Goal: Task Accomplishment & Management: Manage account settings

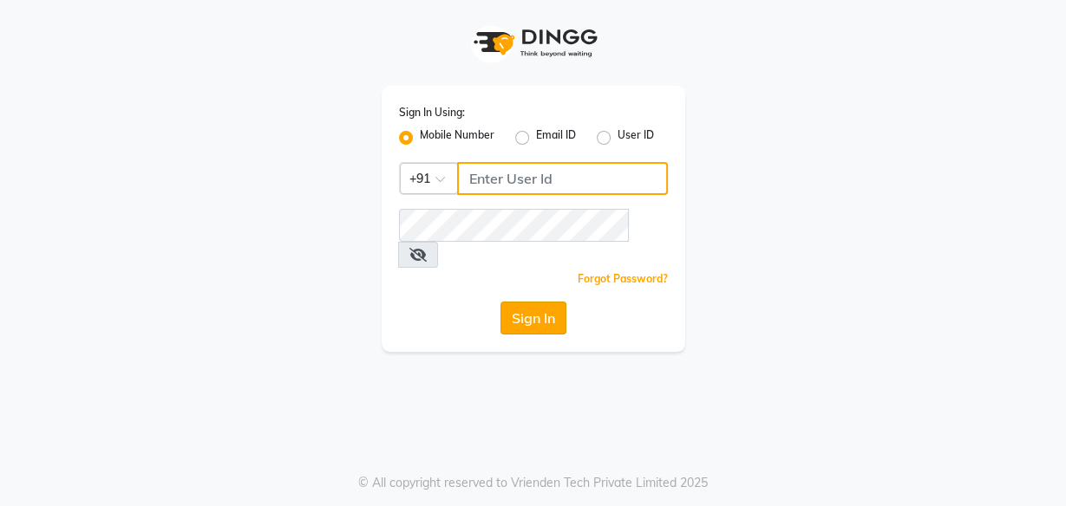
type input "8956544245"
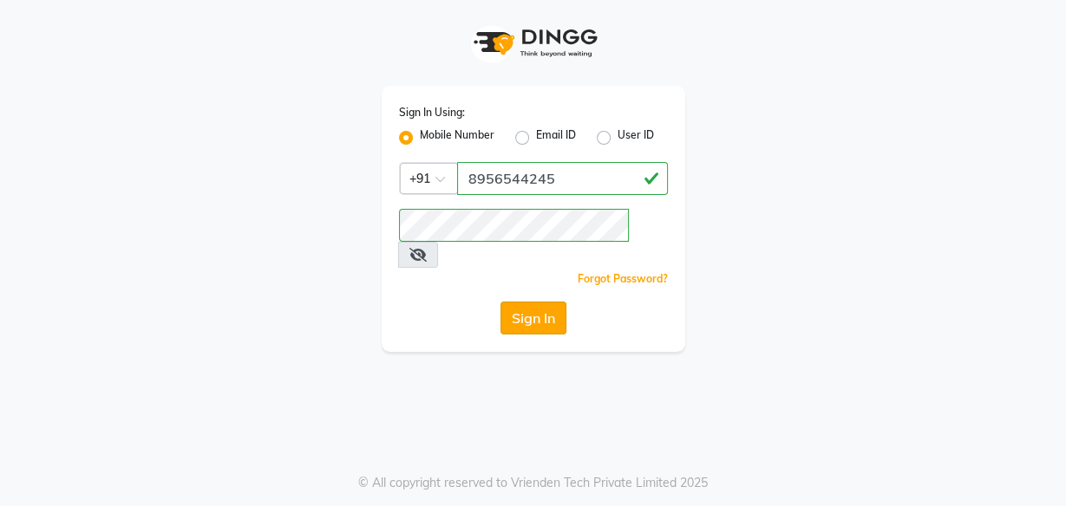
click at [542, 302] on button "Sign In" at bounding box center [533, 318] width 66 height 33
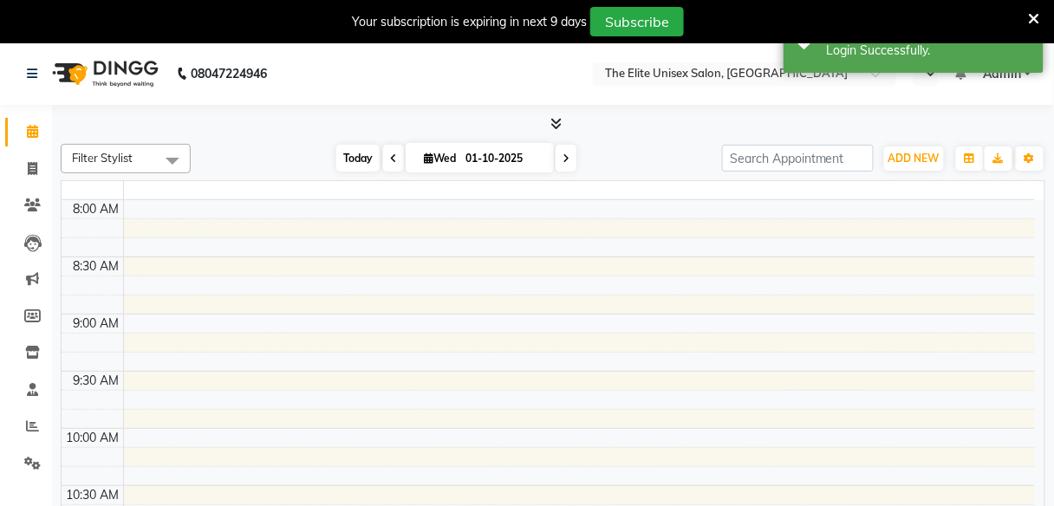
select select "en"
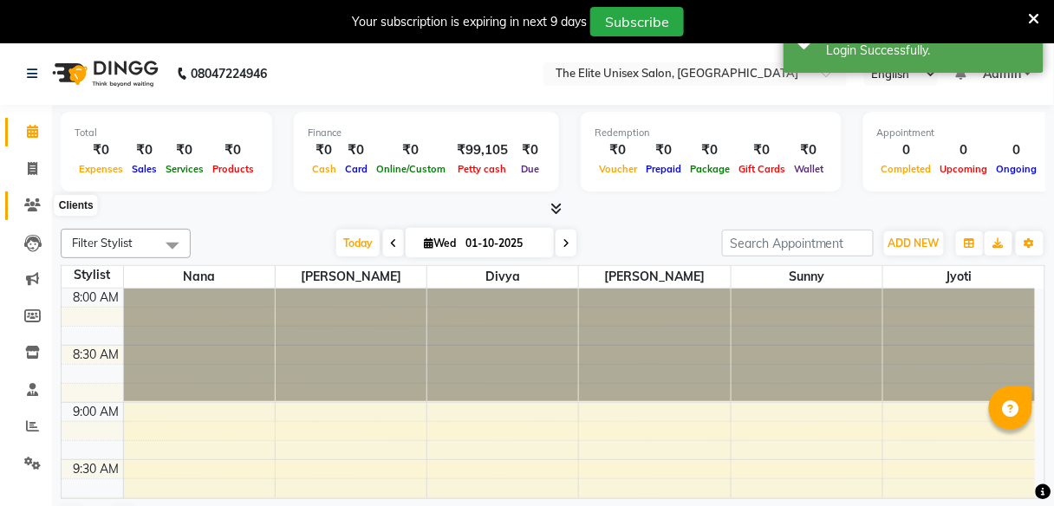
click at [32, 197] on span at bounding box center [32, 206] width 30 height 20
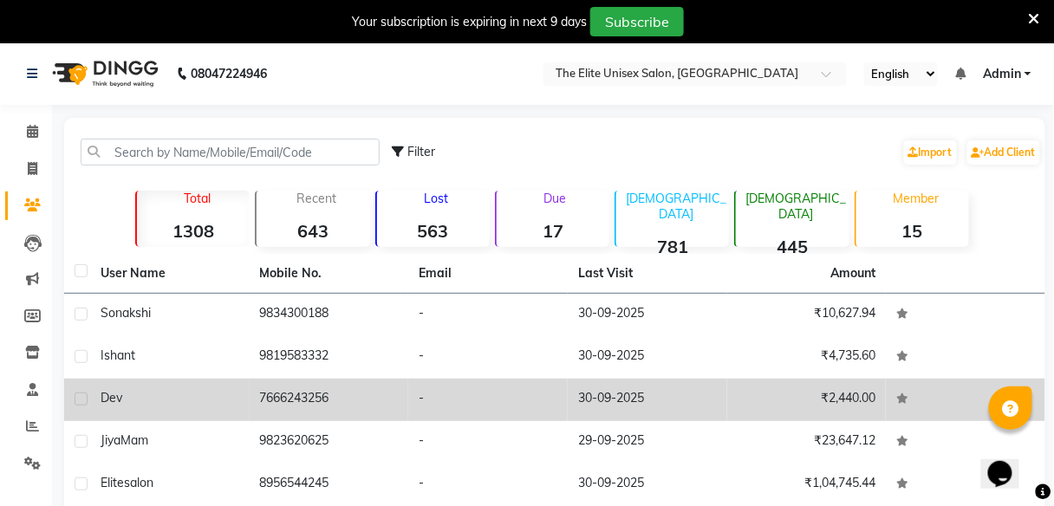
scroll to position [44, 0]
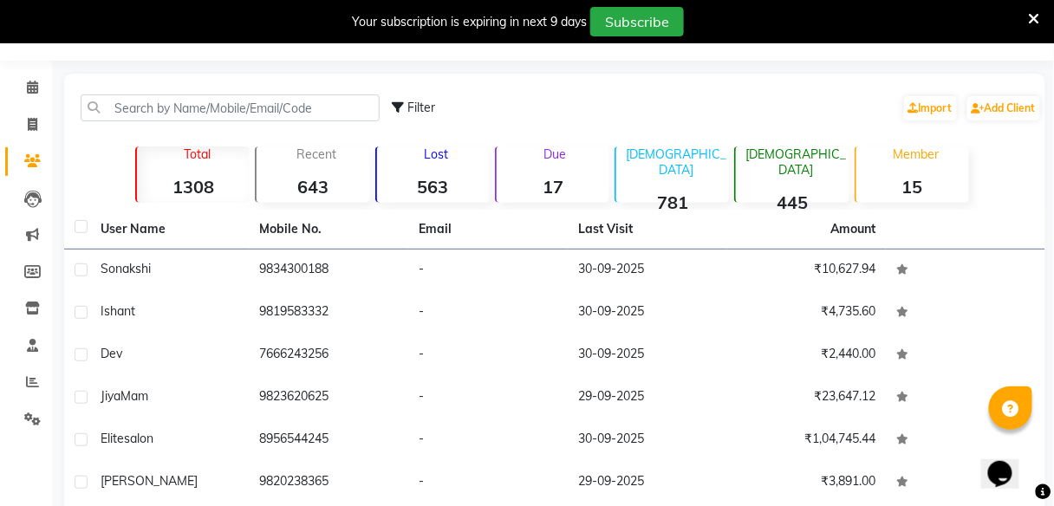
click at [433, 193] on strong "563" at bounding box center [433, 187] width 113 height 22
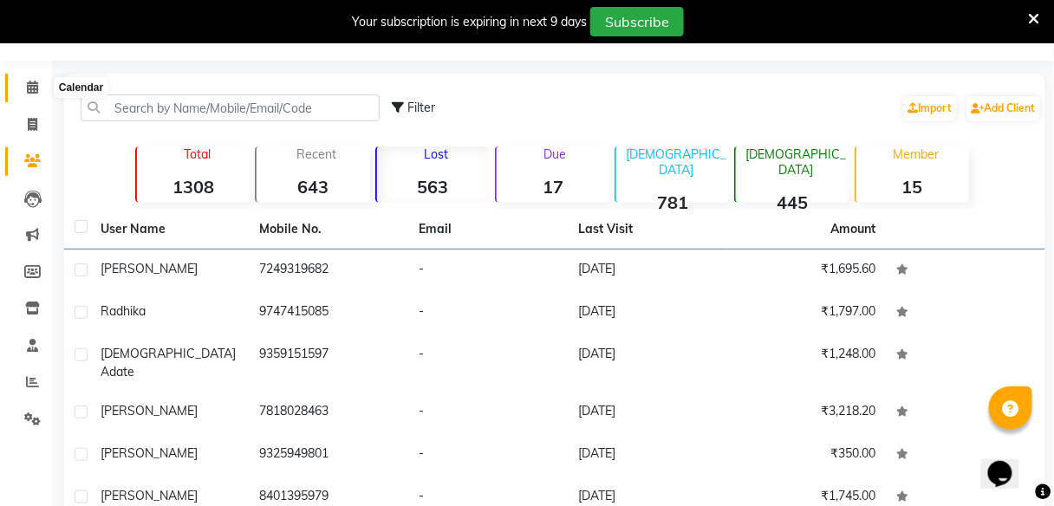
click at [31, 89] on icon at bounding box center [32, 87] width 11 height 13
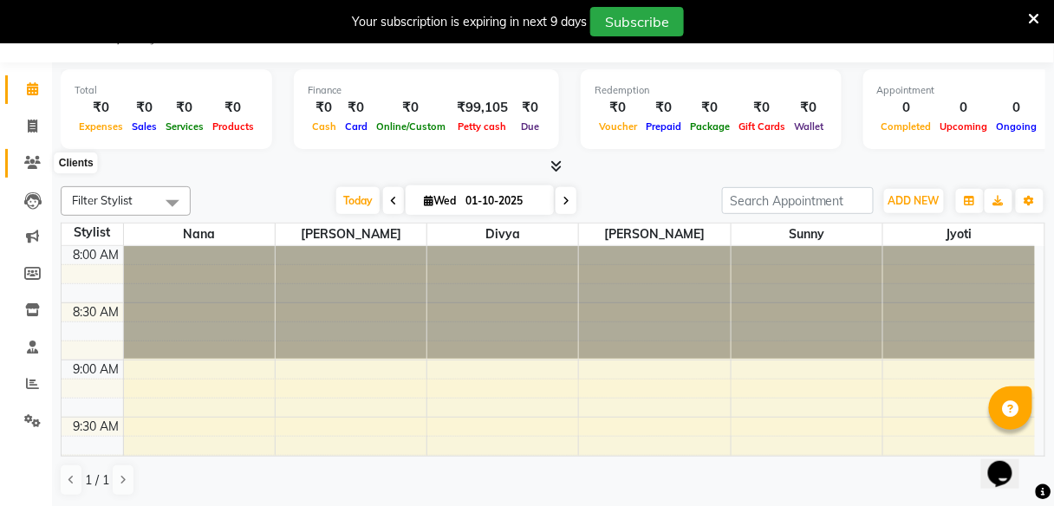
click at [32, 159] on icon at bounding box center [32, 162] width 16 height 13
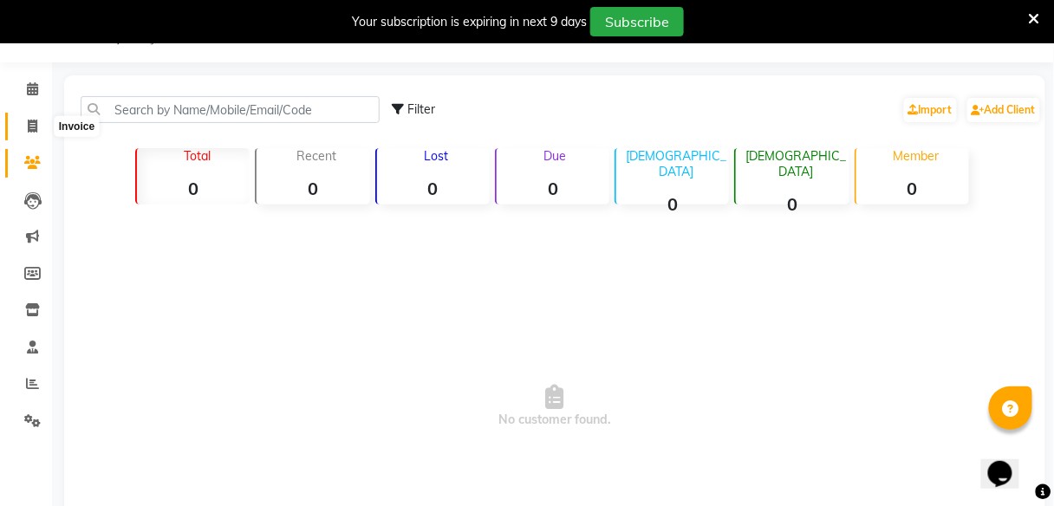
click at [34, 120] on icon at bounding box center [33, 126] width 10 height 13
select select "service"
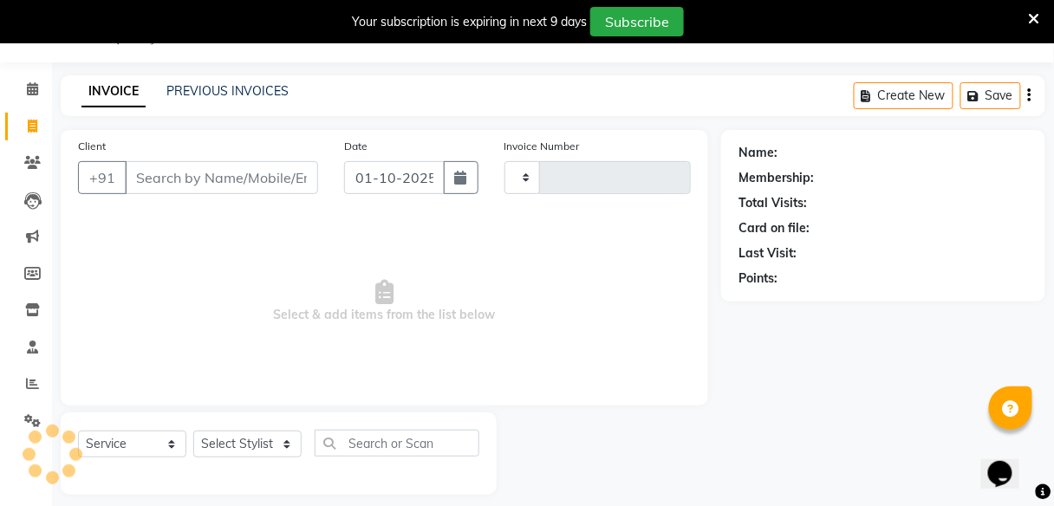
scroll to position [56, 0]
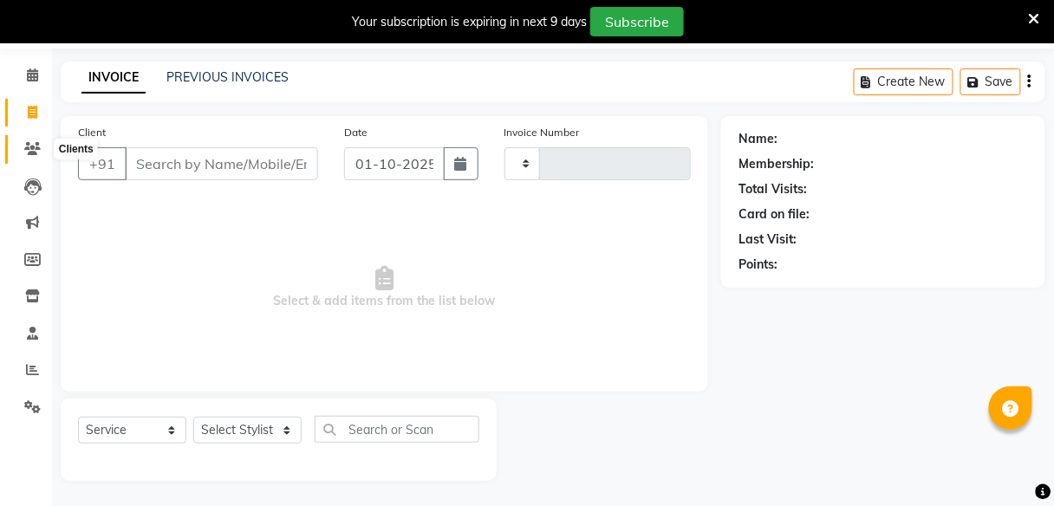
click at [28, 148] on icon at bounding box center [32, 148] width 16 height 13
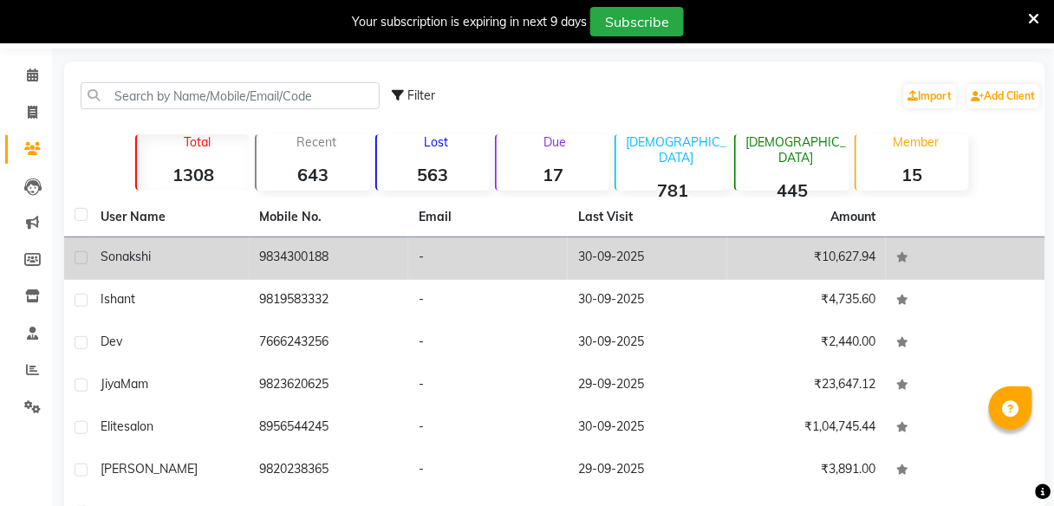
click at [164, 267] on td "sonakshi" at bounding box center [170, 259] width 160 height 42
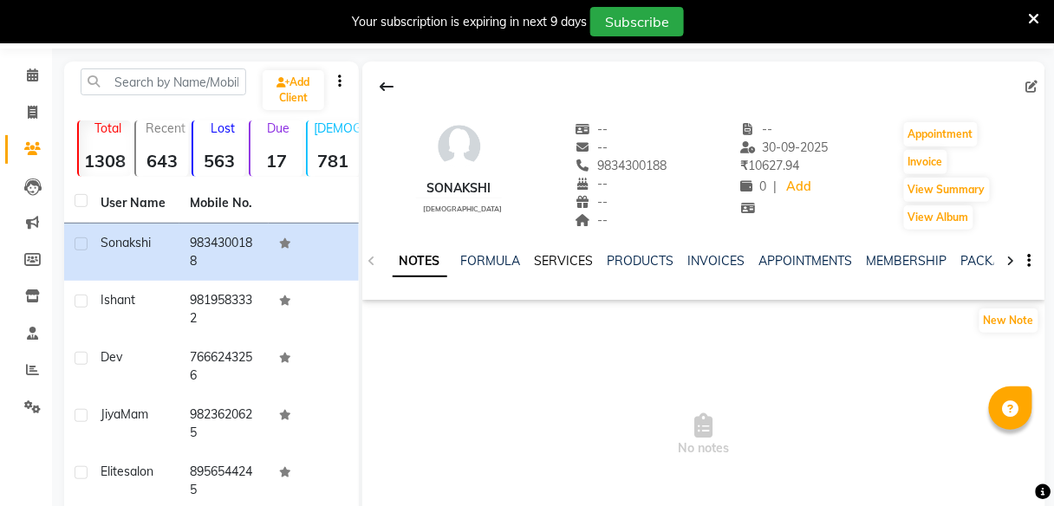
click at [565, 263] on link "SERVICES" at bounding box center [564, 261] width 59 height 16
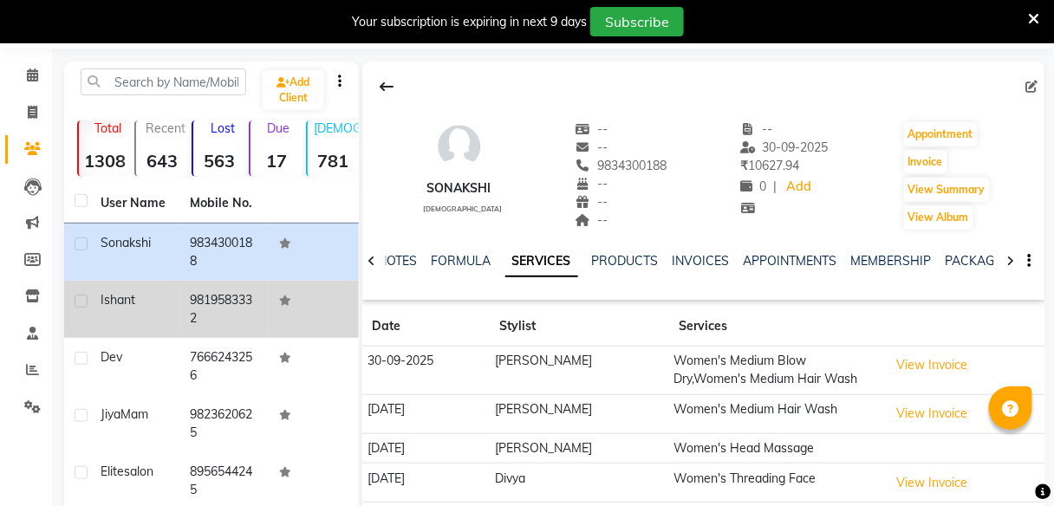
click at [103, 292] on span "Ishant" at bounding box center [118, 300] width 35 height 16
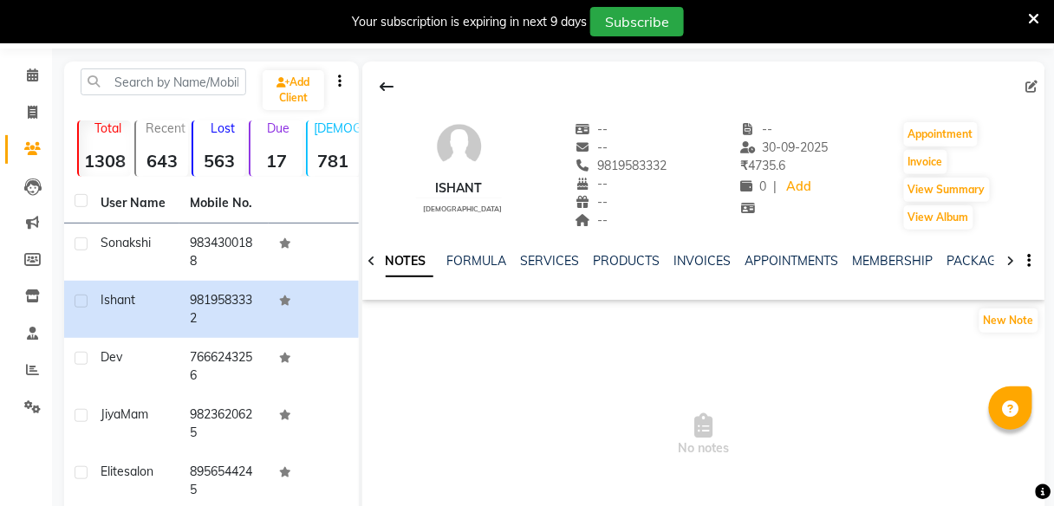
click at [542, 268] on div "SERVICES" at bounding box center [550, 261] width 59 height 18
click at [543, 264] on link "SERVICES" at bounding box center [550, 261] width 59 height 16
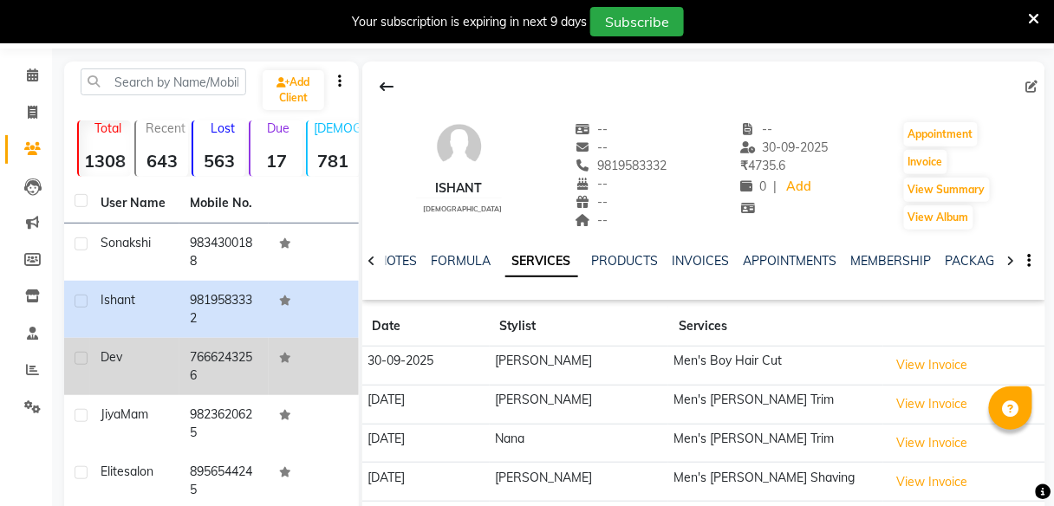
click at [115, 351] on span "dev" at bounding box center [112, 357] width 22 height 16
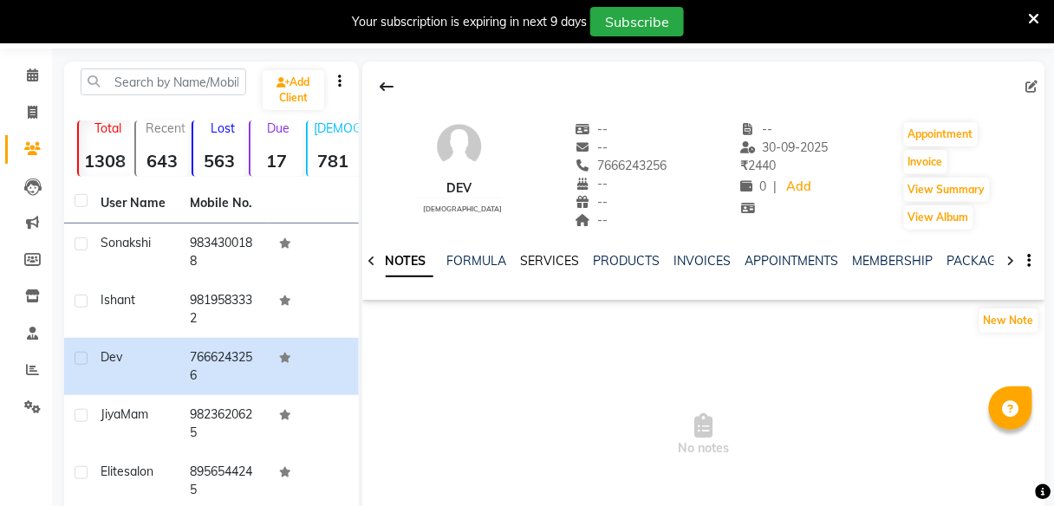
click at [543, 259] on link "SERVICES" at bounding box center [550, 261] width 59 height 16
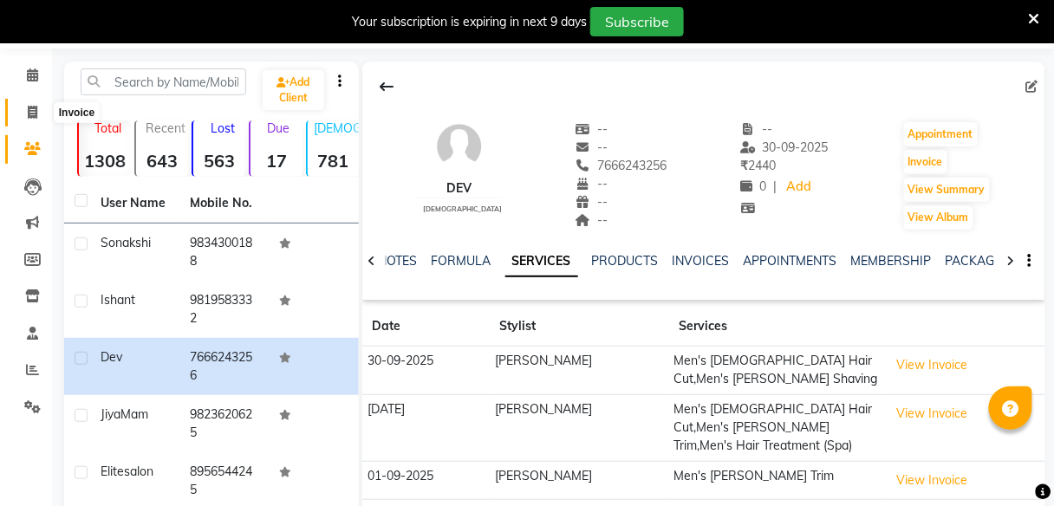
click at [31, 117] on icon at bounding box center [33, 112] width 10 height 13
select select "7086"
select select "service"
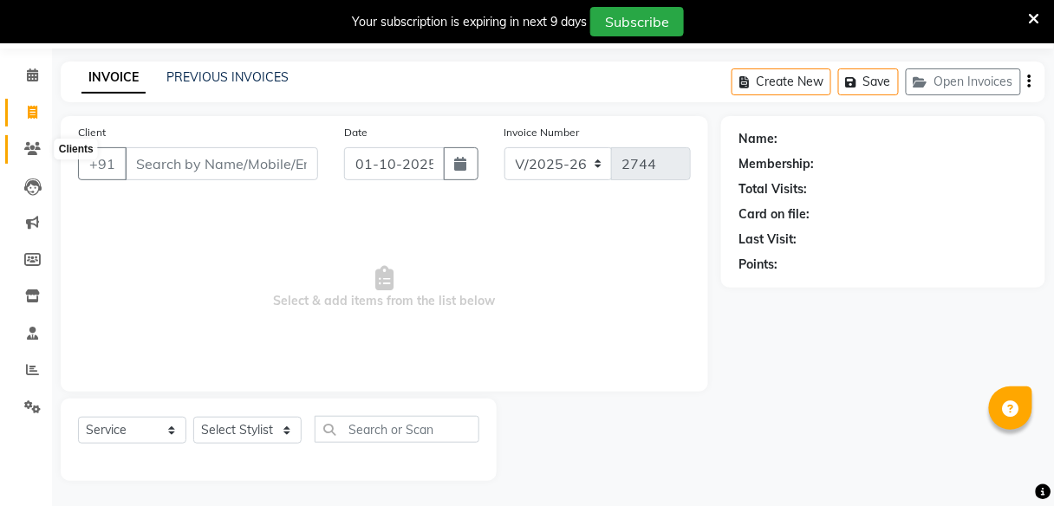
click at [28, 153] on icon at bounding box center [32, 148] width 16 height 13
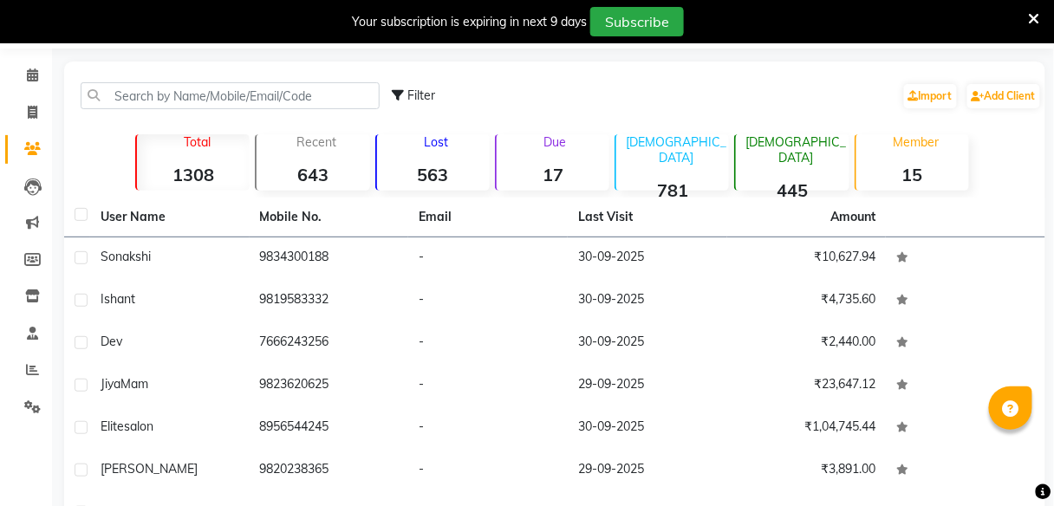
click at [434, 173] on strong "563" at bounding box center [433, 175] width 113 height 22
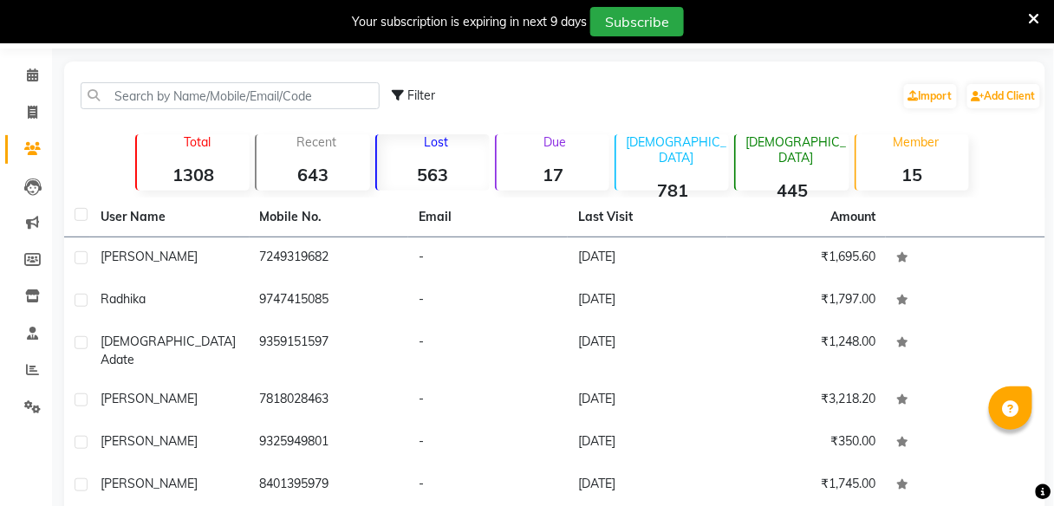
click at [213, 160] on div "Total 1308" at bounding box center [192, 162] width 114 height 56
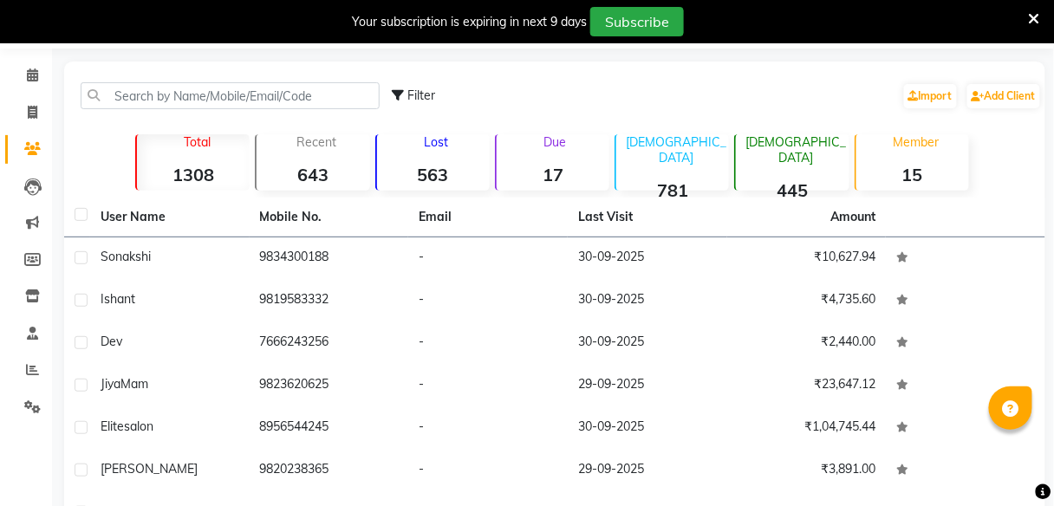
click at [433, 171] on strong "563" at bounding box center [433, 175] width 113 height 22
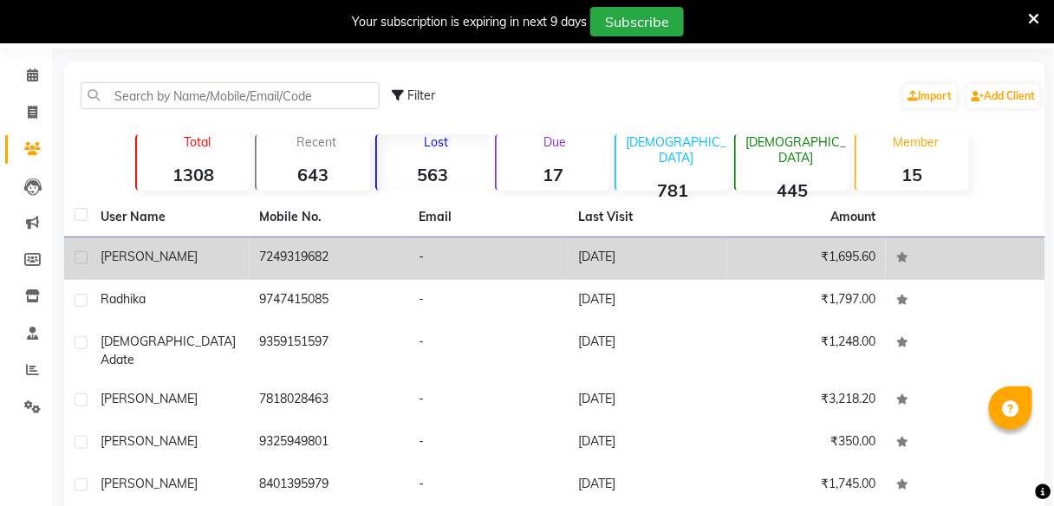
click at [163, 258] on div "[PERSON_NAME]" at bounding box center [170, 257] width 139 height 18
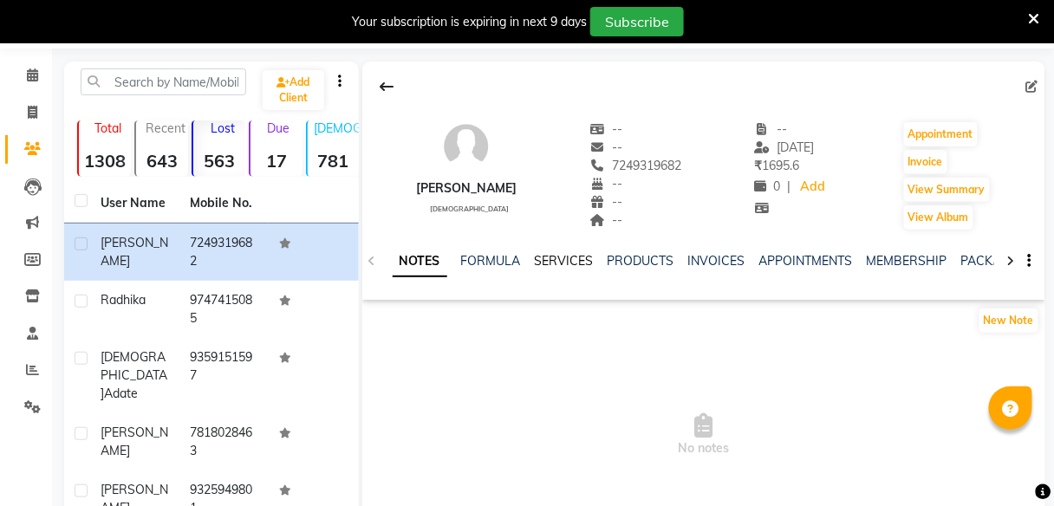
click at [571, 267] on link "SERVICES" at bounding box center [564, 261] width 59 height 16
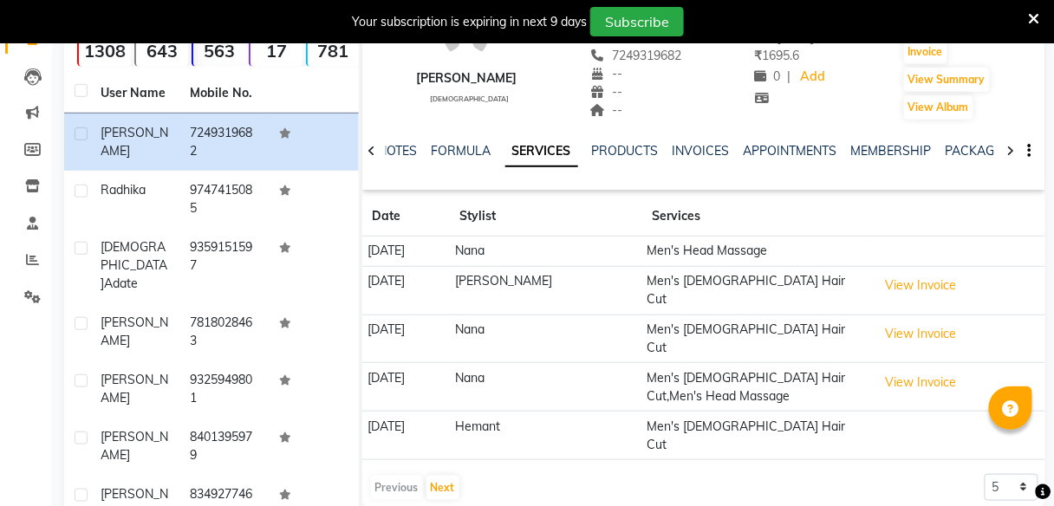
scroll to position [89, 0]
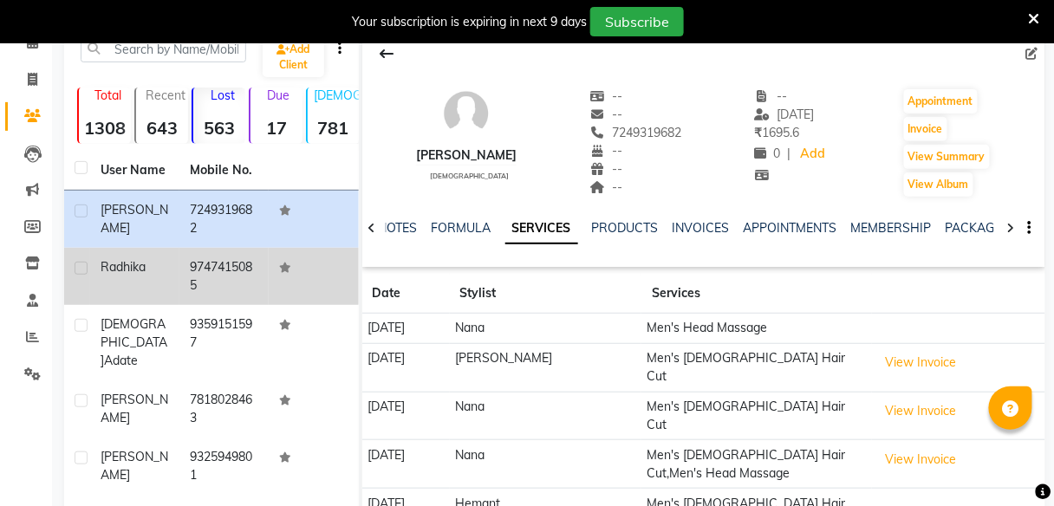
click at [158, 272] on div "radhika" at bounding box center [135, 267] width 69 height 18
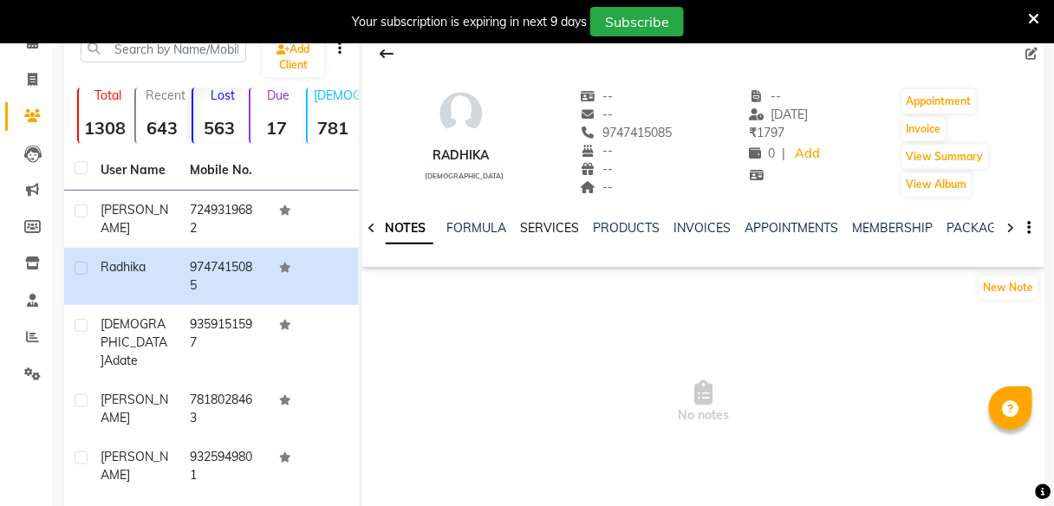
click at [548, 228] on link "SERVICES" at bounding box center [550, 228] width 59 height 16
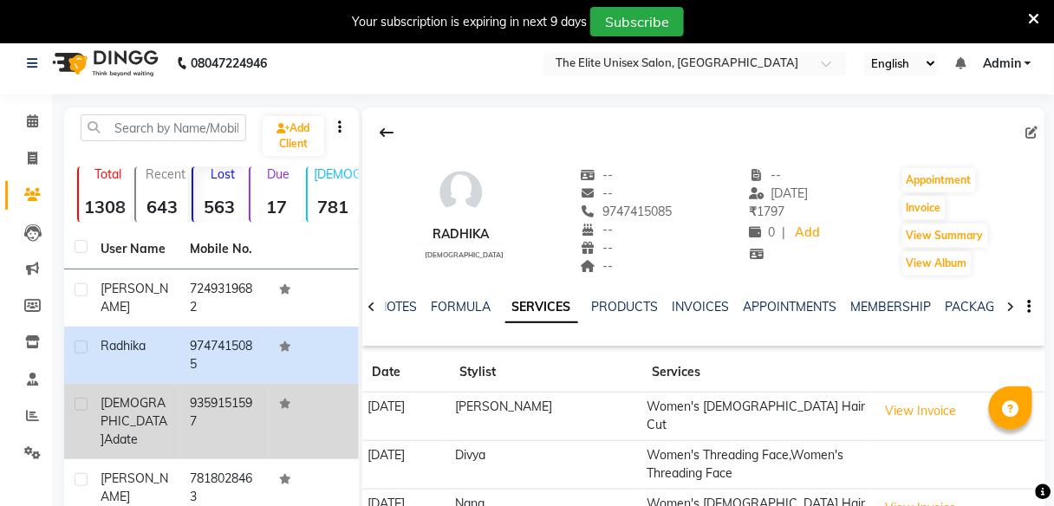
scroll to position [10, 0]
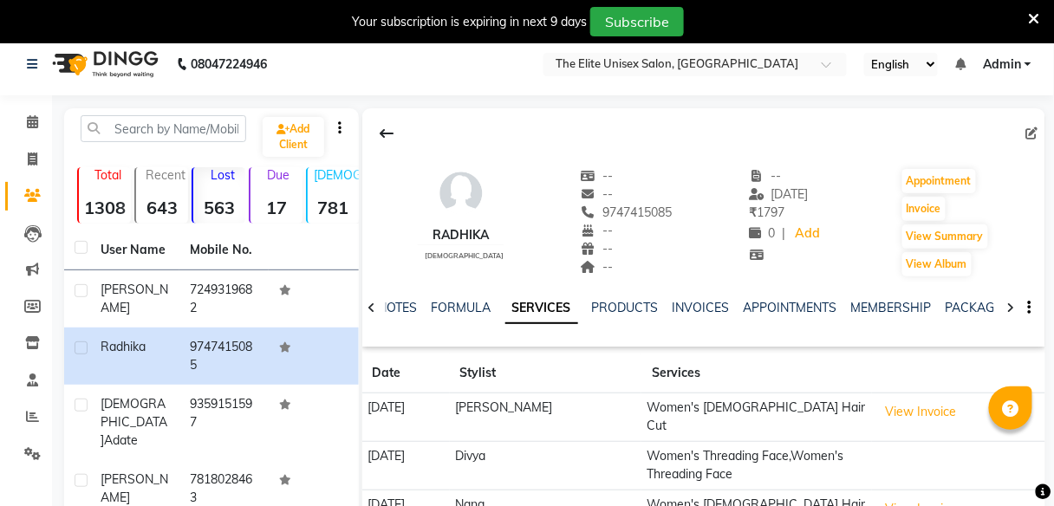
click at [786, 270] on div "-- [DATE] ₹ 1797 0 | Add" at bounding box center [786, 222] width 74 height 111
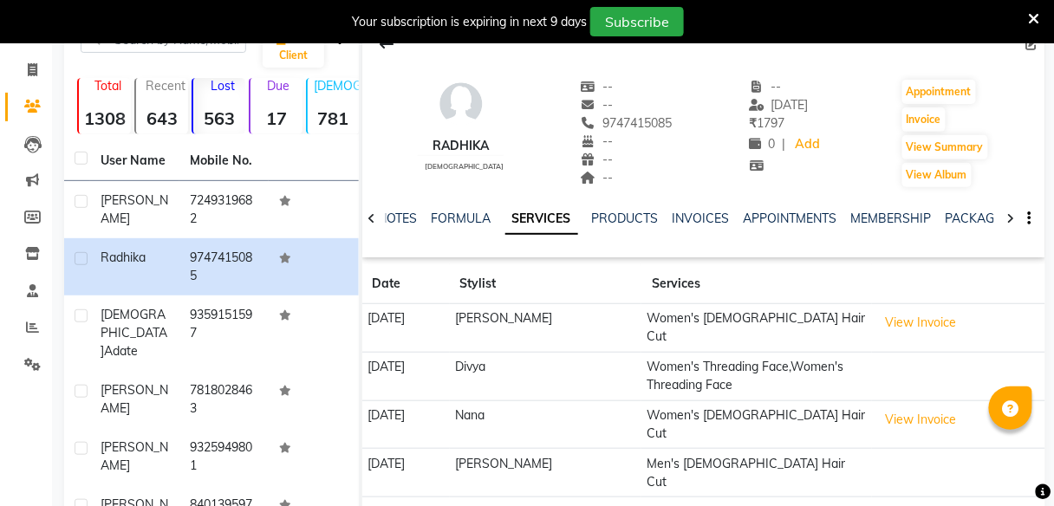
scroll to position [98, 0]
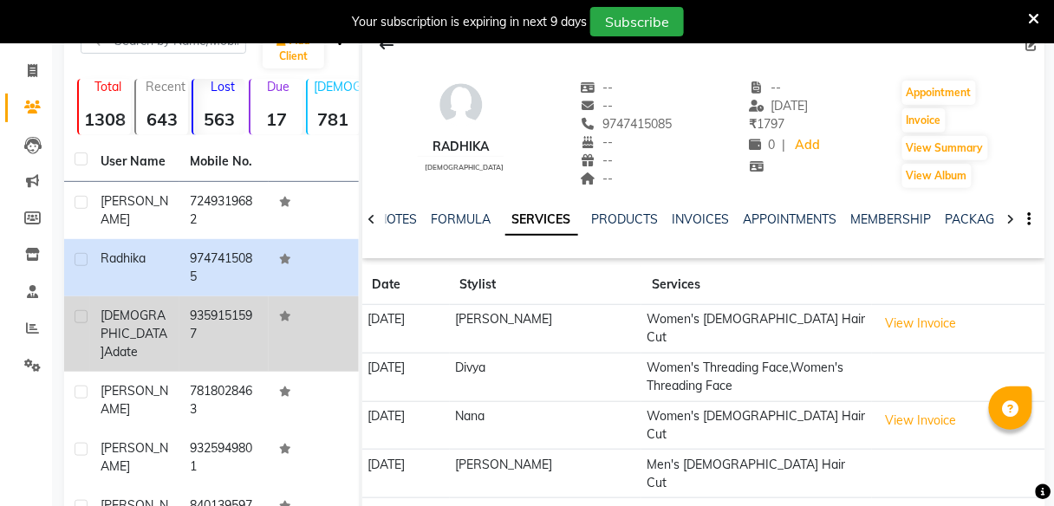
click at [126, 344] on span "adate" at bounding box center [121, 352] width 34 height 16
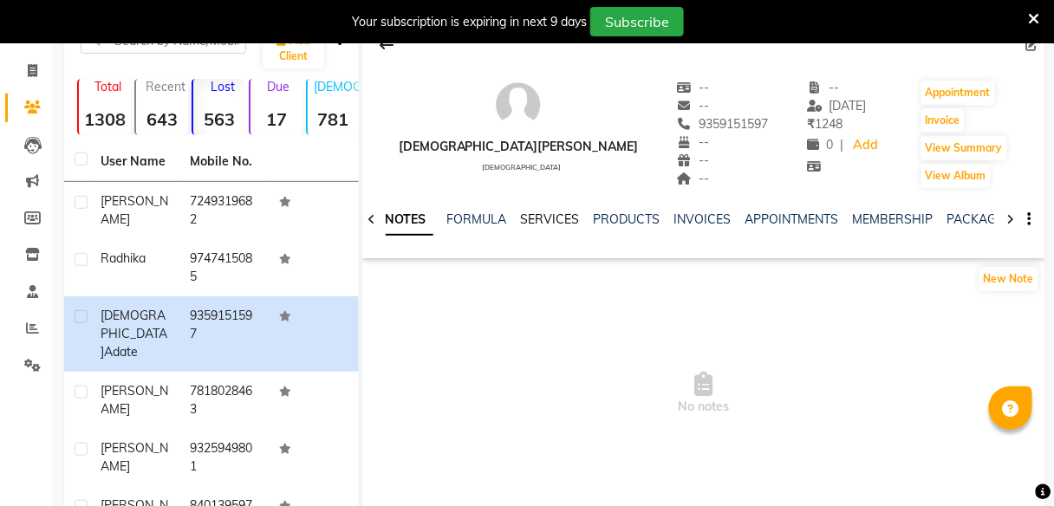
click at [552, 212] on link "SERVICES" at bounding box center [550, 220] width 59 height 16
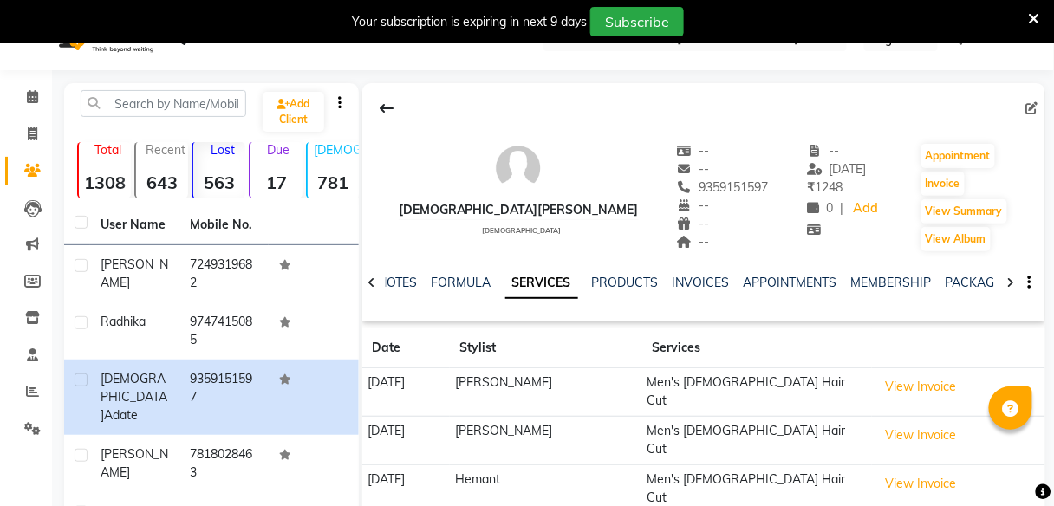
scroll to position [32, 0]
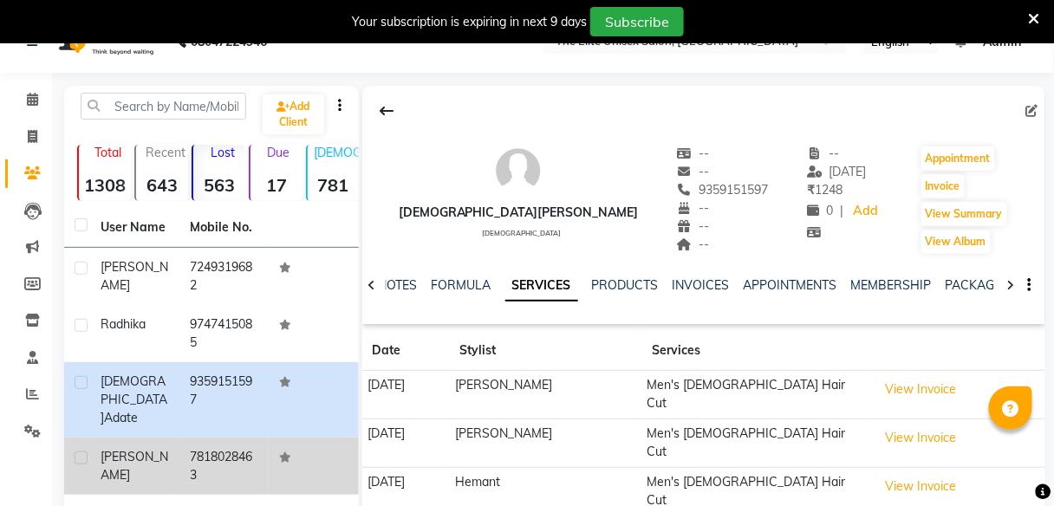
click at [126, 449] on span "[PERSON_NAME]" at bounding box center [135, 466] width 68 height 34
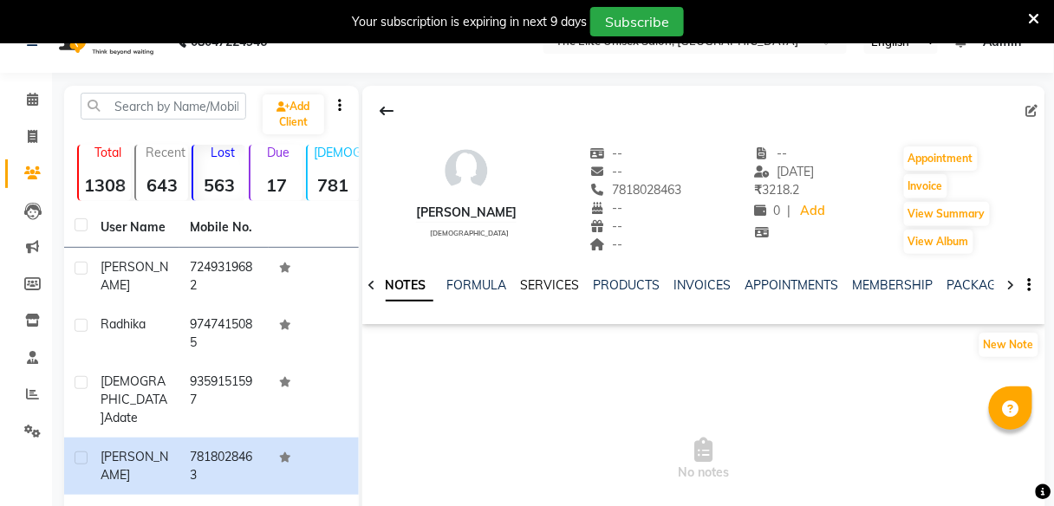
click at [557, 288] on link "SERVICES" at bounding box center [550, 285] width 59 height 16
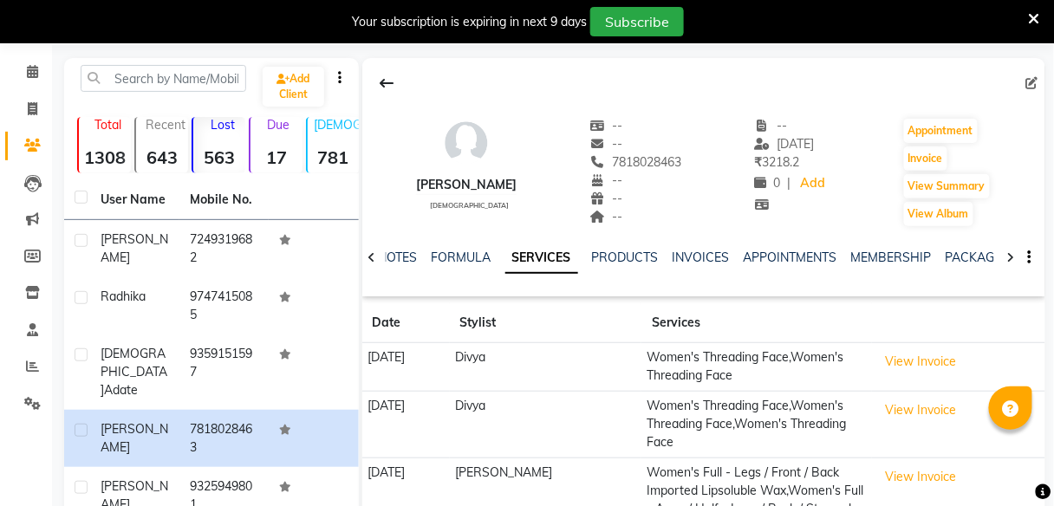
scroll to position [56, 0]
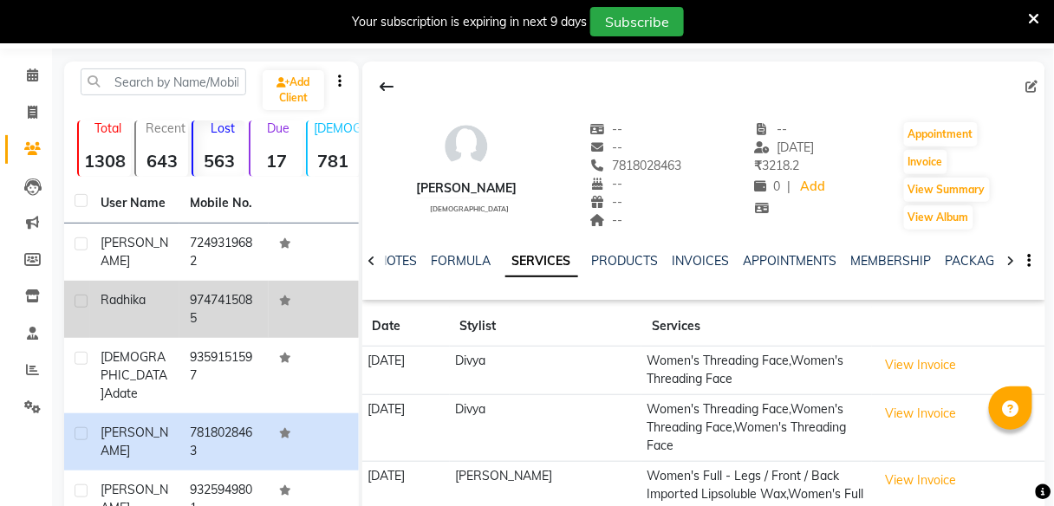
click at [126, 310] on td "radhika" at bounding box center [134, 309] width 89 height 57
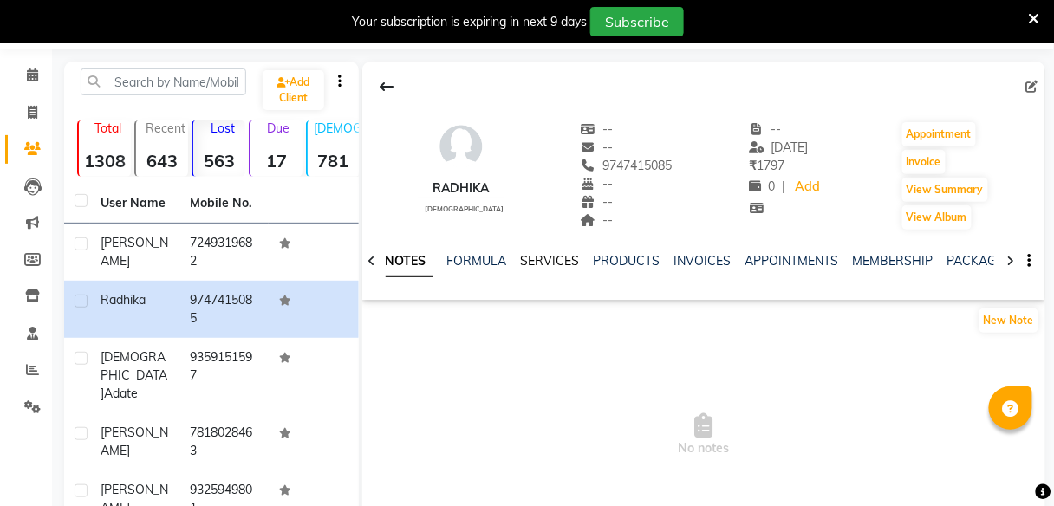
click at [532, 255] on link "SERVICES" at bounding box center [550, 261] width 59 height 16
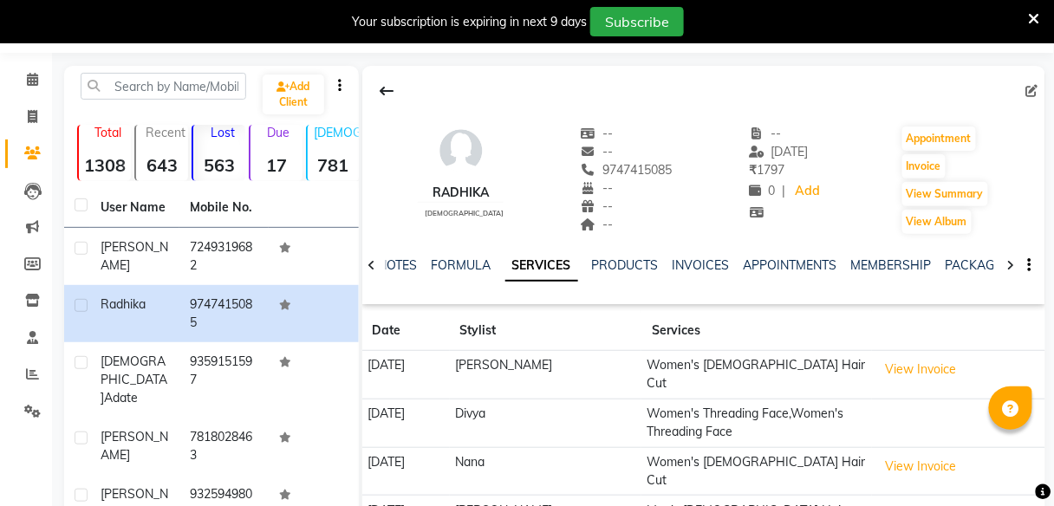
scroll to position [42, 0]
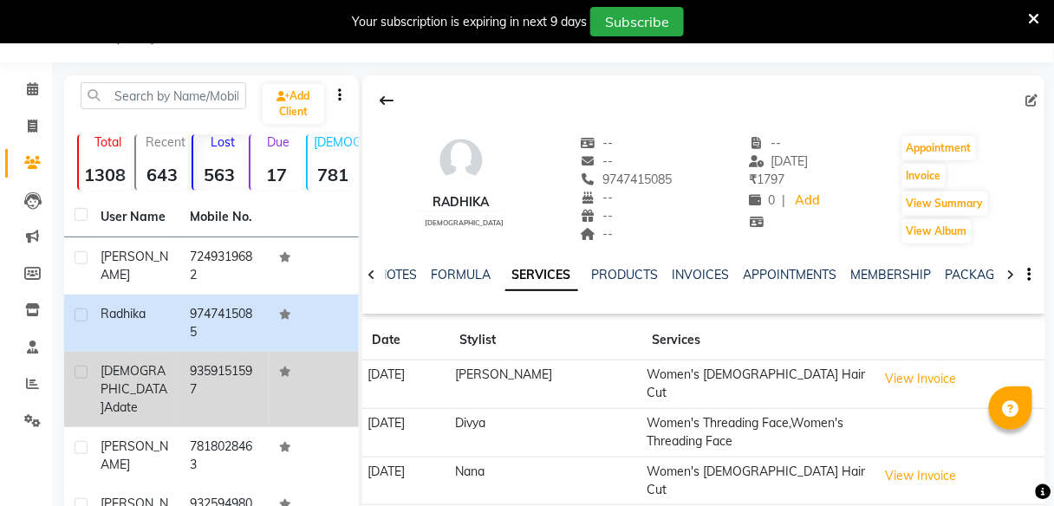
click at [222, 382] on td "9359151597" at bounding box center [224, 389] width 89 height 75
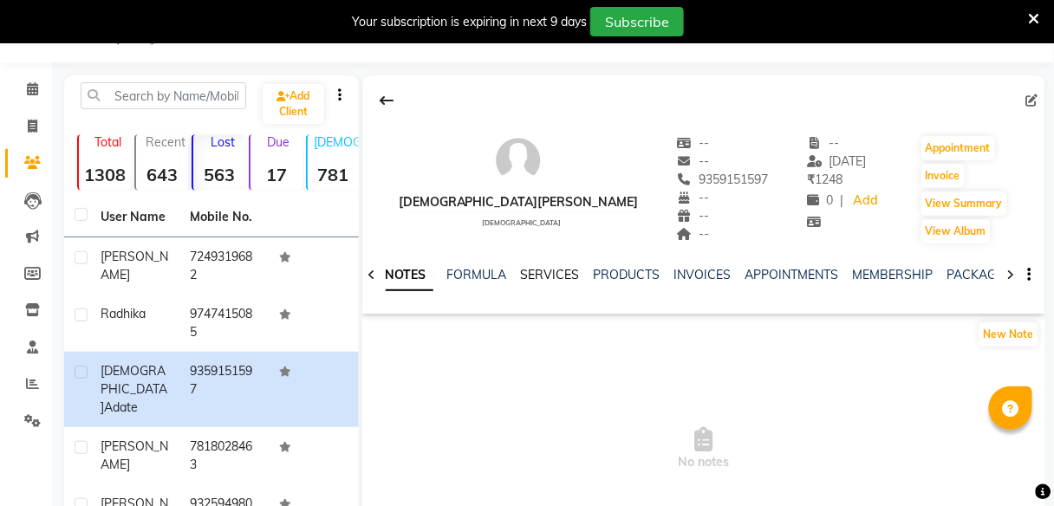
click at [544, 273] on link "SERVICES" at bounding box center [550, 275] width 59 height 16
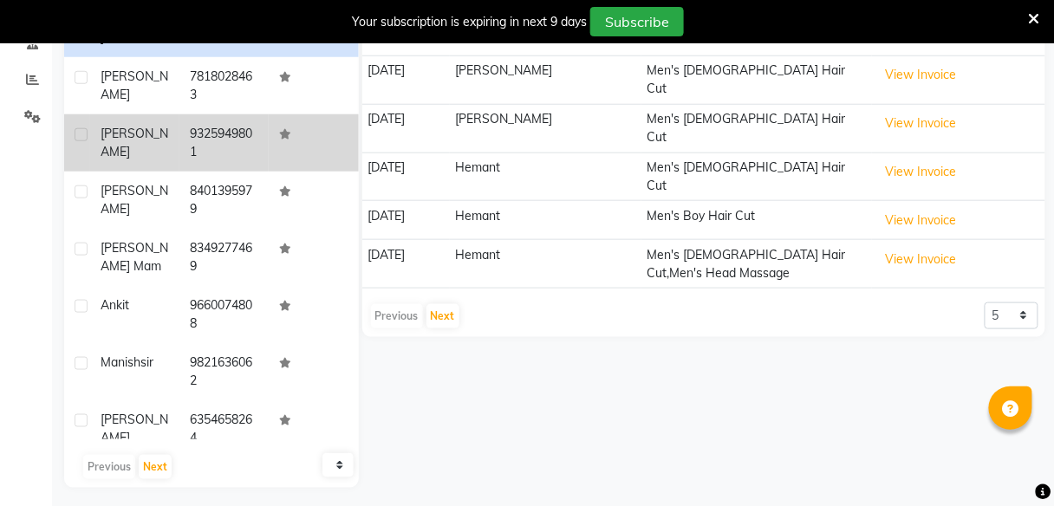
scroll to position [354, 0]
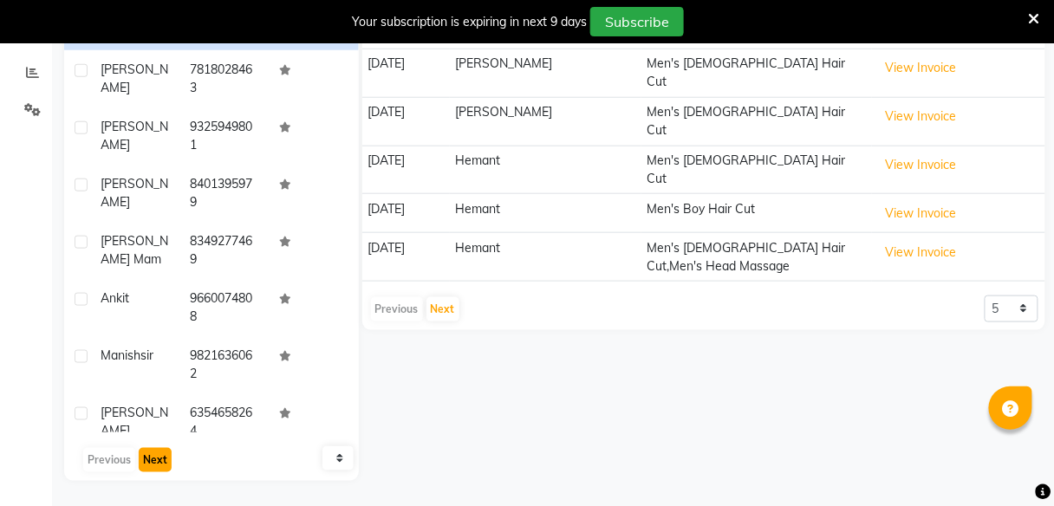
click at [153, 459] on button "Next" at bounding box center [155, 460] width 33 height 24
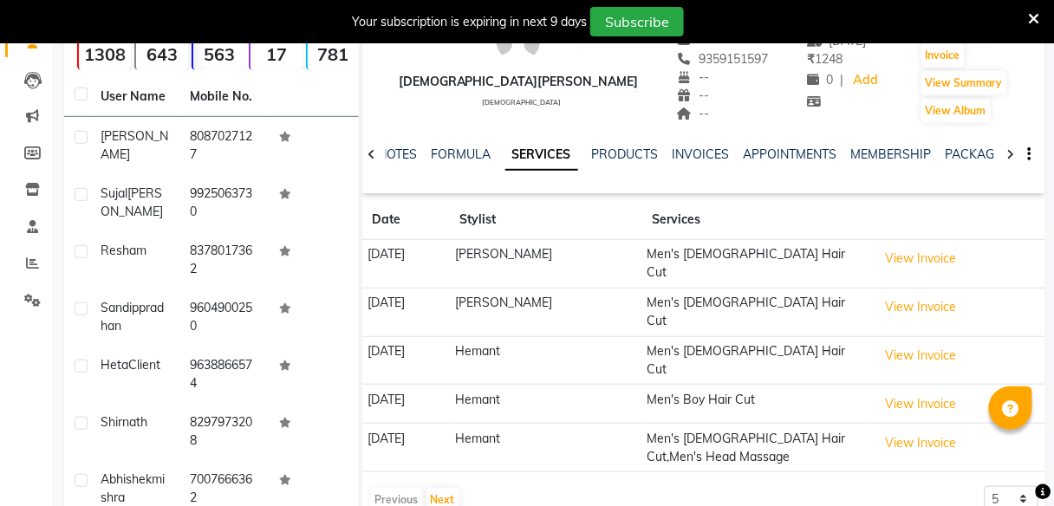
scroll to position [158, 0]
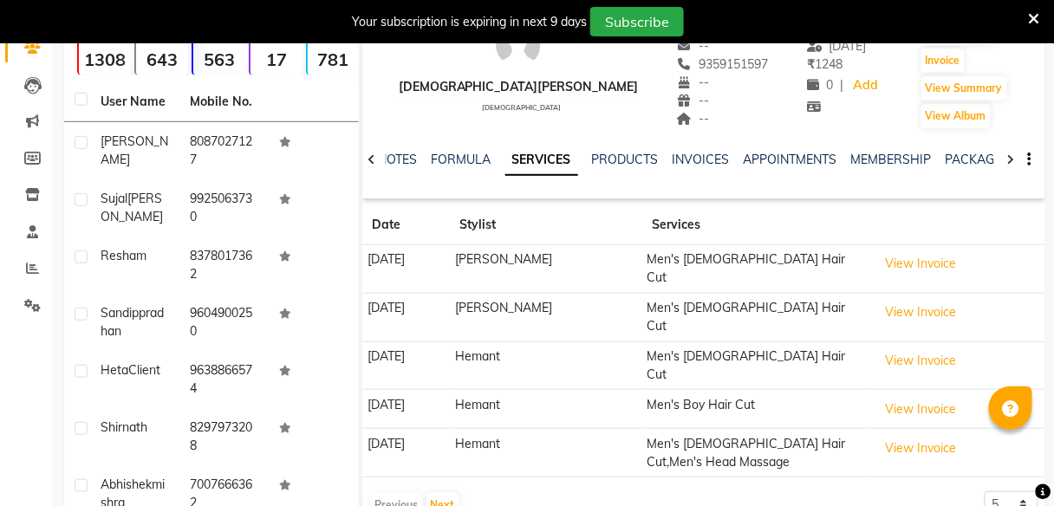
click at [213, 63] on strong "563" at bounding box center [219, 60] width 52 height 22
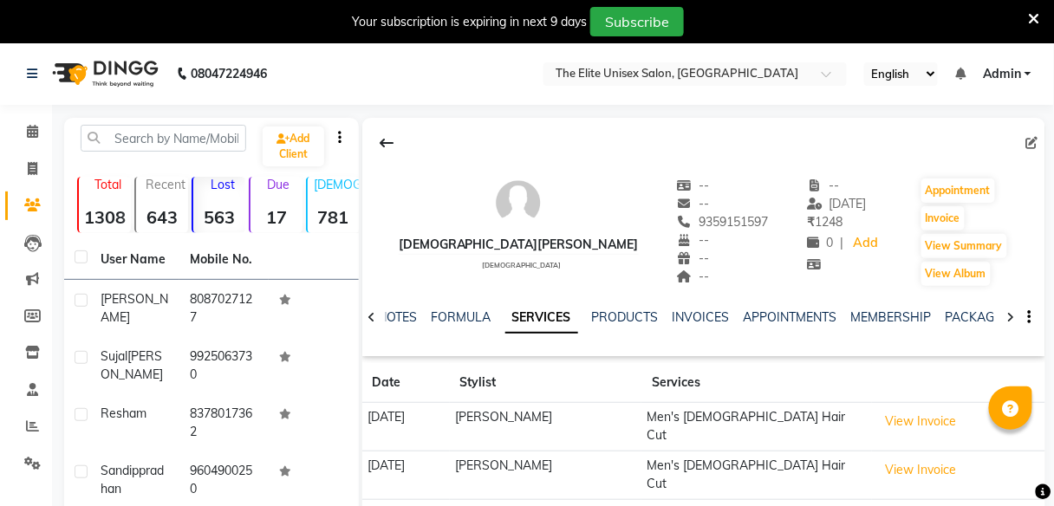
click at [221, 202] on div "Lost 563" at bounding box center [219, 205] width 54 height 56
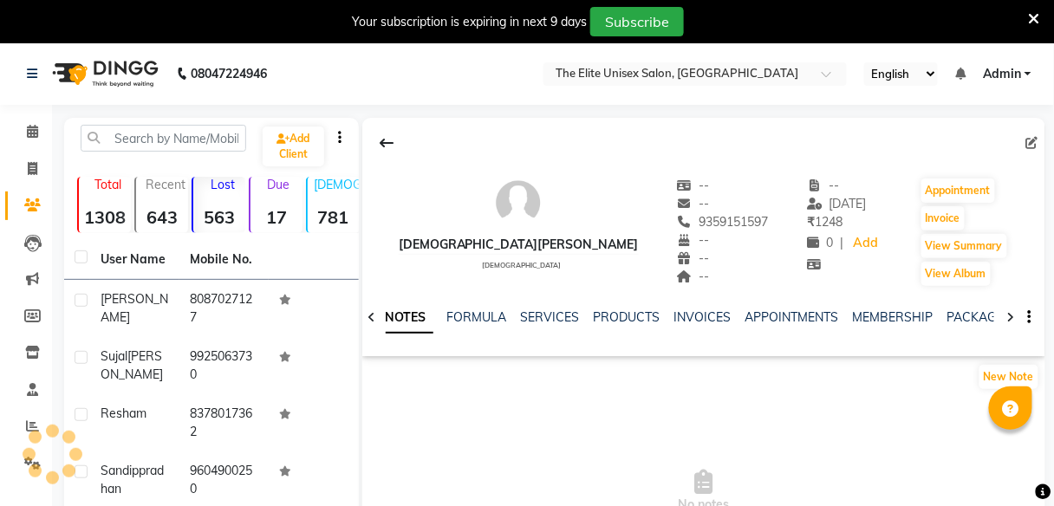
scroll to position [42, 0]
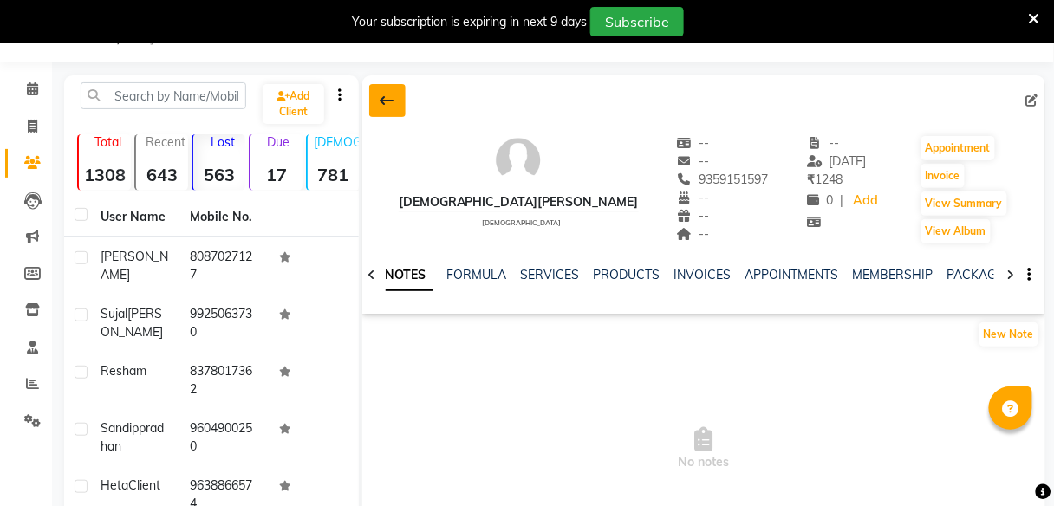
click at [386, 108] on button at bounding box center [387, 100] width 36 height 33
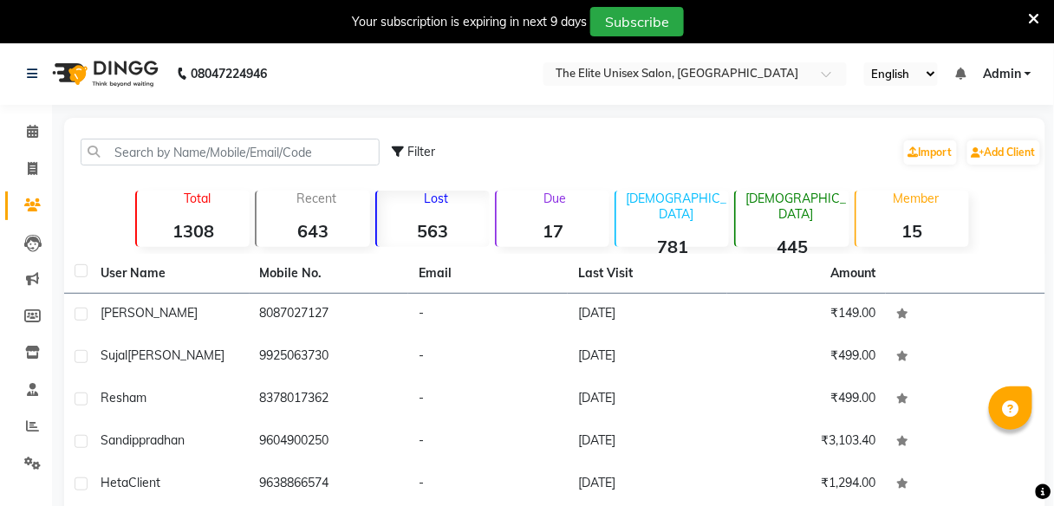
click at [434, 225] on strong "563" at bounding box center [433, 231] width 113 height 22
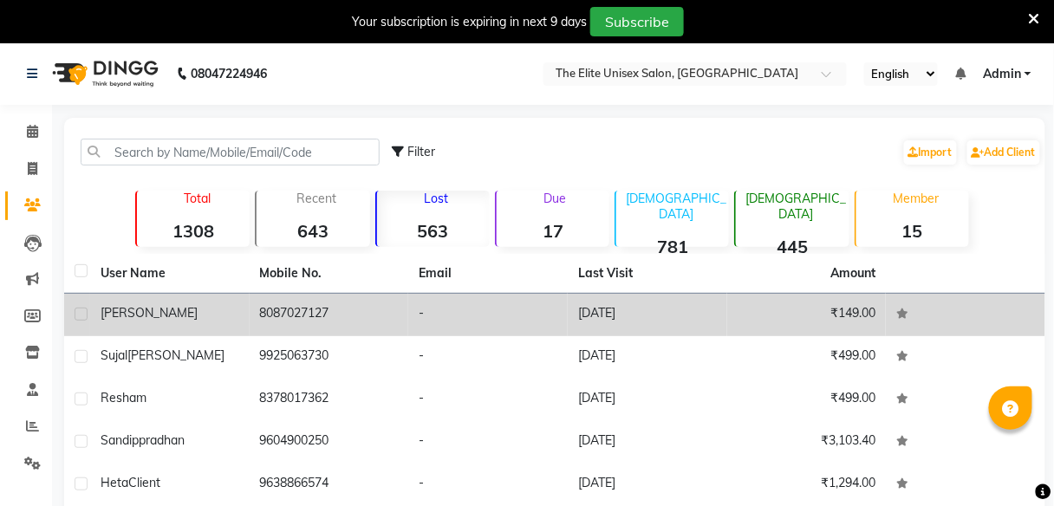
click at [121, 316] on span "[PERSON_NAME]" at bounding box center [149, 313] width 97 height 16
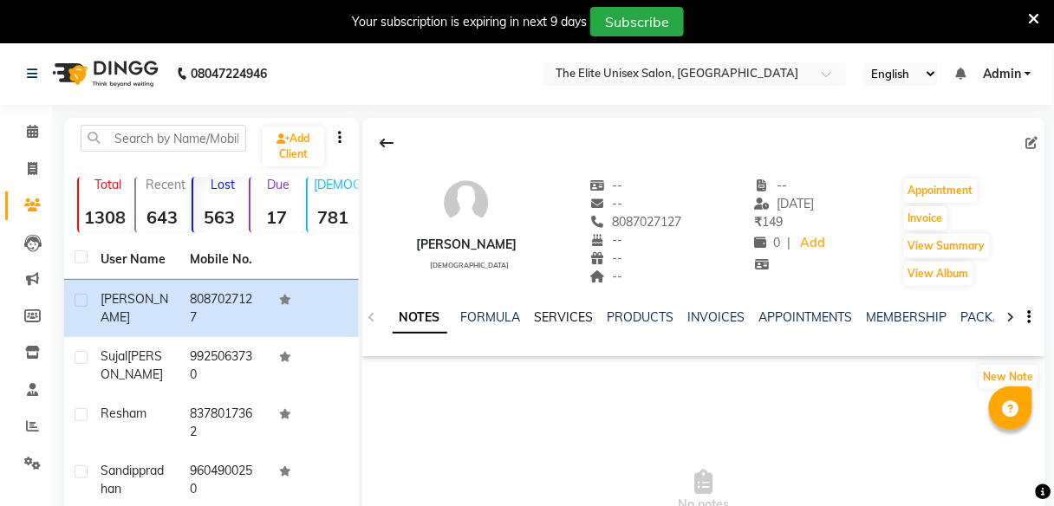
click at [561, 320] on link "SERVICES" at bounding box center [564, 318] width 59 height 16
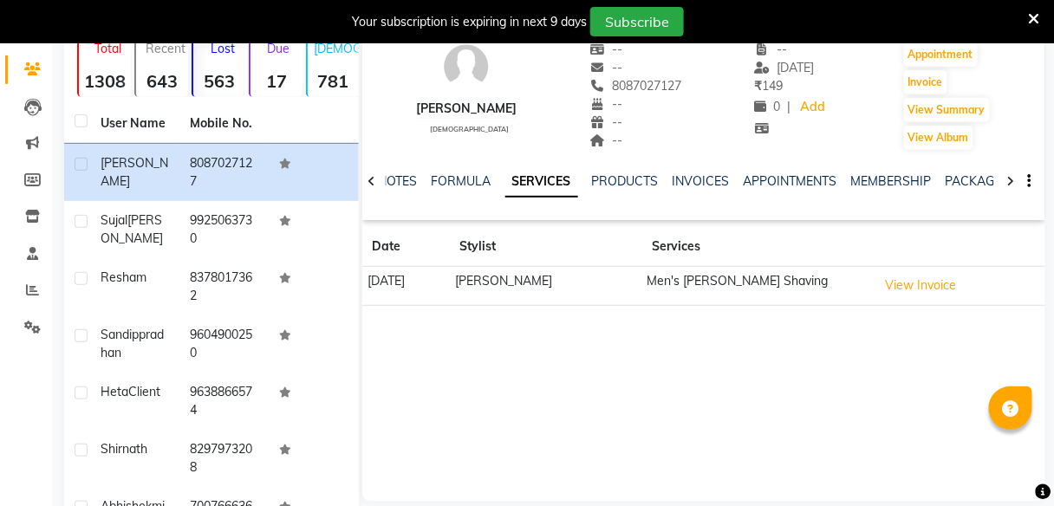
scroll to position [132, 0]
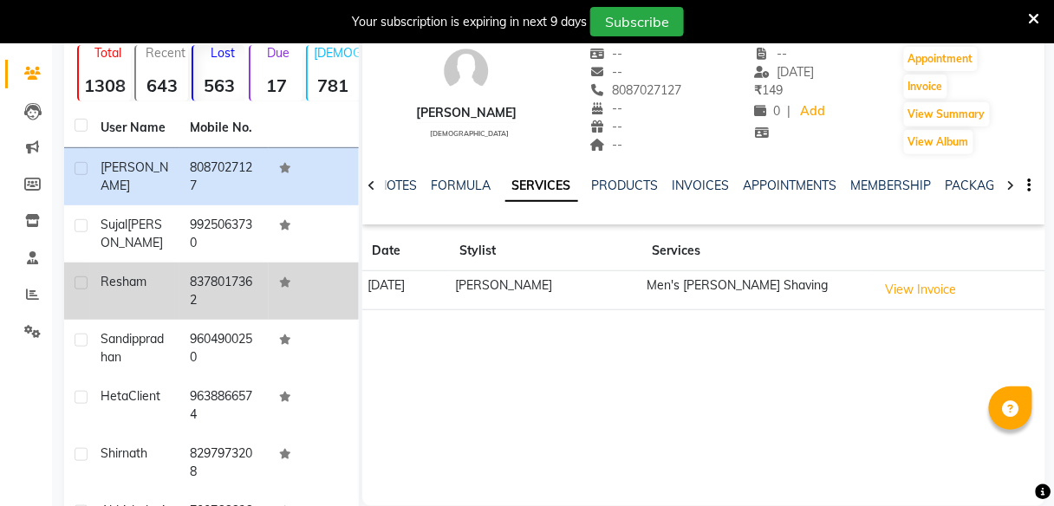
click at [134, 284] on span "resham" at bounding box center [124, 282] width 46 height 16
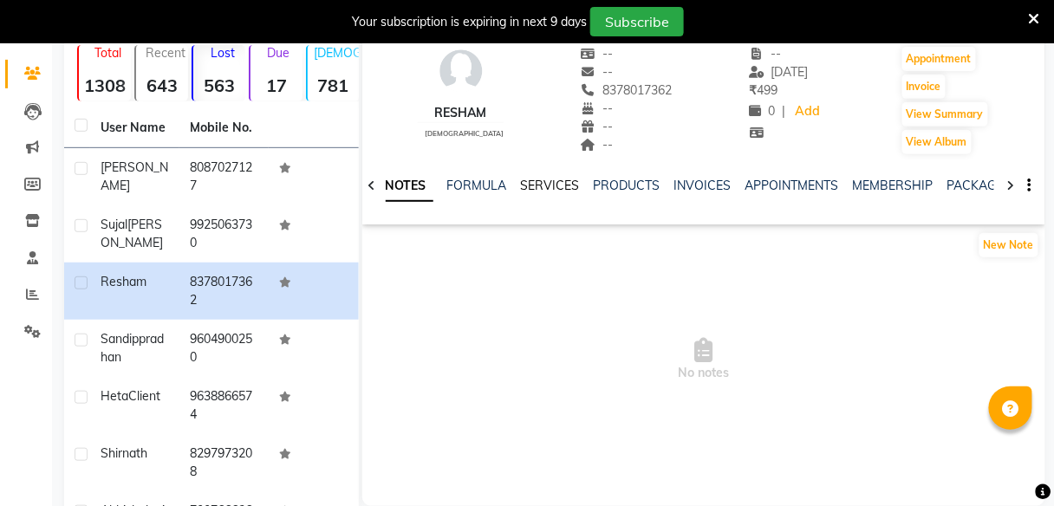
click at [544, 185] on link "SERVICES" at bounding box center [550, 186] width 59 height 16
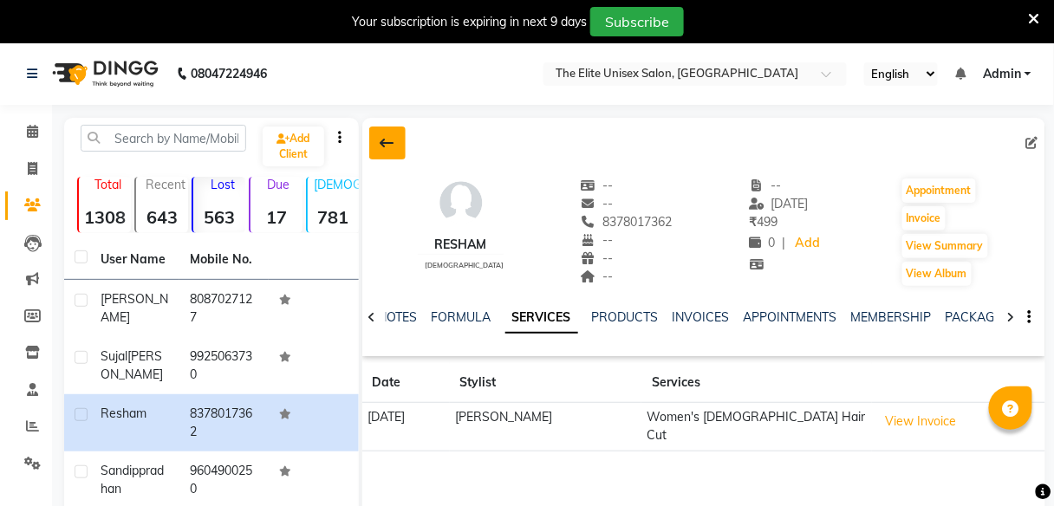
click at [379, 139] on button at bounding box center [387, 143] width 36 height 33
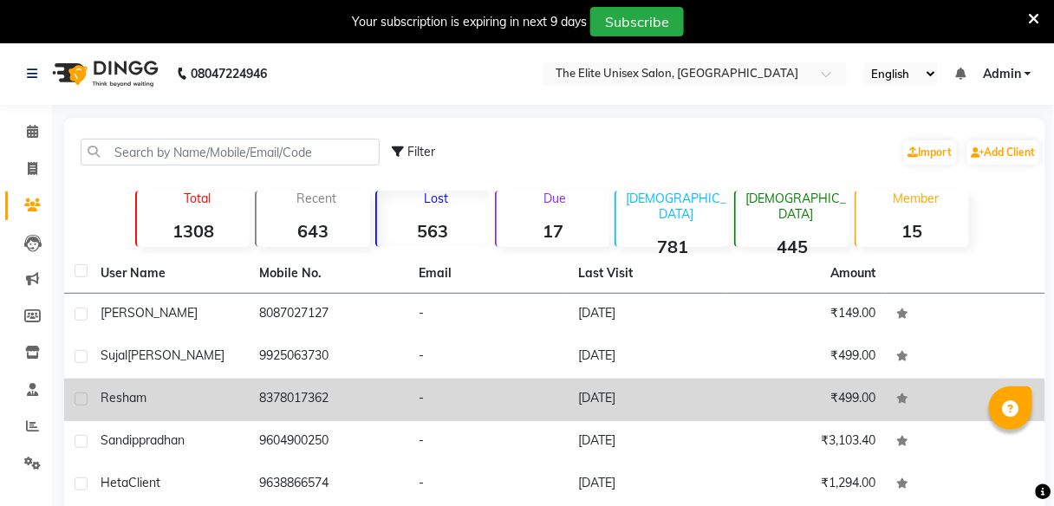
scroll to position [49, 0]
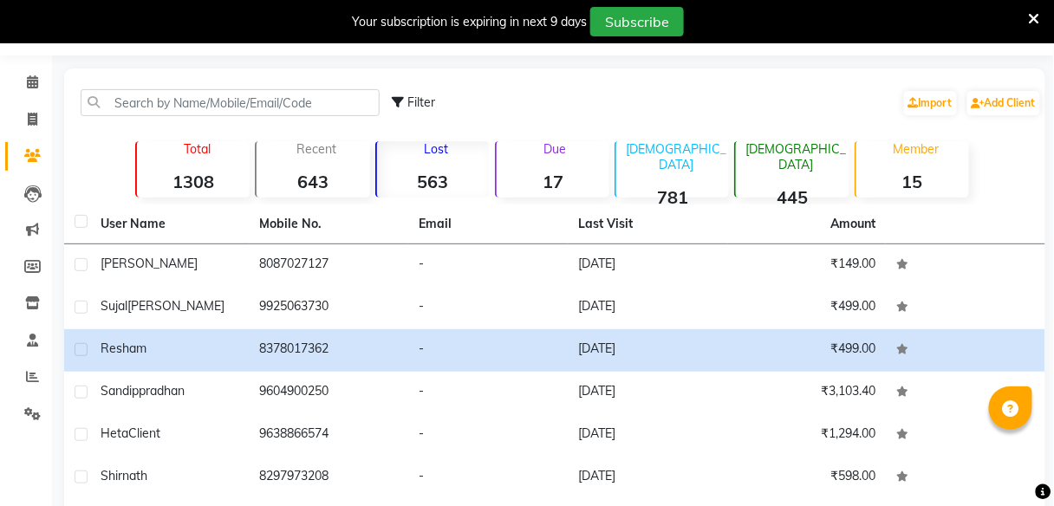
click at [415, 160] on div "Lost 563" at bounding box center [432, 169] width 114 height 56
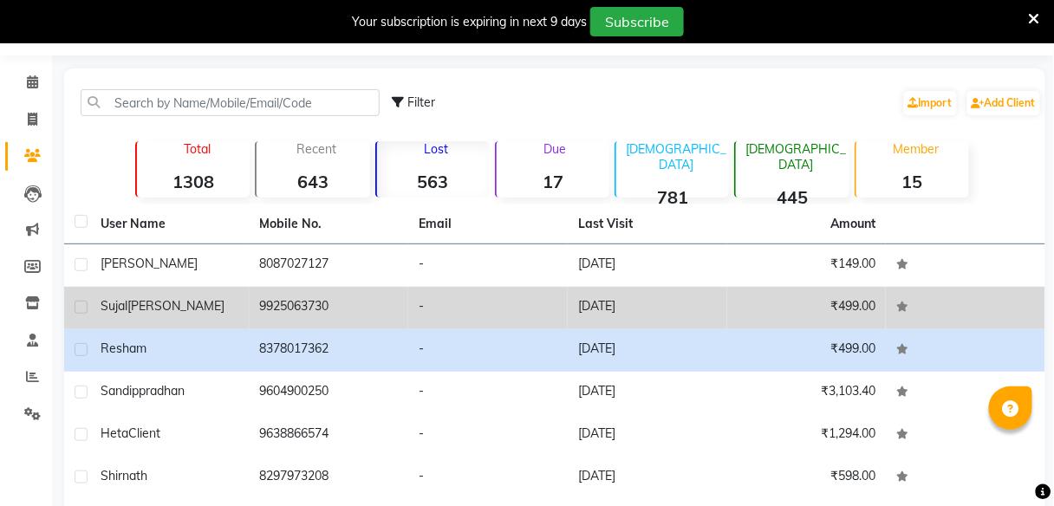
scroll to position [0, 0]
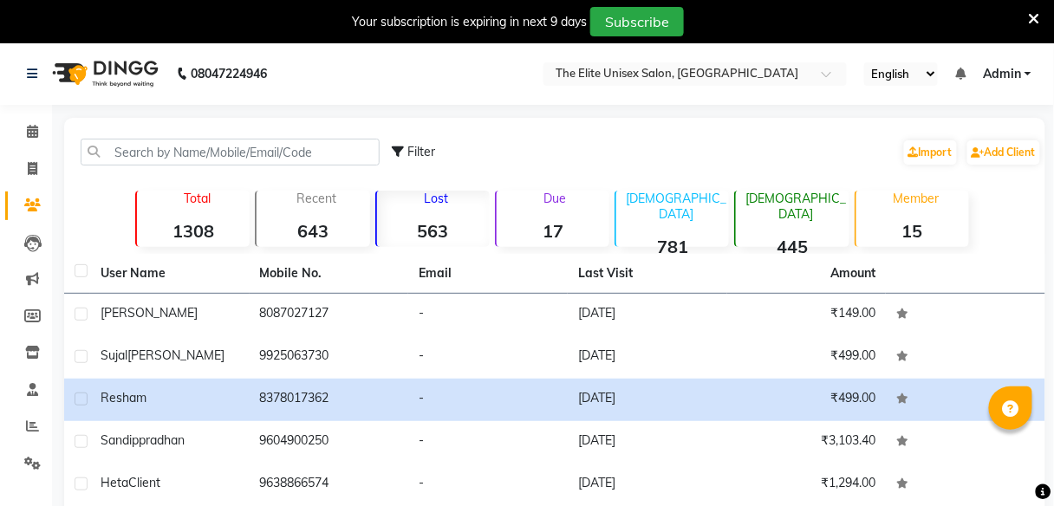
click at [464, 212] on div "Lost 563" at bounding box center [432, 219] width 114 height 56
click at [29, 128] on icon at bounding box center [32, 131] width 11 height 13
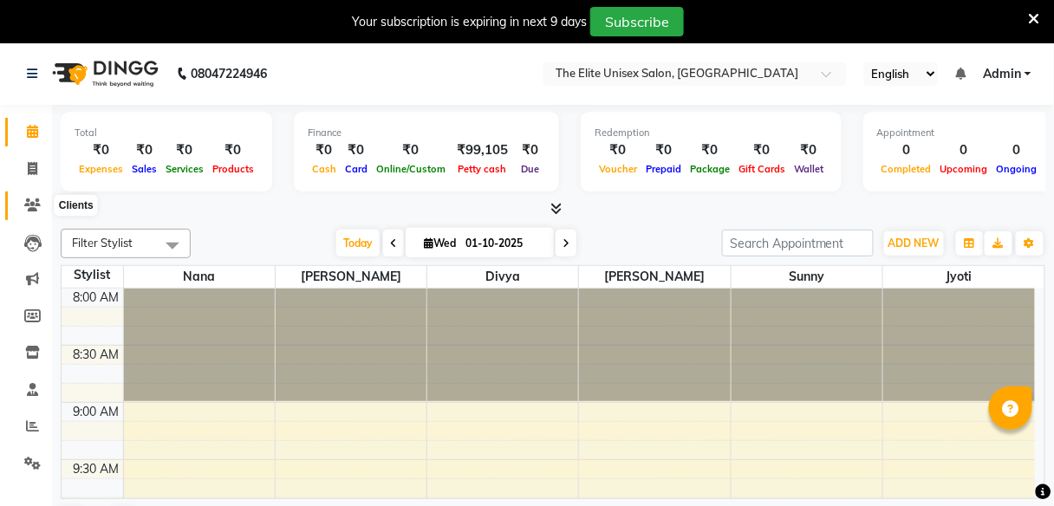
click at [30, 206] on icon at bounding box center [32, 205] width 16 height 13
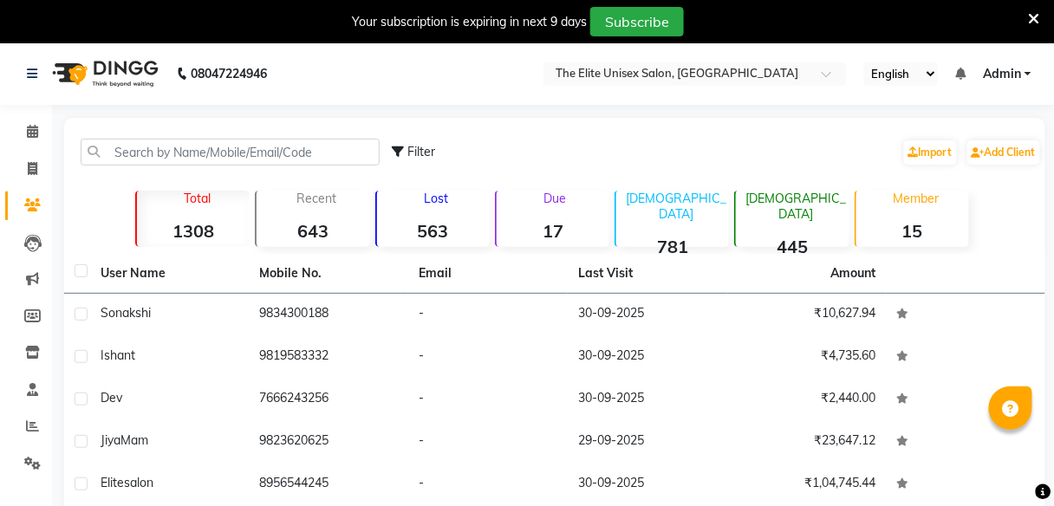
scroll to position [66, 0]
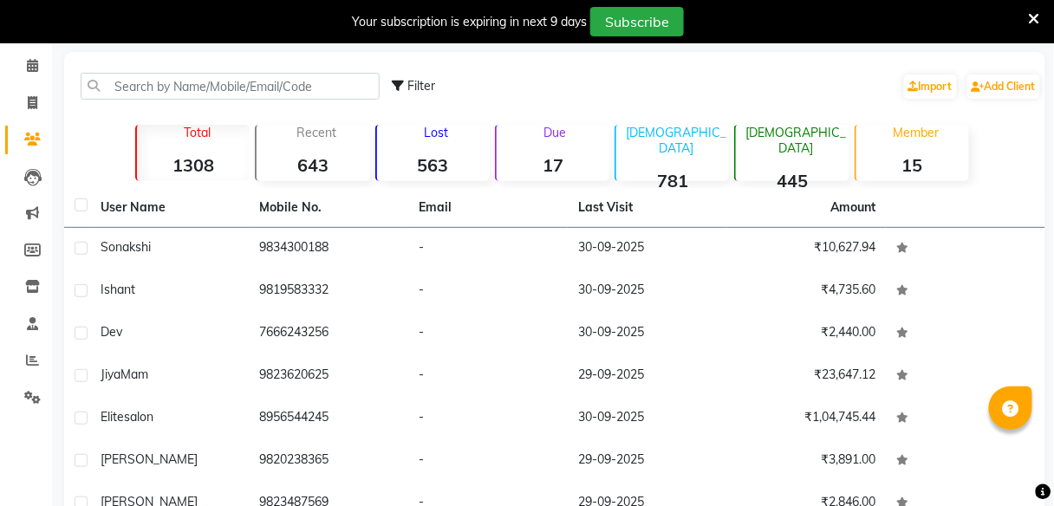
click at [420, 160] on strong "563" at bounding box center [433, 165] width 113 height 22
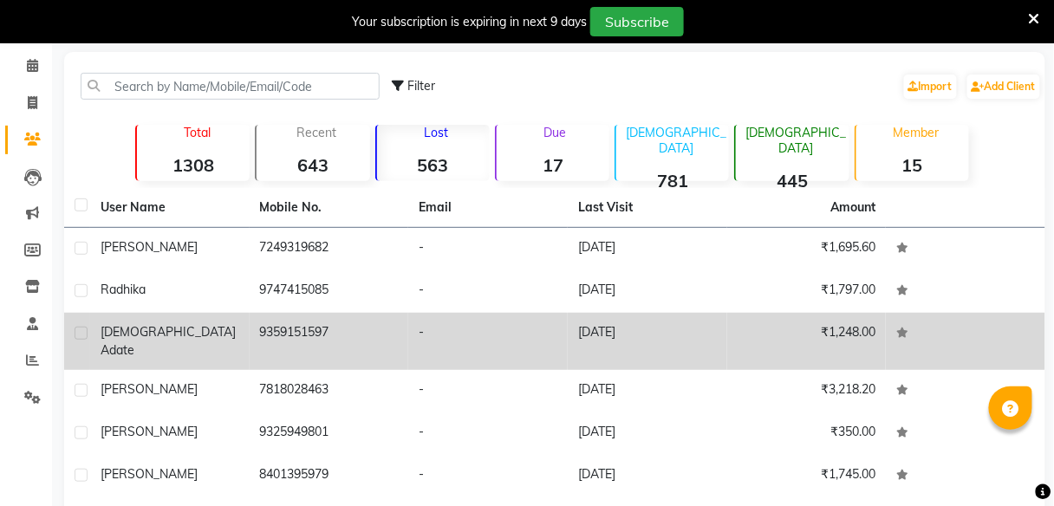
click at [373, 327] on td "9359151597" at bounding box center [330, 341] width 160 height 57
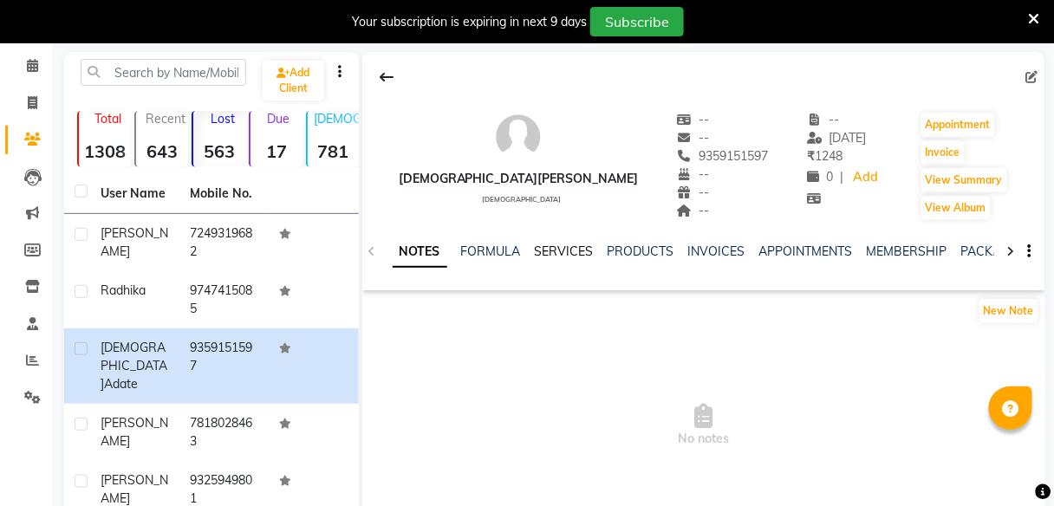
click at [579, 247] on link "SERVICES" at bounding box center [564, 252] width 59 height 16
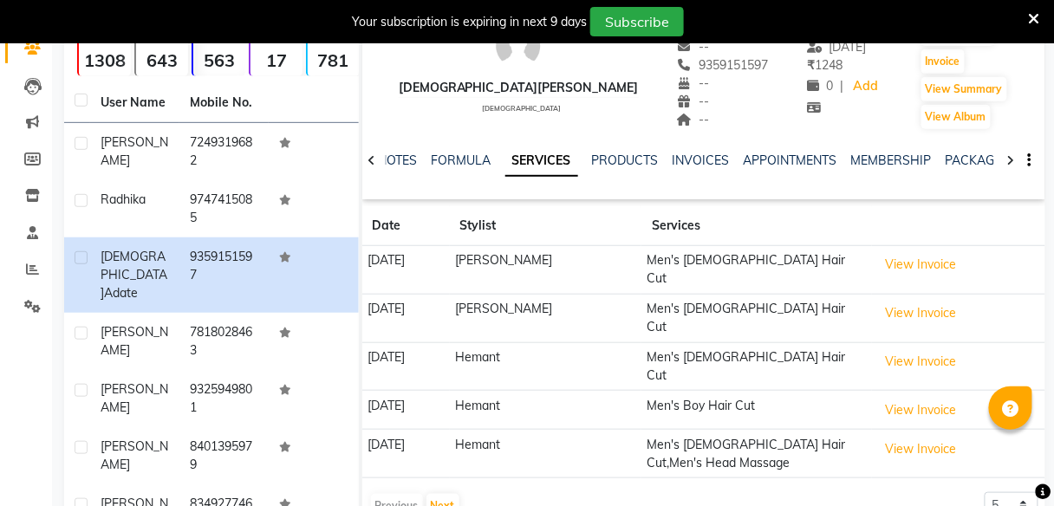
scroll to position [158, 0]
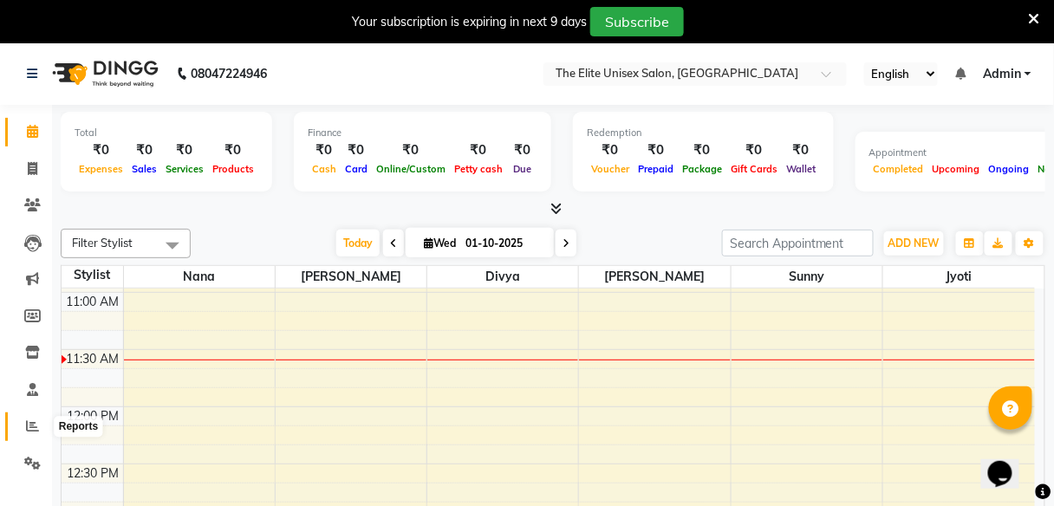
click at [26, 422] on icon at bounding box center [32, 426] width 13 height 13
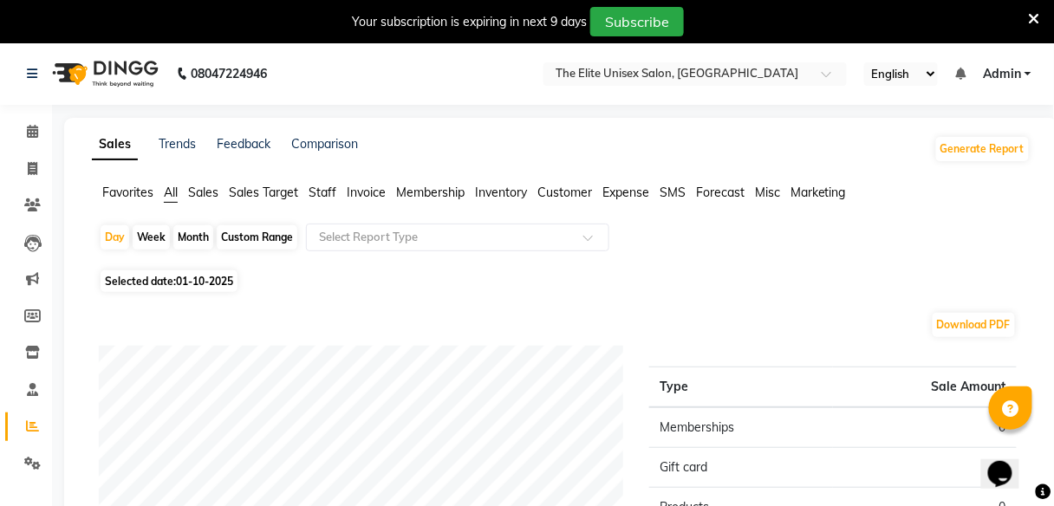
click at [318, 194] on span "Staff" at bounding box center [323, 193] width 28 height 16
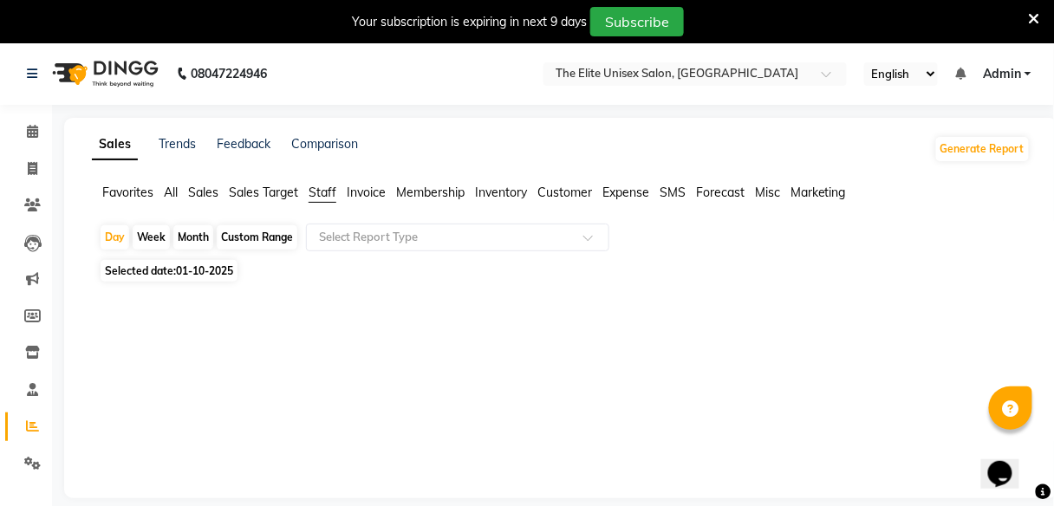
click at [203, 242] on div "Month" at bounding box center [193, 237] width 40 height 24
select select "10"
select select "2025"
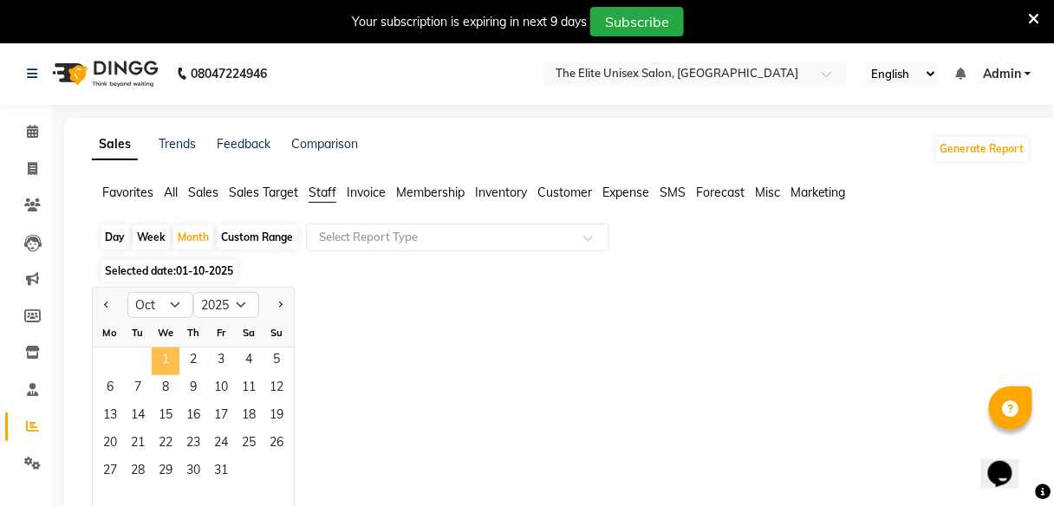
click at [163, 356] on span "1" at bounding box center [166, 362] width 28 height 28
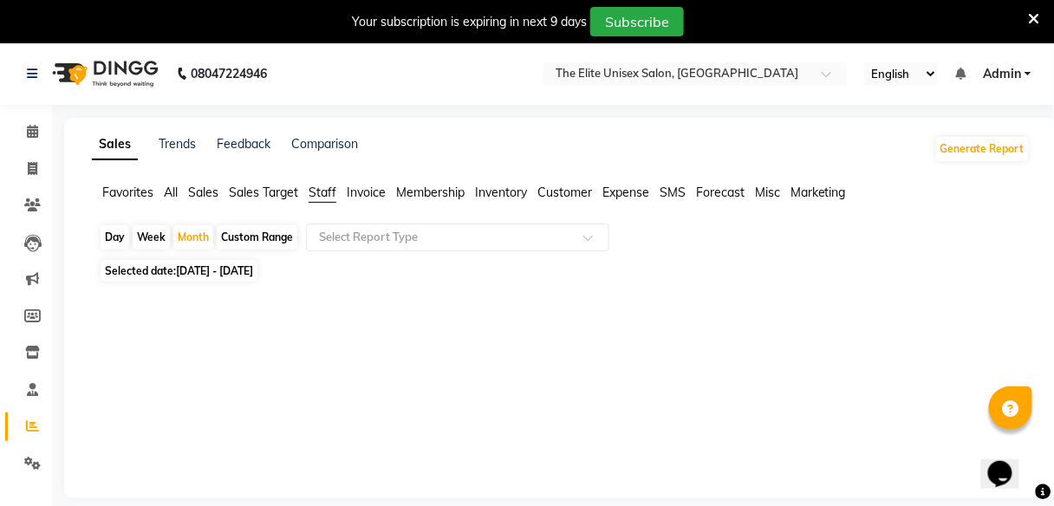
scroll to position [42, 0]
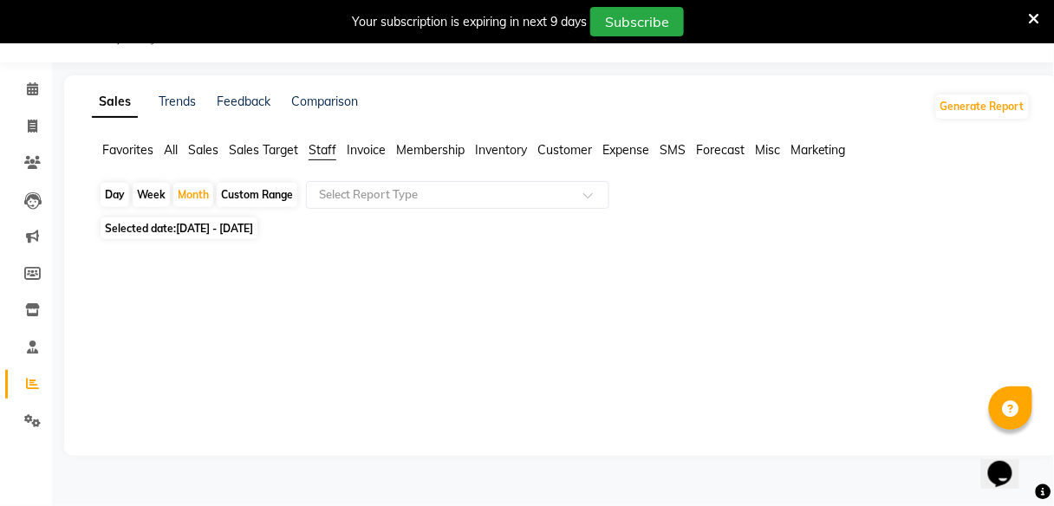
click at [163, 356] on div at bounding box center [558, 341] width 918 height 125
click at [131, 156] on span "Favorites" at bounding box center [127, 150] width 51 height 16
drag, startPoint x: 49, startPoint y: 140, endPoint x: 16, endPoint y: 114, distance: 40.8
click at [16, 114] on li "Invoice" at bounding box center [26, 126] width 52 height 37
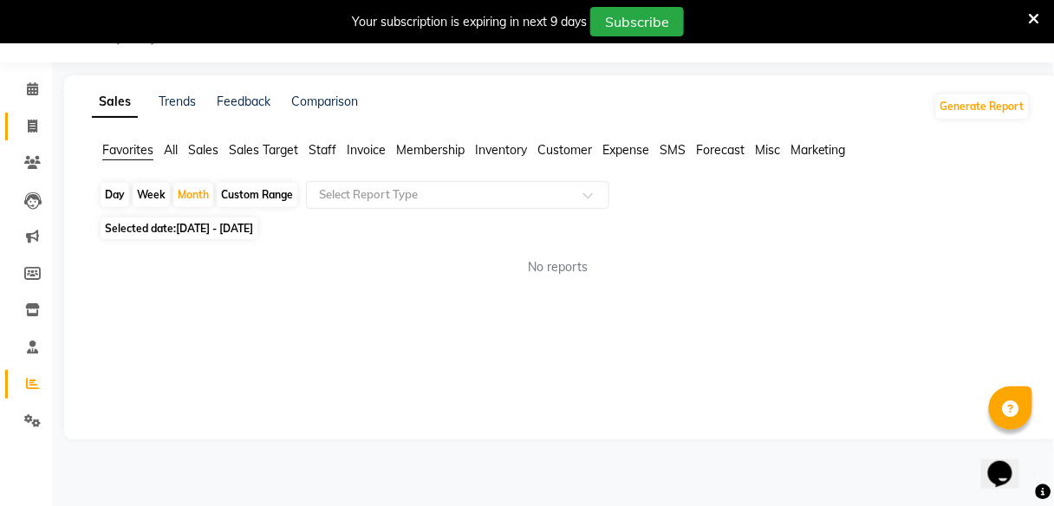
click at [16, 114] on link "Invoice" at bounding box center [26, 127] width 42 height 29
select select "7086"
select select "service"
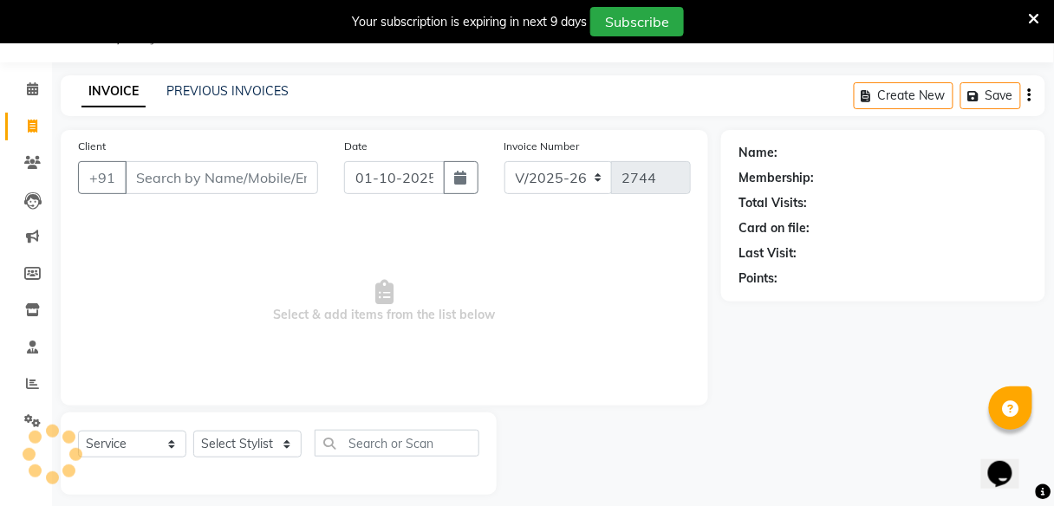
scroll to position [56, 0]
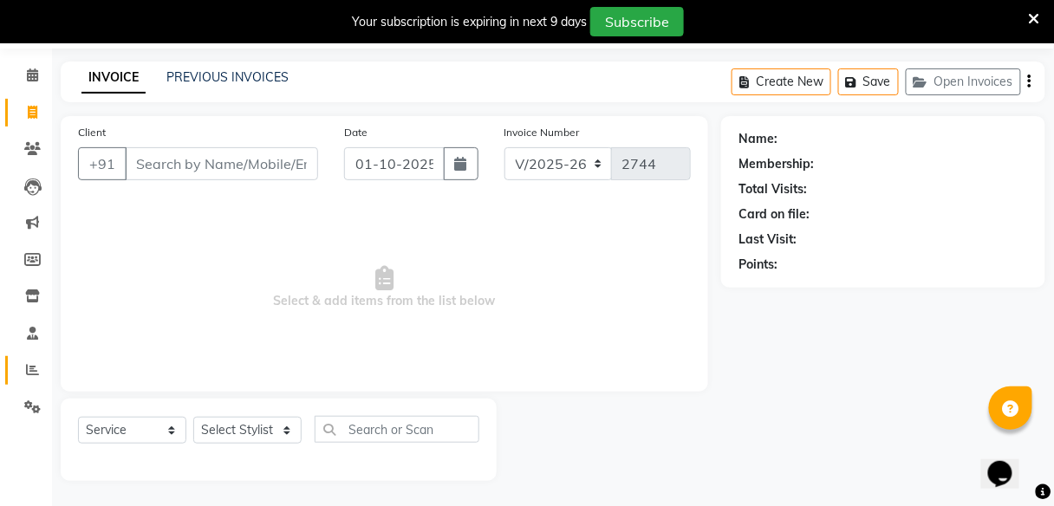
click at [31, 378] on span at bounding box center [32, 371] width 30 height 20
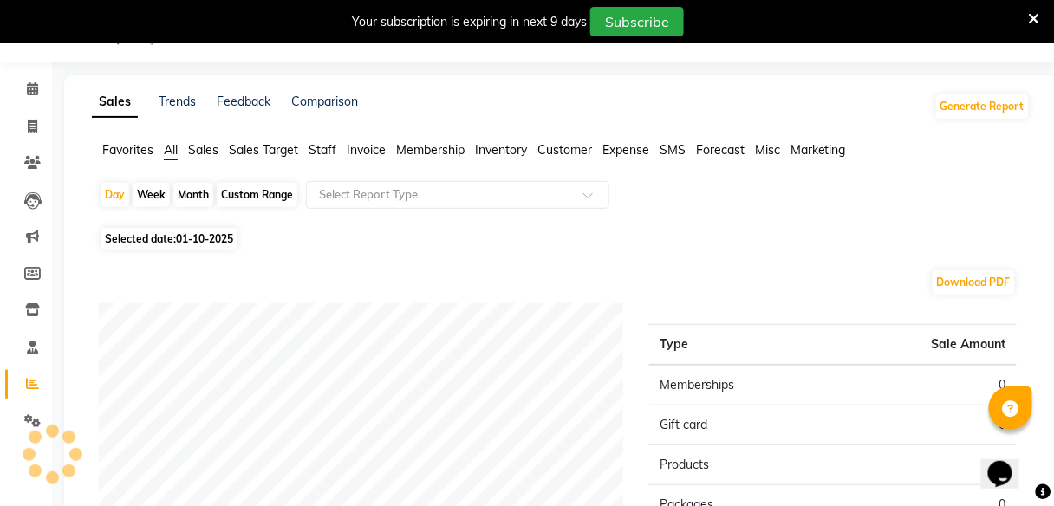
scroll to position [56, 0]
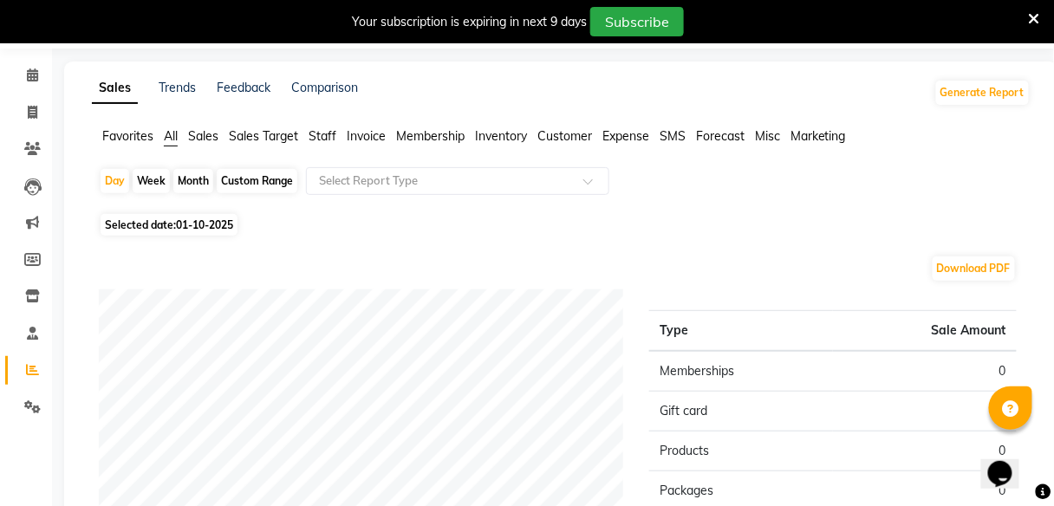
click at [327, 135] on span "Staff" at bounding box center [323, 136] width 28 height 16
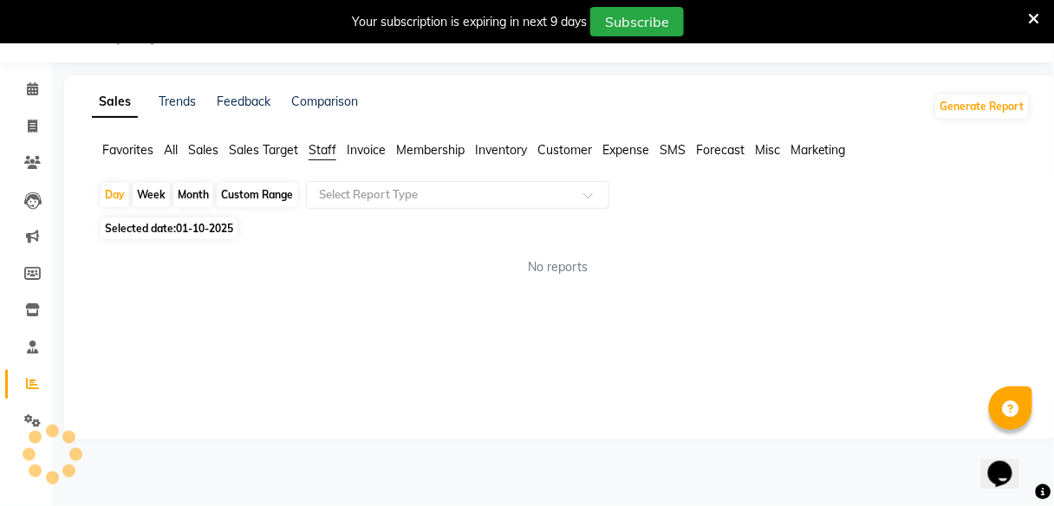
scroll to position [42, 0]
click at [190, 196] on div "Month" at bounding box center [193, 195] width 40 height 24
select select "10"
select select "2025"
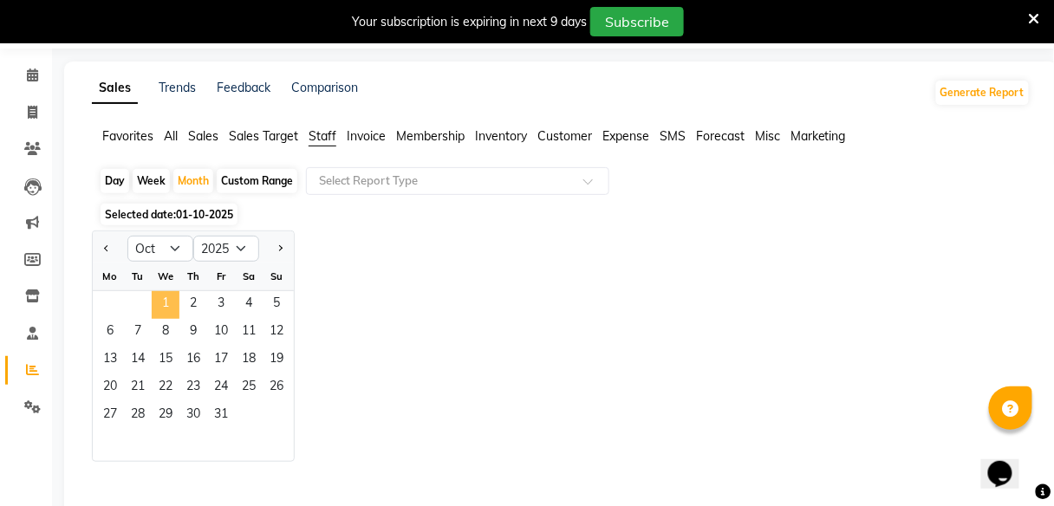
click at [166, 296] on span "1" at bounding box center [166, 305] width 28 height 28
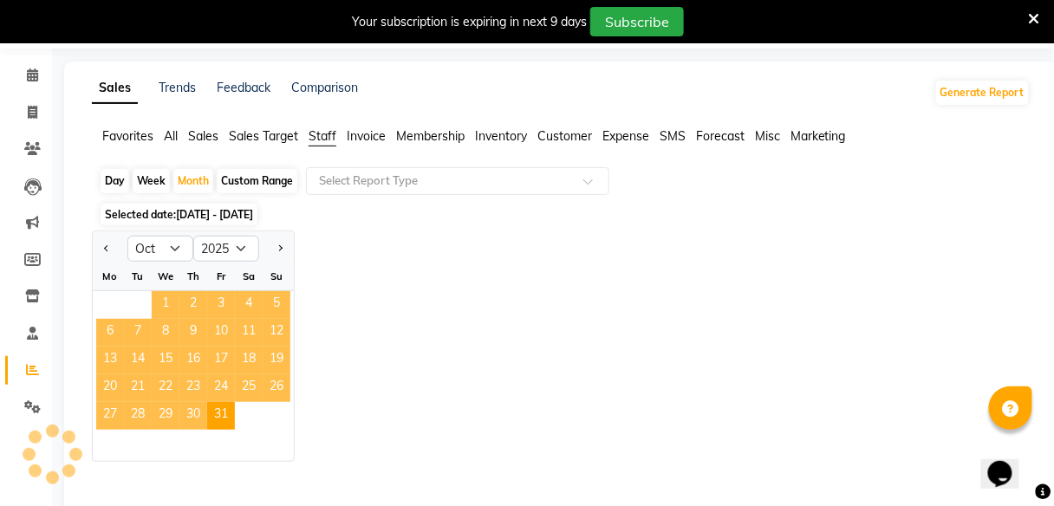
scroll to position [42, 0]
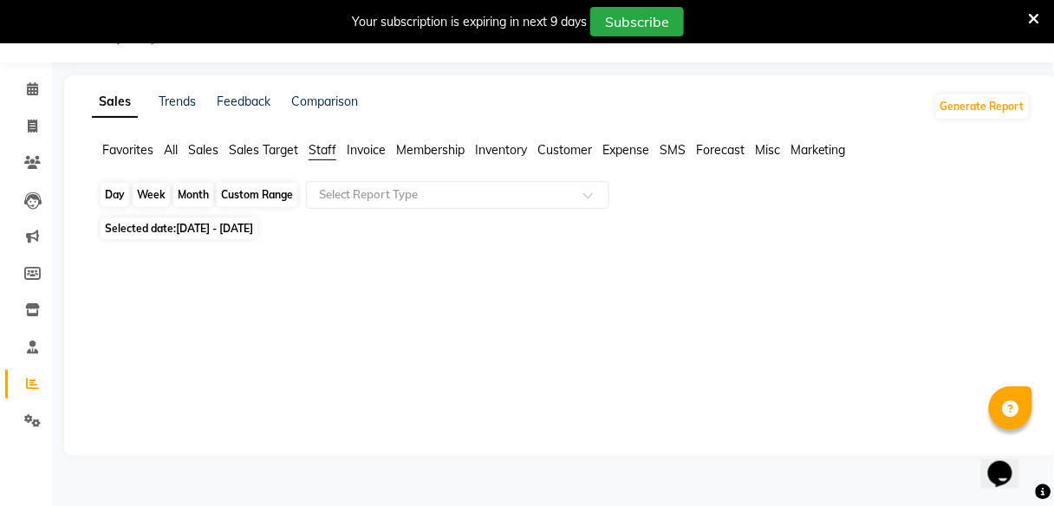
click at [193, 190] on div "Month" at bounding box center [193, 195] width 40 height 24
select select "10"
select select "2025"
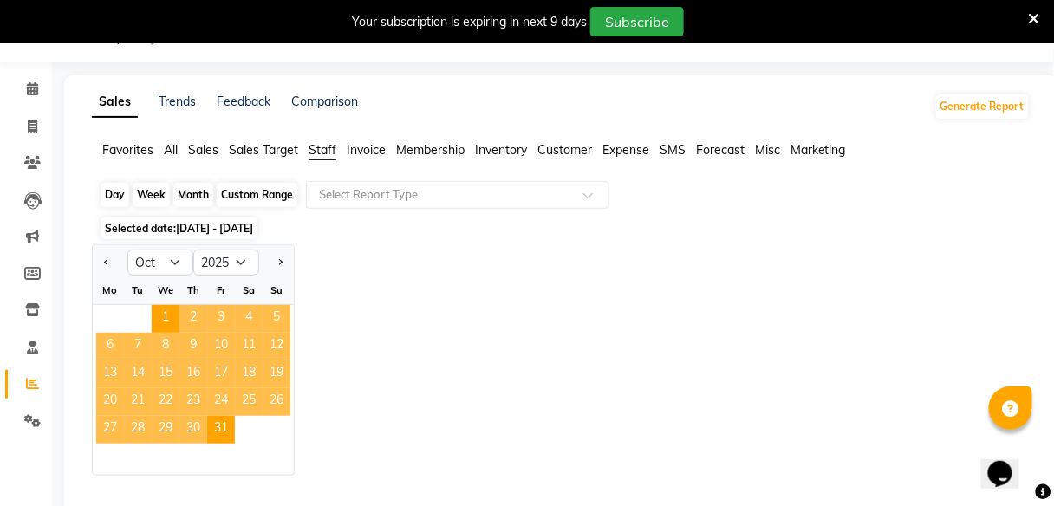
scroll to position [56, 0]
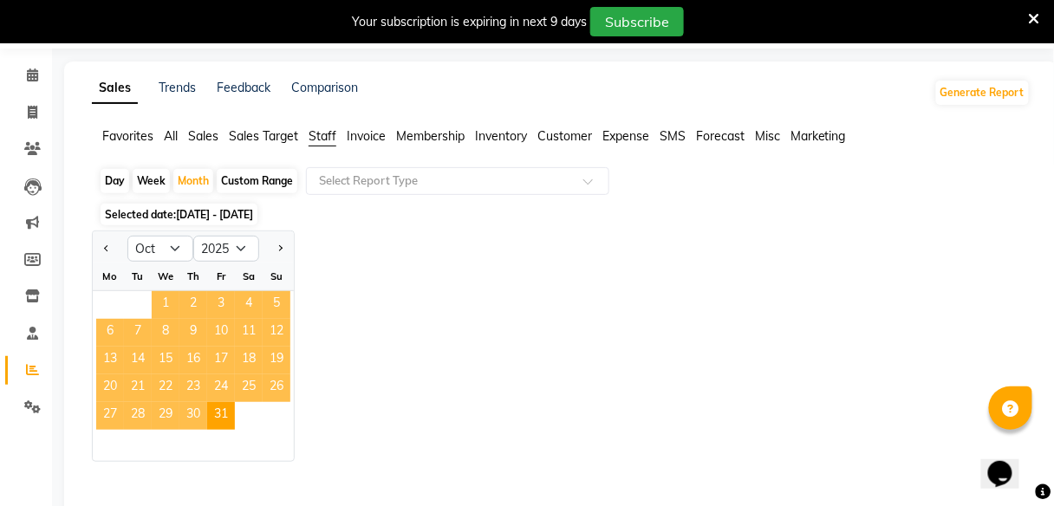
click at [169, 309] on span "1" at bounding box center [166, 305] width 28 height 28
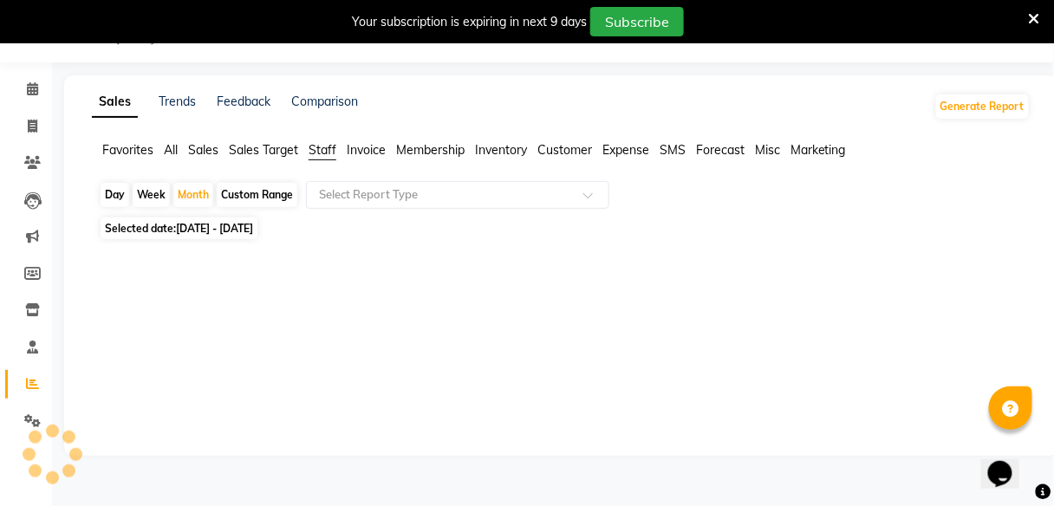
scroll to position [42, 0]
click at [158, 188] on div "Week" at bounding box center [151, 195] width 37 height 24
select select "10"
select select "2025"
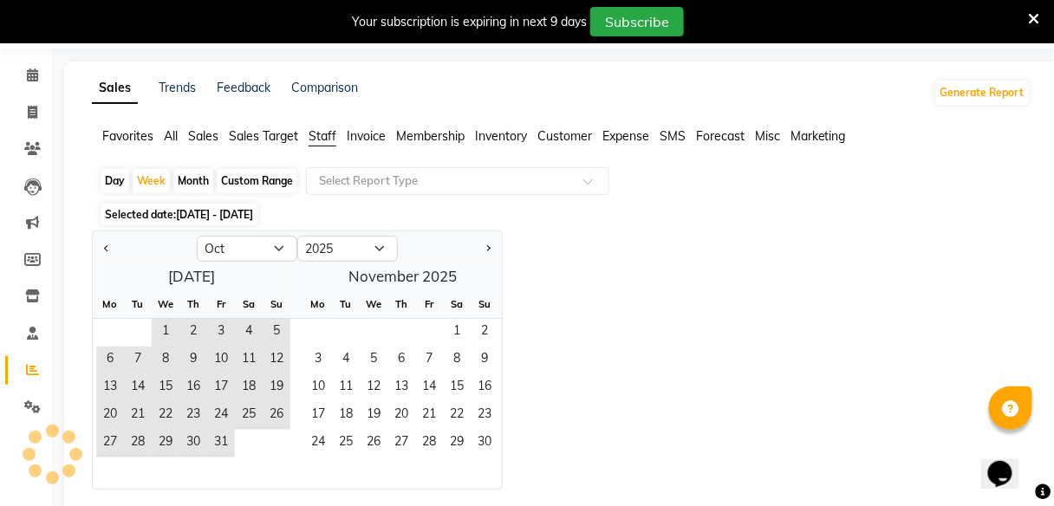
click at [120, 179] on div "Day" at bounding box center [115, 181] width 29 height 24
select select "10"
select select "2025"
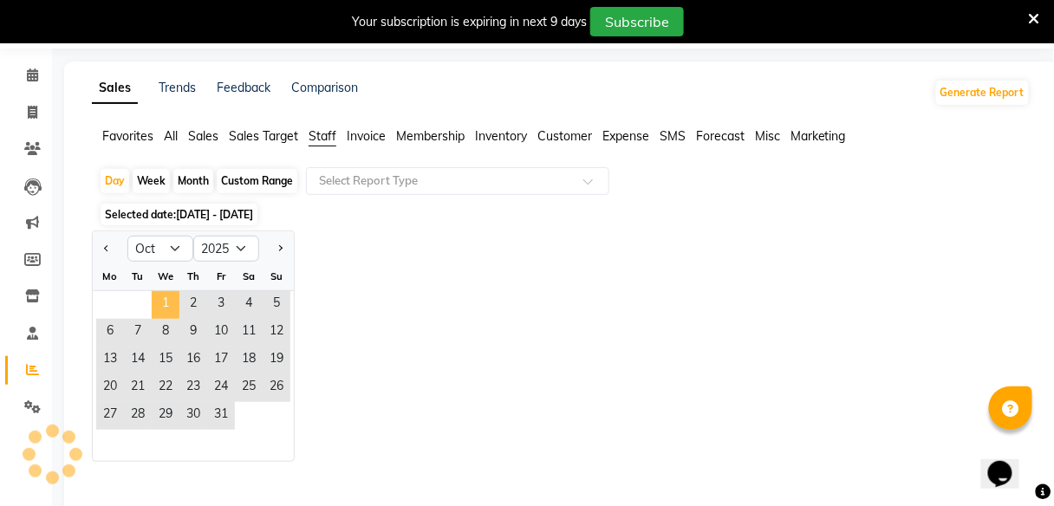
click at [171, 293] on span "1" at bounding box center [166, 305] width 28 height 28
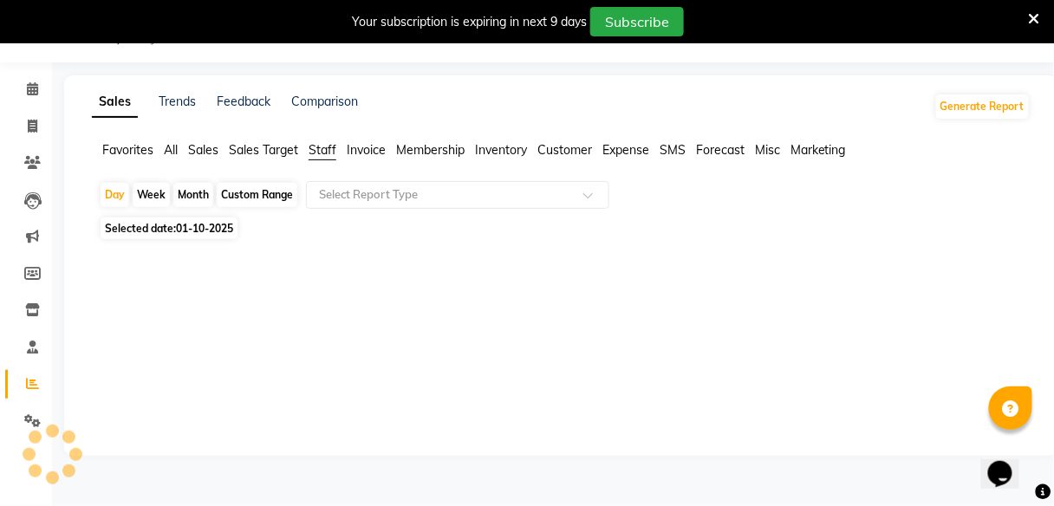
scroll to position [42, 0]
click at [369, 150] on span "Invoice" at bounding box center [366, 150] width 39 height 16
click at [25, 159] on icon at bounding box center [32, 162] width 16 height 13
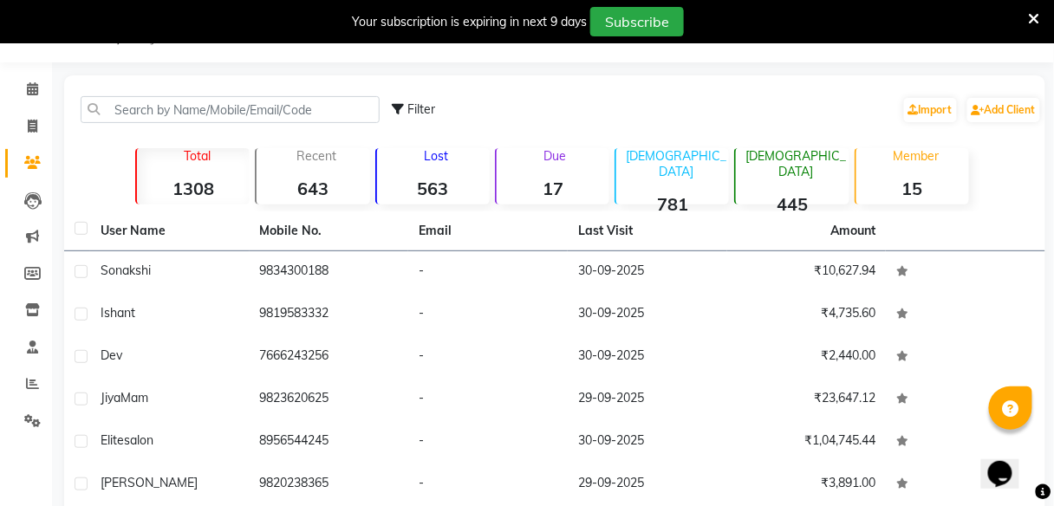
click at [417, 178] on strong "563" at bounding box center [433, 189] width 113 height 22
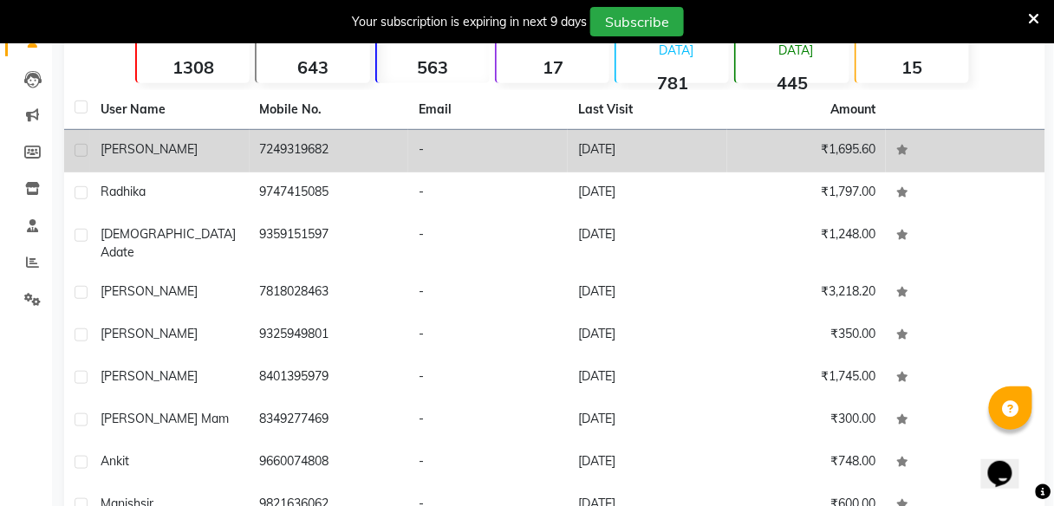
scroll to position [163, 0]
click at [349, 290] on td "7818028463" at bounding box center [330, 294] width 160 height 42
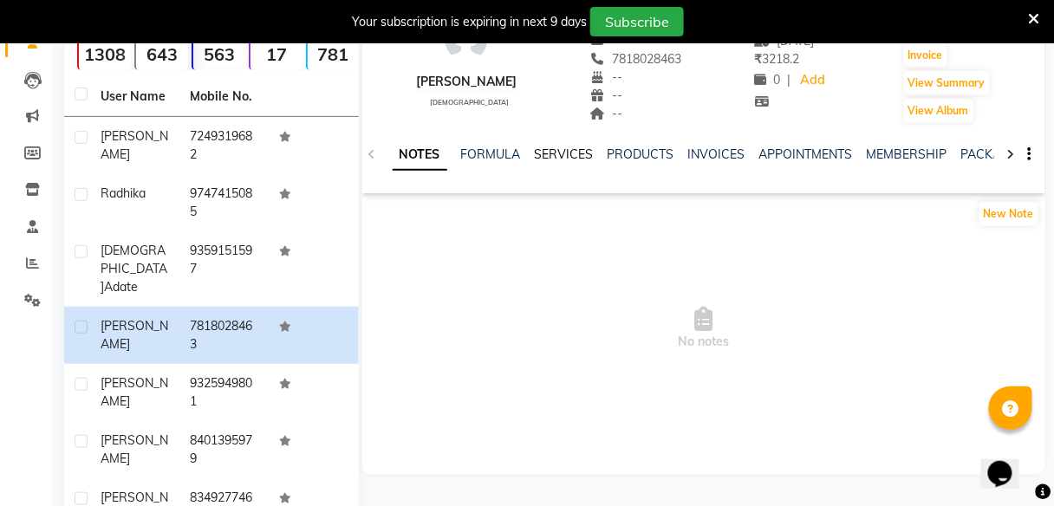
click at [561, 153] on link "SERVICES" at bounding box center [564, 155] width 59 height 16
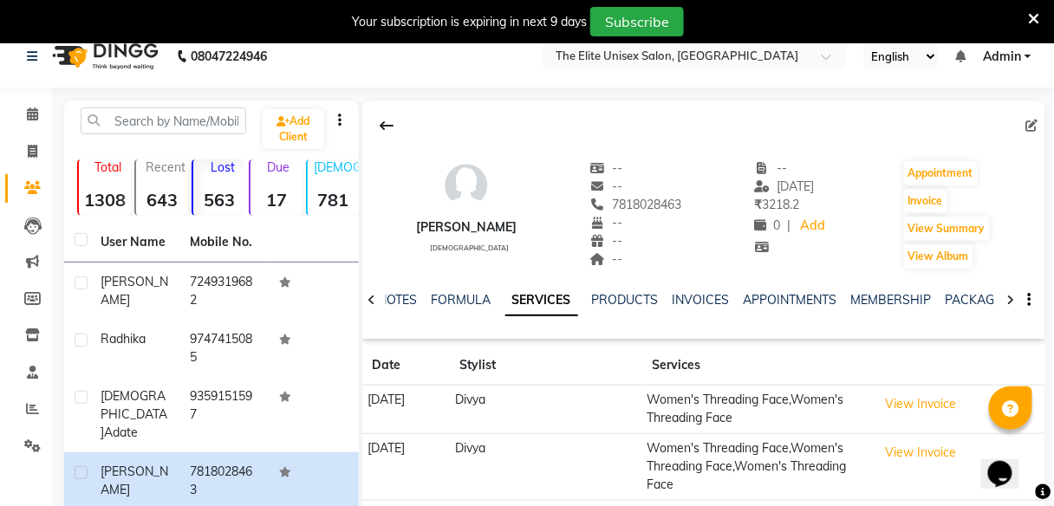
scroll to position [15, 0]
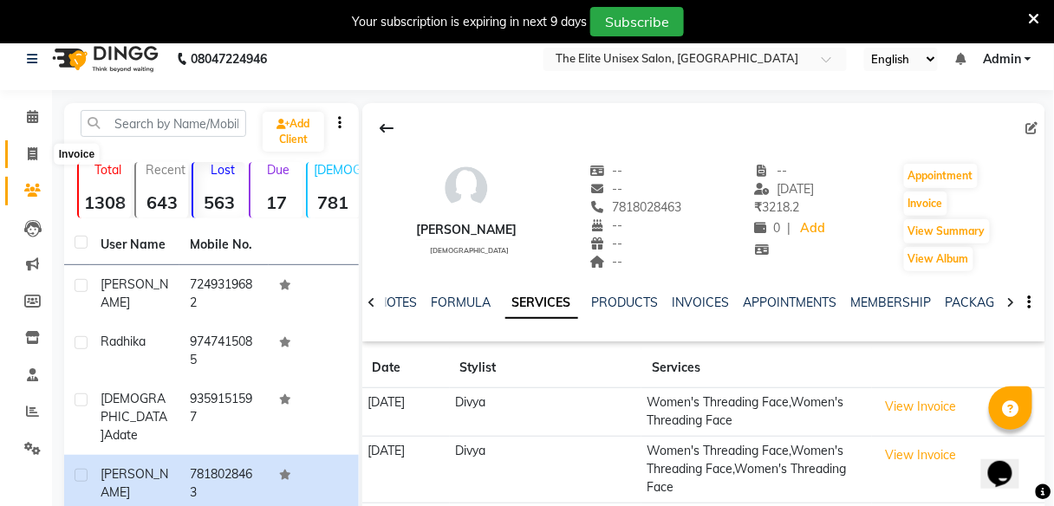
click at [30, 160] on span at bounding box center [32, 155] width 30 height 20
select select "service"
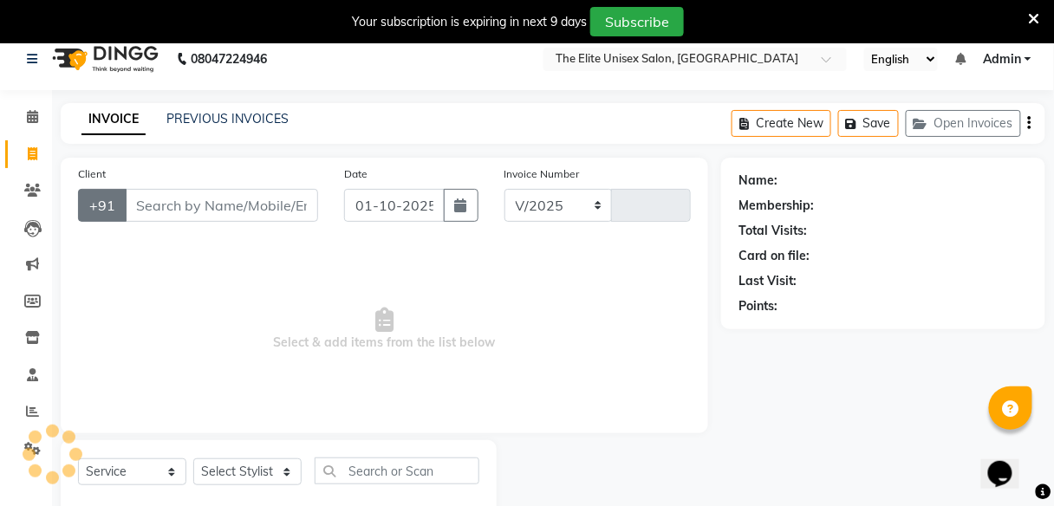
select select "7086"
type input "2744"
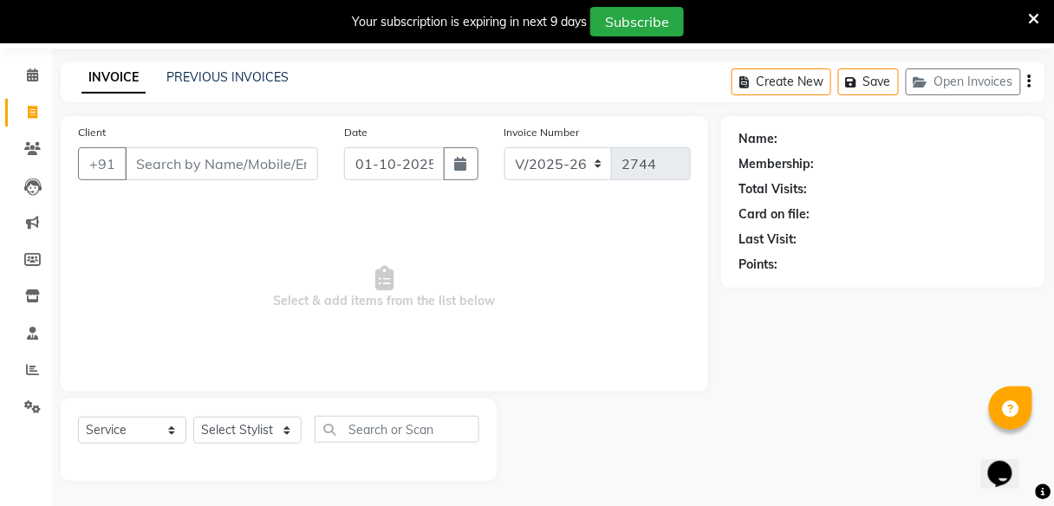
click at [165, 166] on input "Client" at bounding box center [221, 163] width 193 height 33
click at [195, 162] on input "Client" at bounding box center [221, 163] width 193 height 33
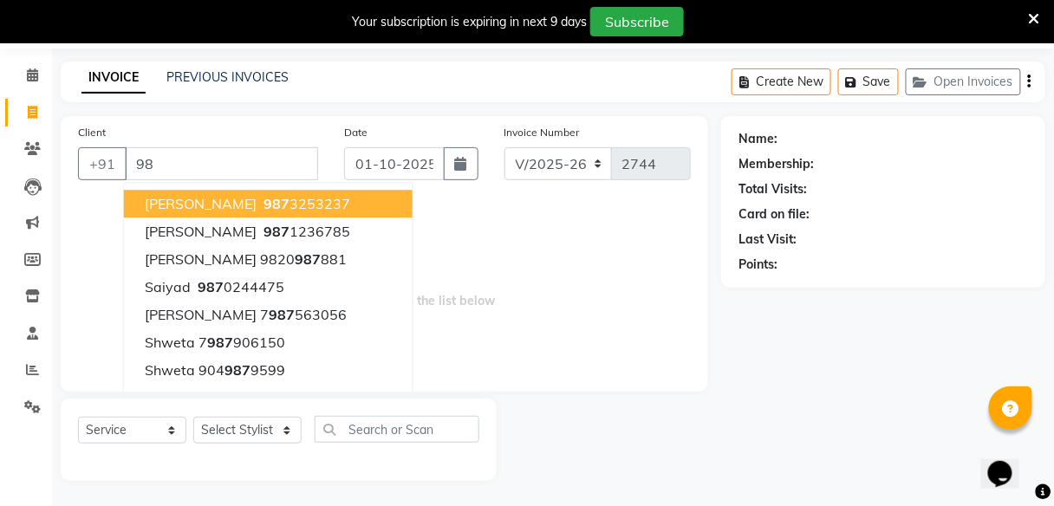
type input "9"
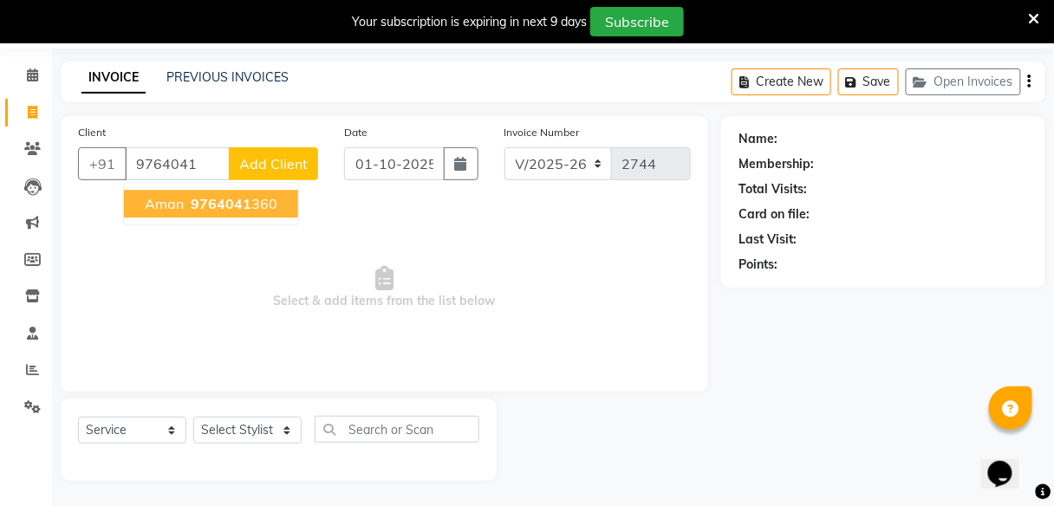
click at [195, 201] on span "9764041" at bounding box center [221, 203] width 61 height 17
type input "9764041360"
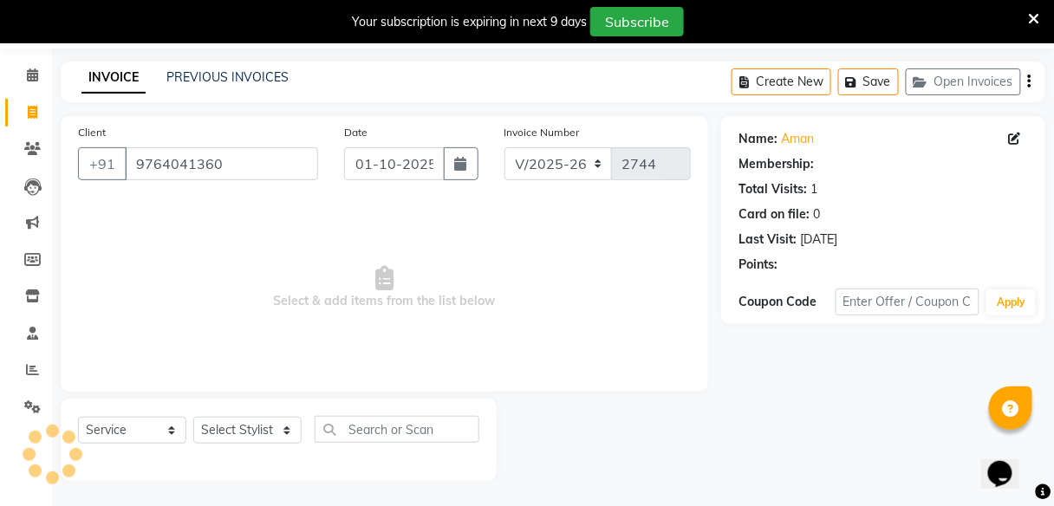
select select "1: Object"
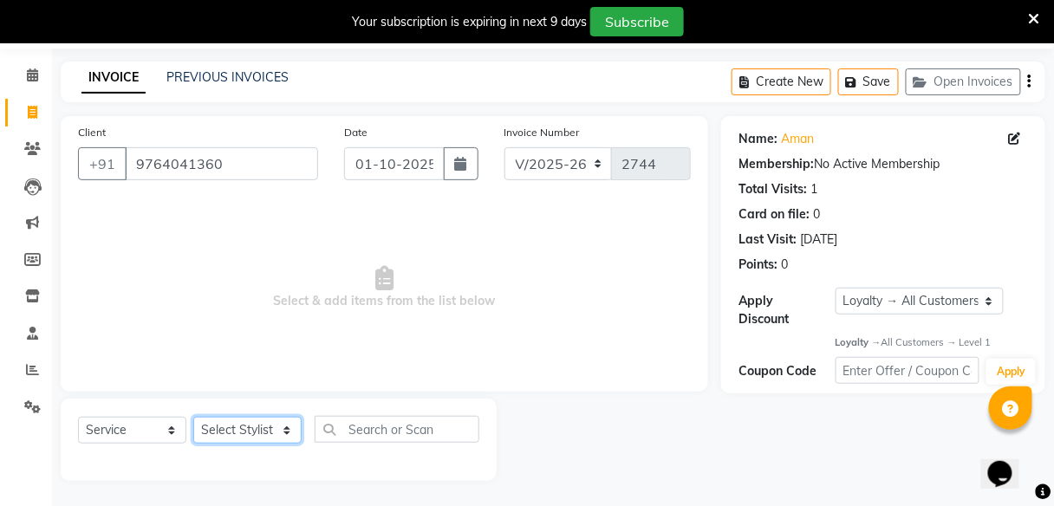
click at [245, 423] on select "Select Stylist Divya Jyoti Nana Rushab Shahrukh Sunny" at bounding box center [247, 430] width 108 height 27
select select "59553"
click at [193, 417] on select "Select Stylist Divya Jyoti Nana Rushab Shahrukh Sunny" at bounding box center [247, 430] width 108 height 27
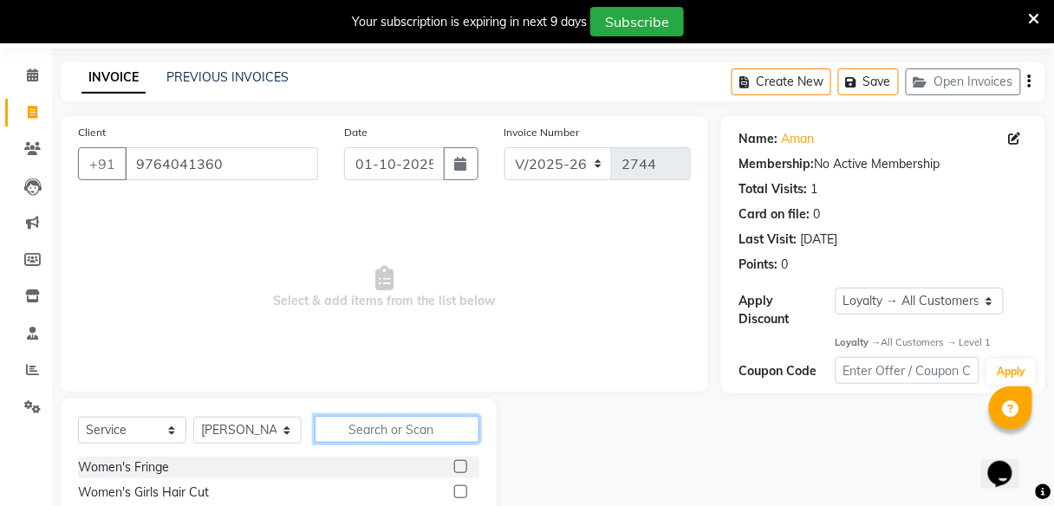
click at [419, 428] on input "text" at bounding box center [397, 429] width 165 height 27
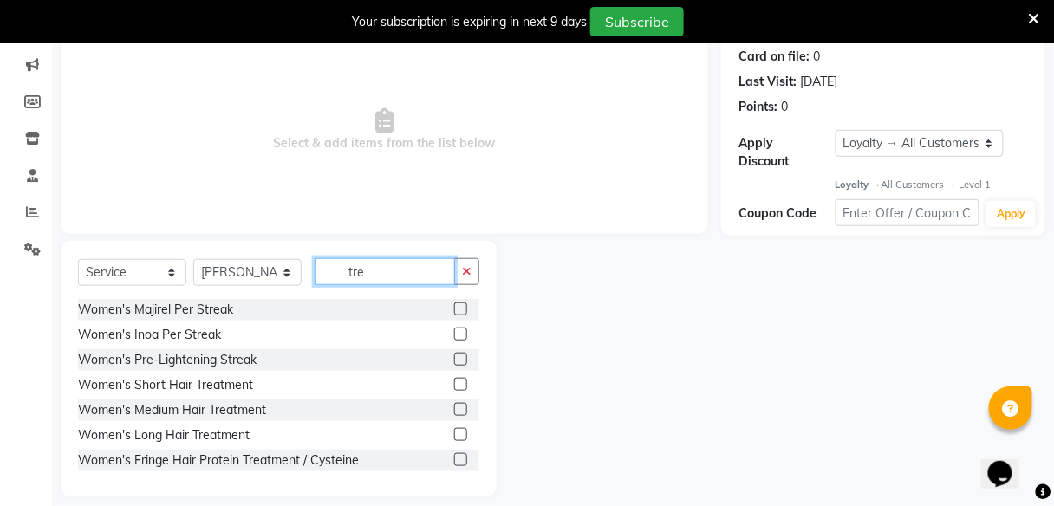
scroll to position [220, 0]
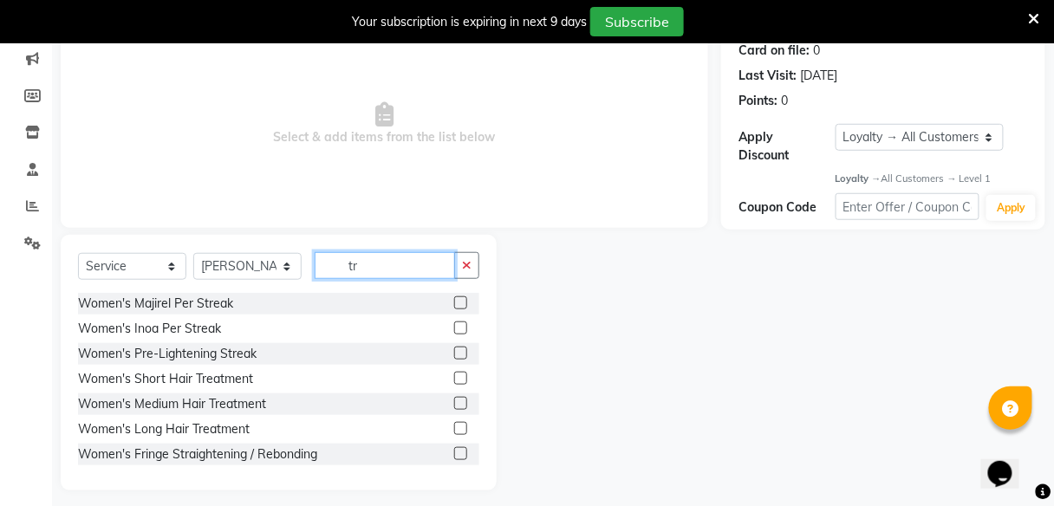
type input "t"
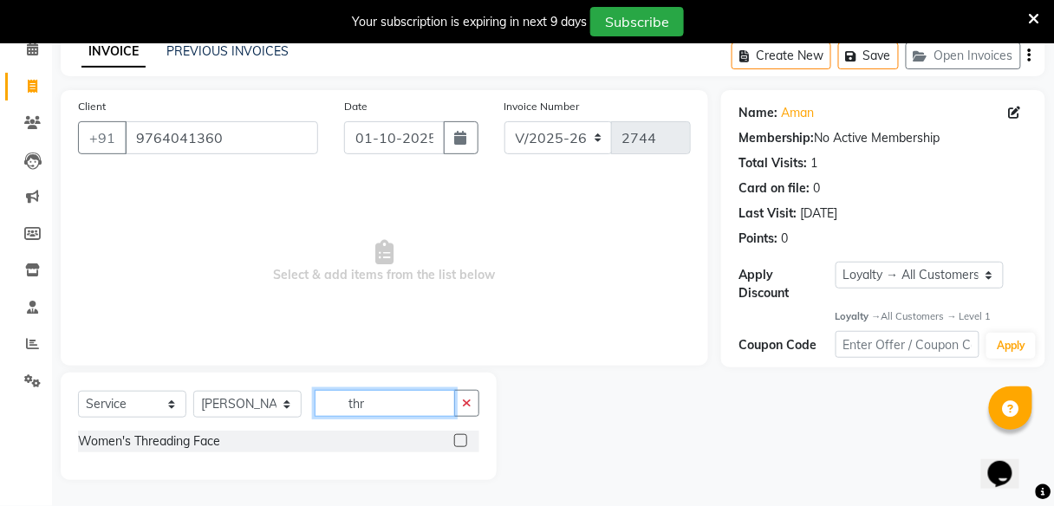
scroll to position [82, 0]
click at [435, 398] on input "thr" at bounding box center [385, 404] width 140 height 27
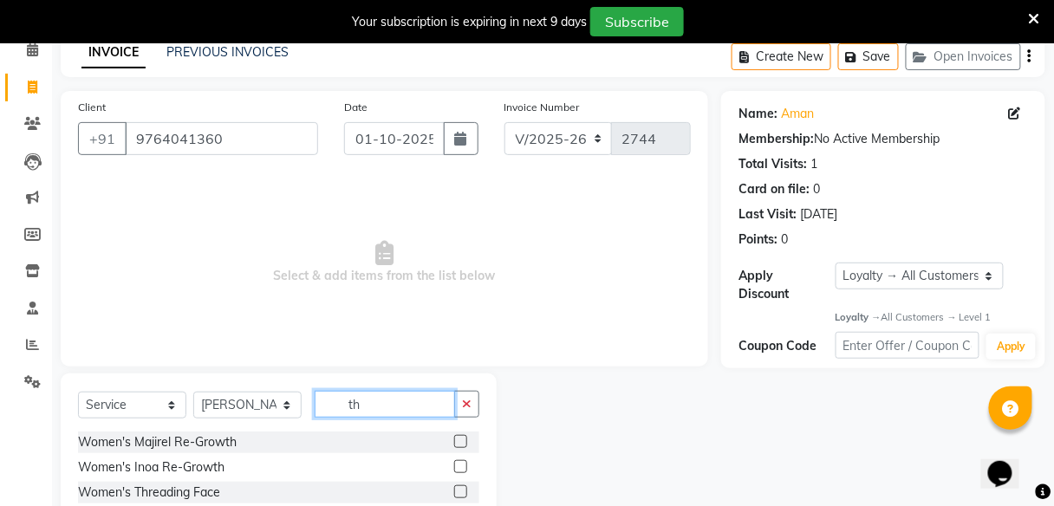
type input "t"
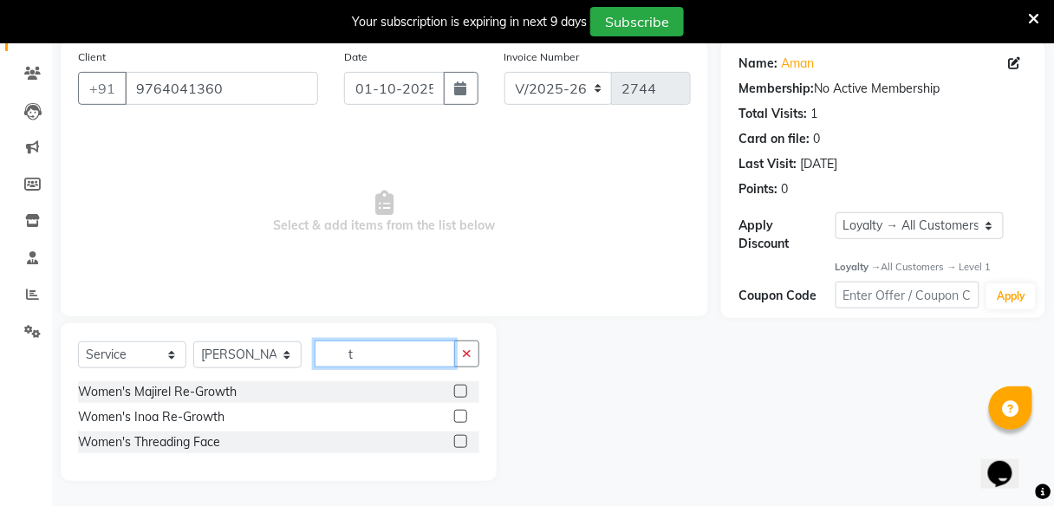
scroll to position [220, 0]
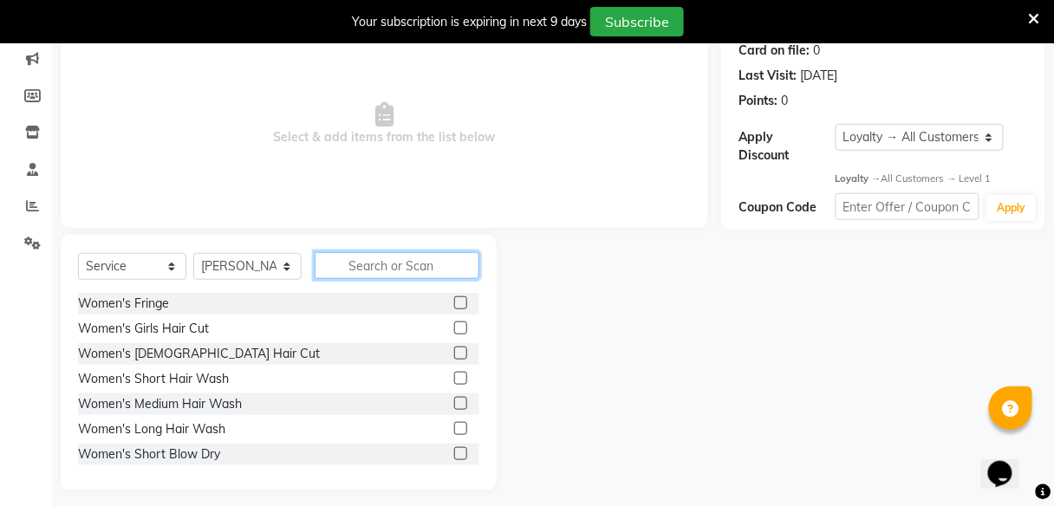
click at [377, 258] on input "text" at bounding box center [397, 265] width 165 height 27
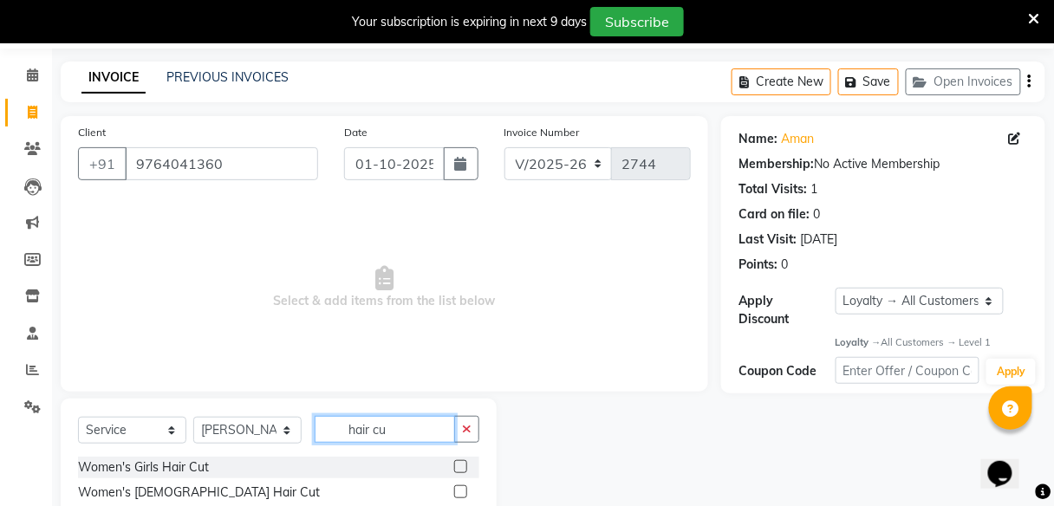
scroll to position [157, 0]
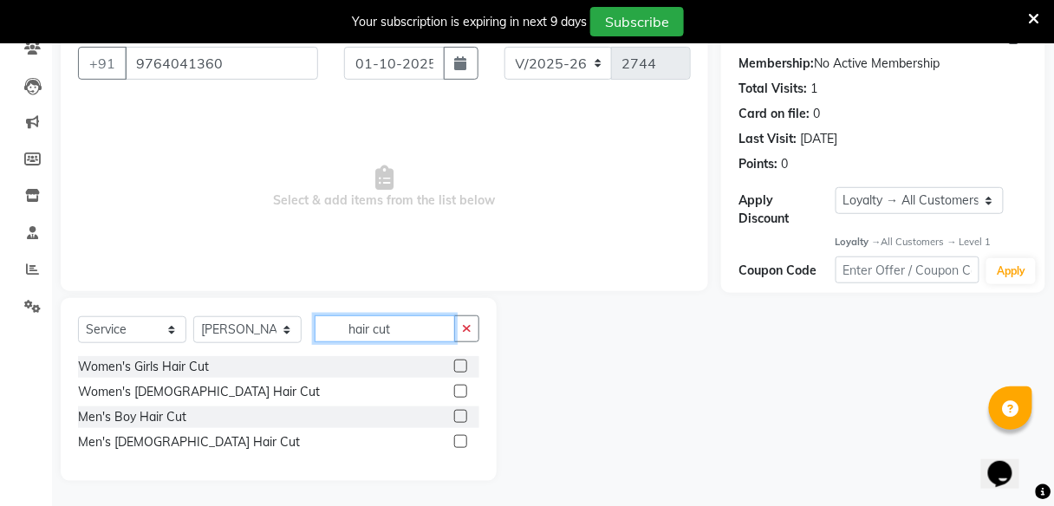
type input "hair cut"
click at [461, 435] on label at bounding box center [460, 441] width 13 height 13
click at [461, 437] on input "checkbox" at bounding box center [459, 442] width 11 height 11
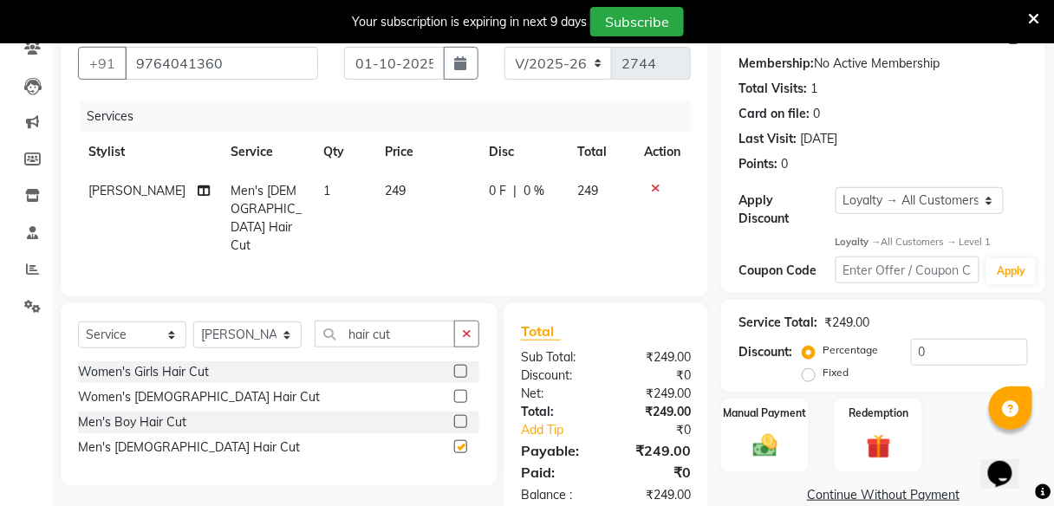
checkbox input "false"
click at [490, 194] on span "0 F" at bounding box center [498, 191] width 17 height 18
select select "59553"
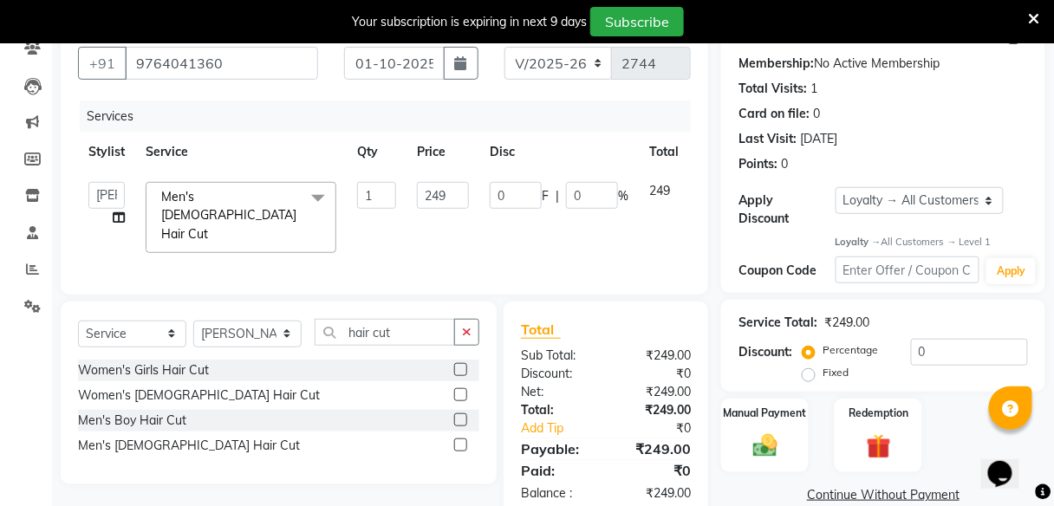
click at [458, 416] on label at bounding box center [460, 420] width 13 height 13
click at [458, 416] on input "checkbox" at bounding box center [459, 420] width 11 height 11
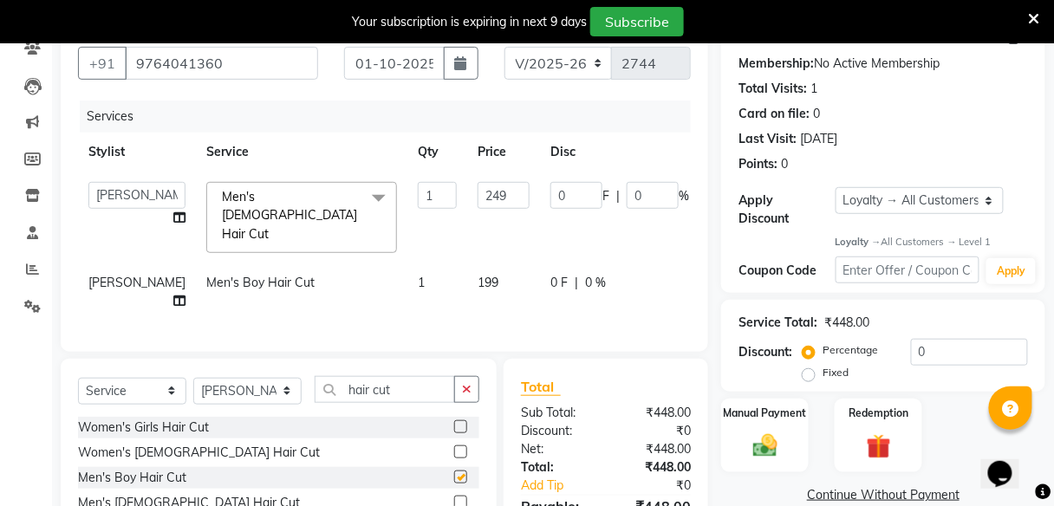
checkbox input "false"
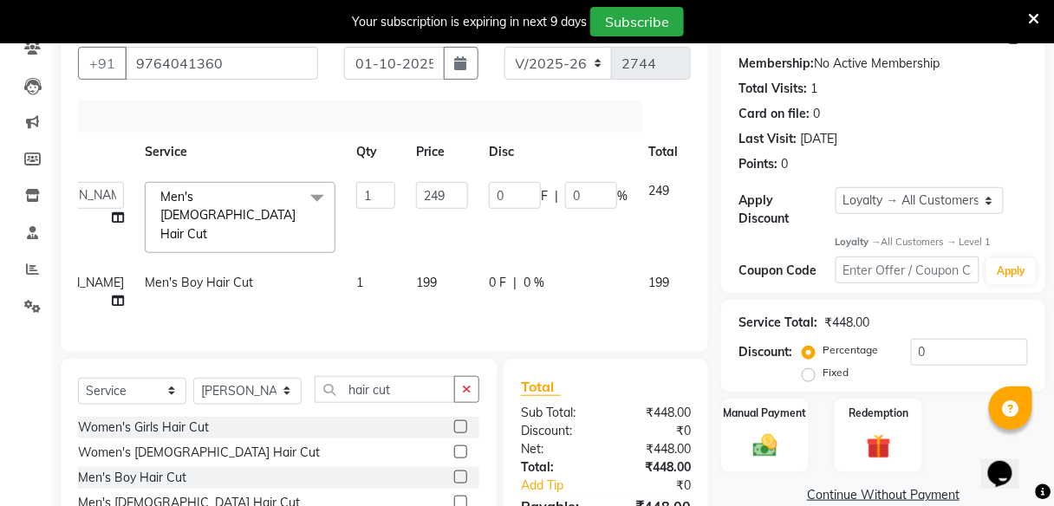
click at [706, 186] on icon at bounding box center [711, 188] width 10 height 12
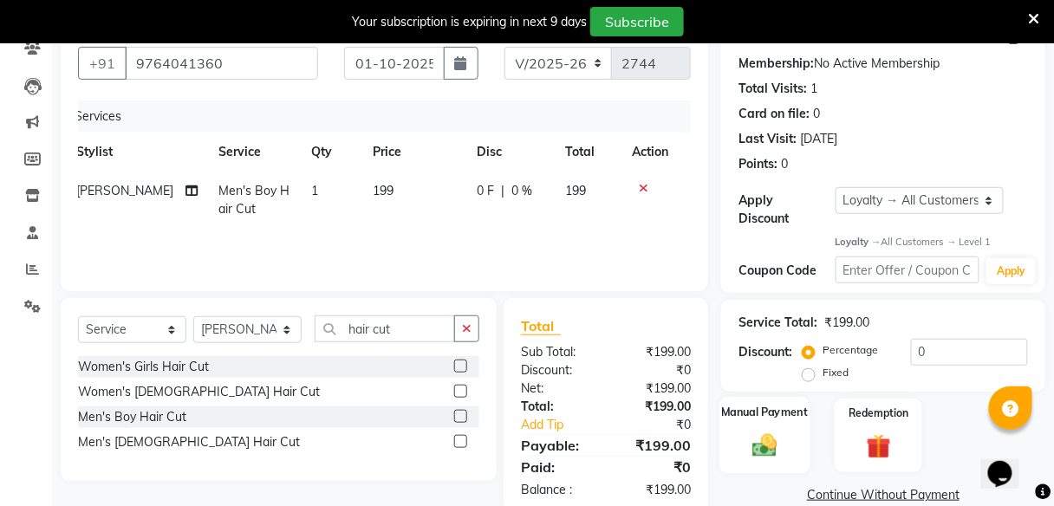
click at [773, 427] on div "Manual Payment" at bounding box center [765, 436] width 91 height 76
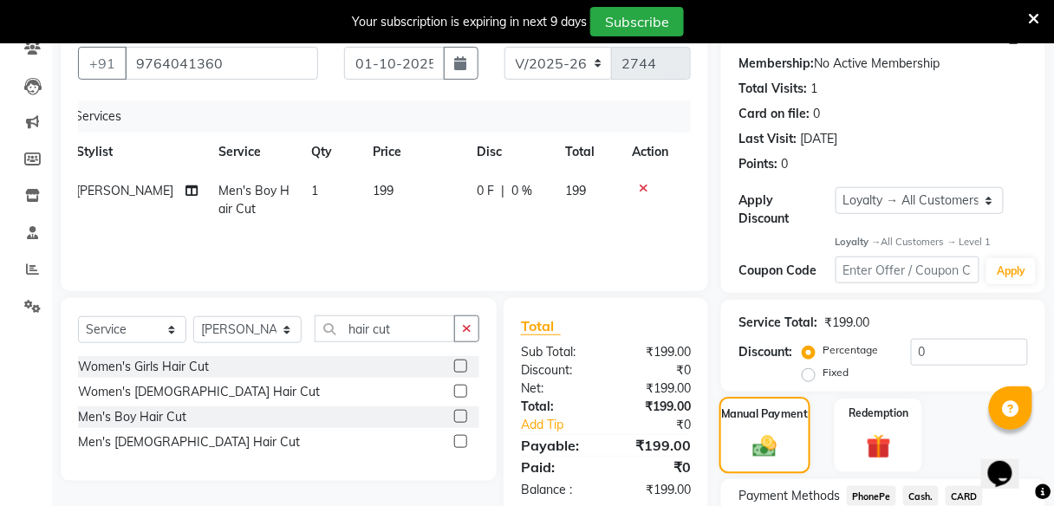
scroll to position [296, 0]
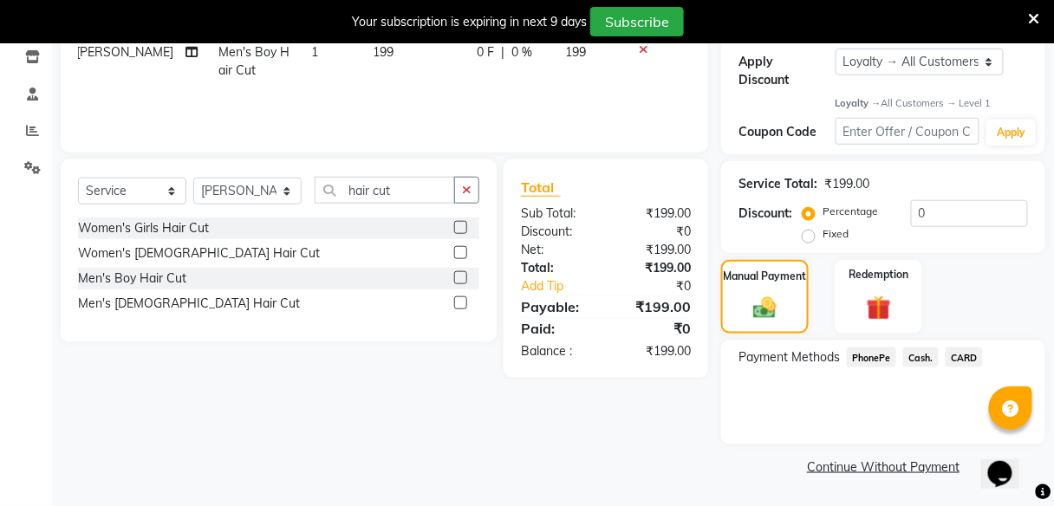
click at [867, 353] on span "PhonePe" at bounding box center [871, 358] width 49 height 20
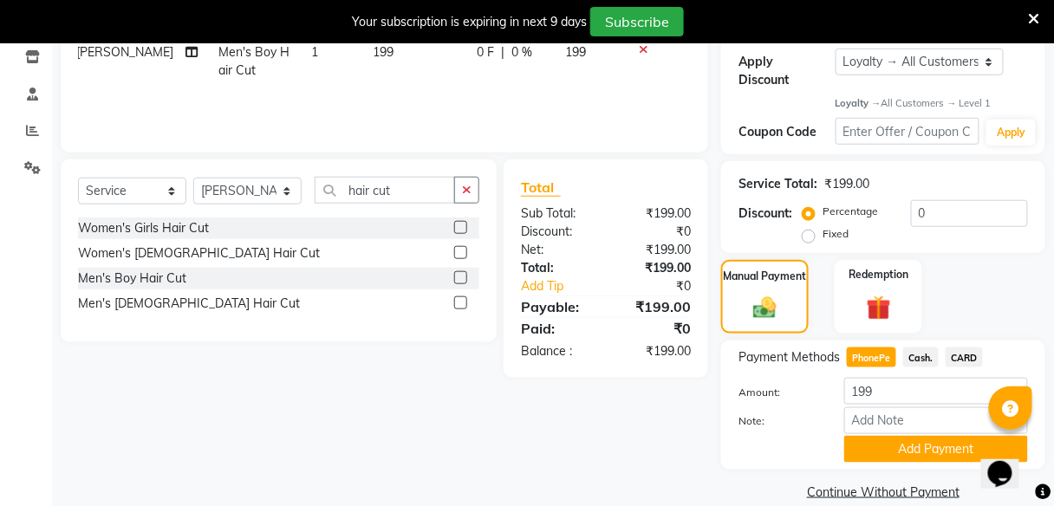
scroll to position [320, 0]
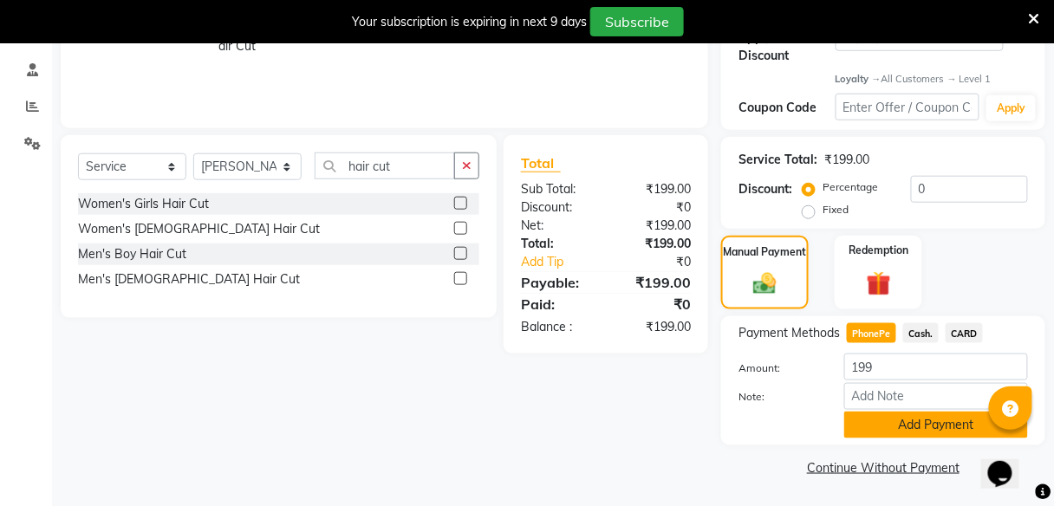
click at [886, 430] on button "Add Payment" at bounding box center [937, 425] width 184 height 27
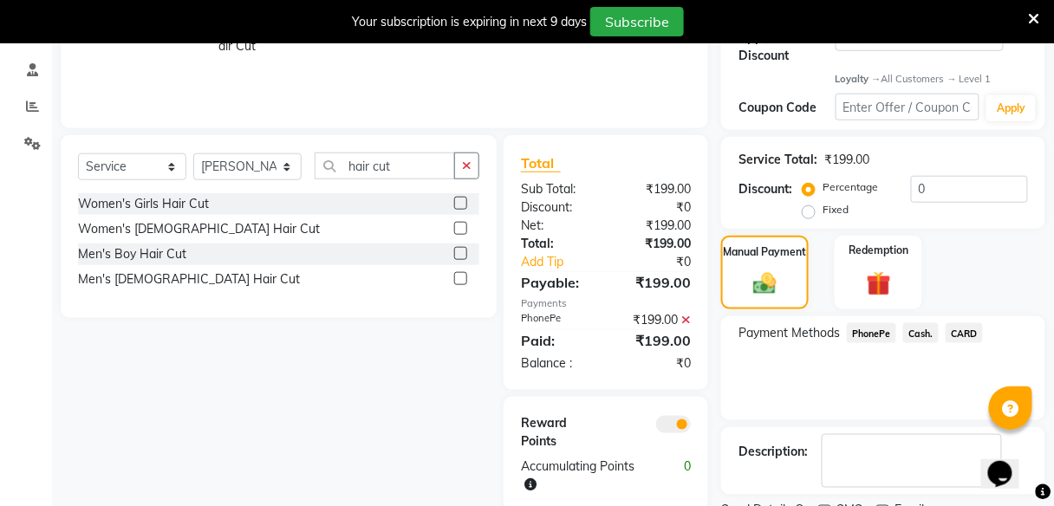
scroll to position [393, 0]
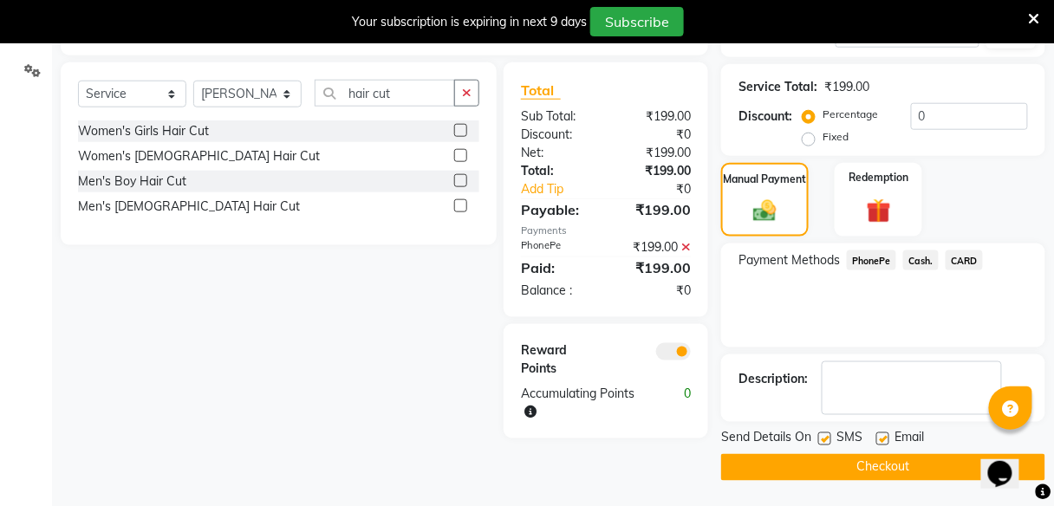
click at [885, 465] on button "Checkout" at bounding box center [883, 467] width 324 height 27
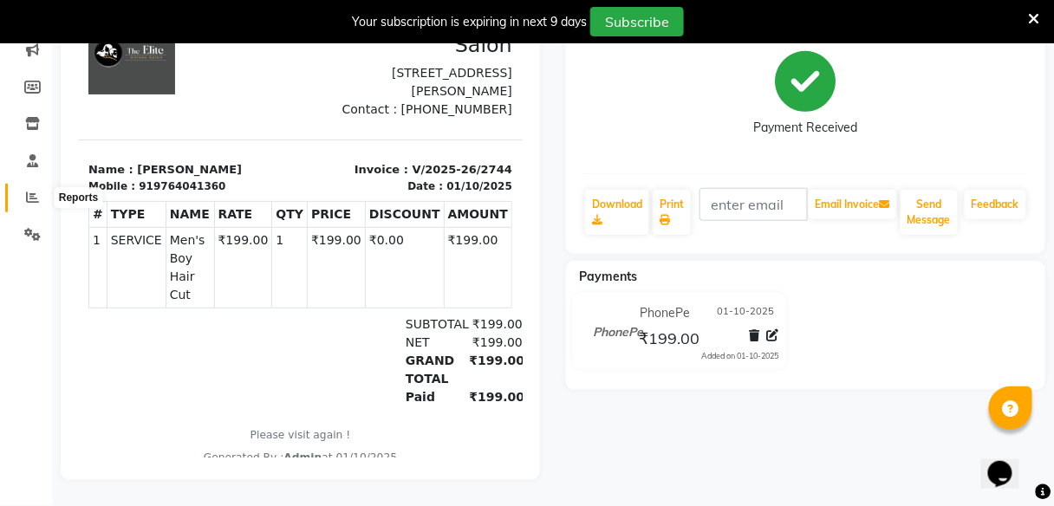
click at [36, 191] on icon at bounding box center [32, 197] width 13 height 13
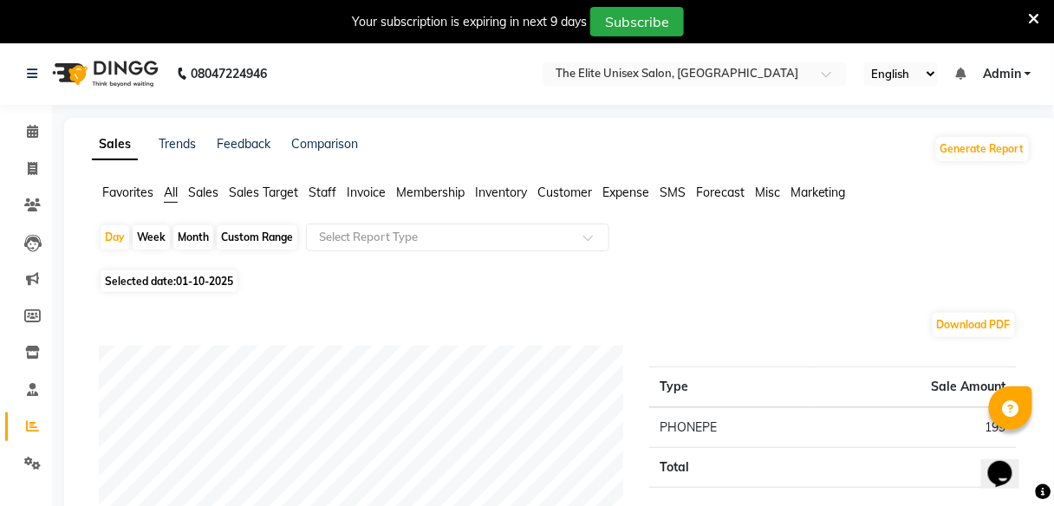
click at [312, 191] on span "Staff" at bounding box center [323, 193] width 28 height 16
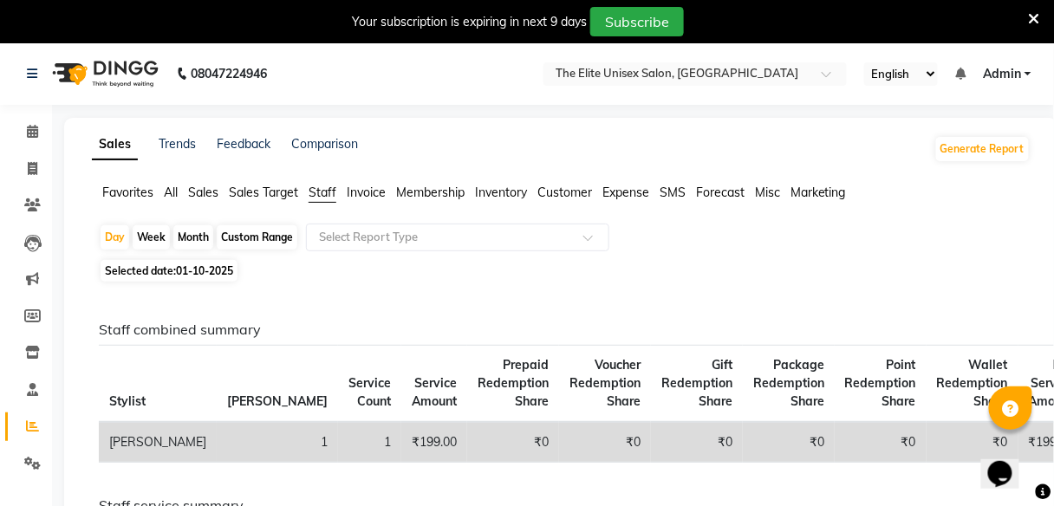
click at [194, 238] on div "Month" at bounding box center [193, 237] width 40 height 24
select select "10"
select select "2025"
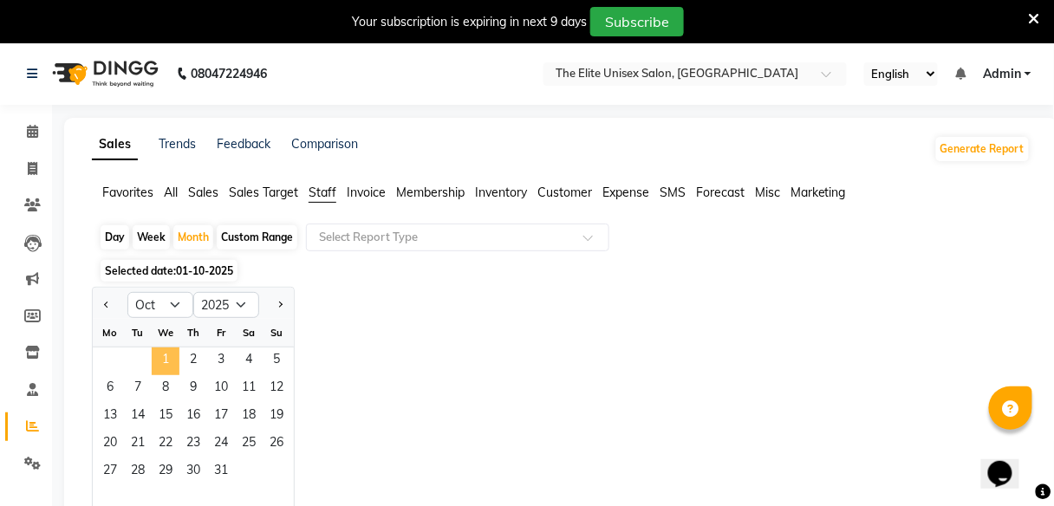
click at [178, 355] on span "1" at bounding box center [166, 362] width 28 height 28
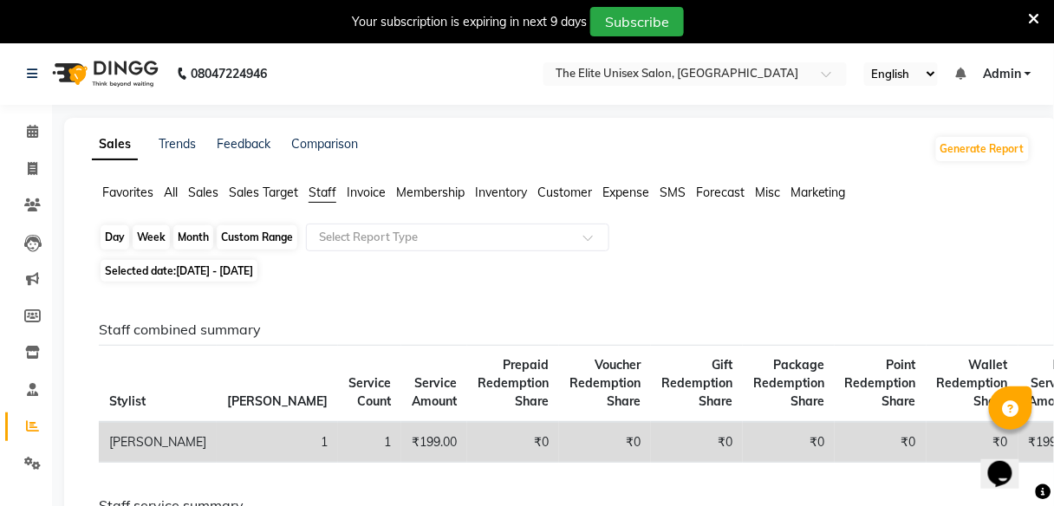
click at [180, 234] on div "Month" at bounding box center [193, 237] width 40 height 24
select select "10"
select select "2025"
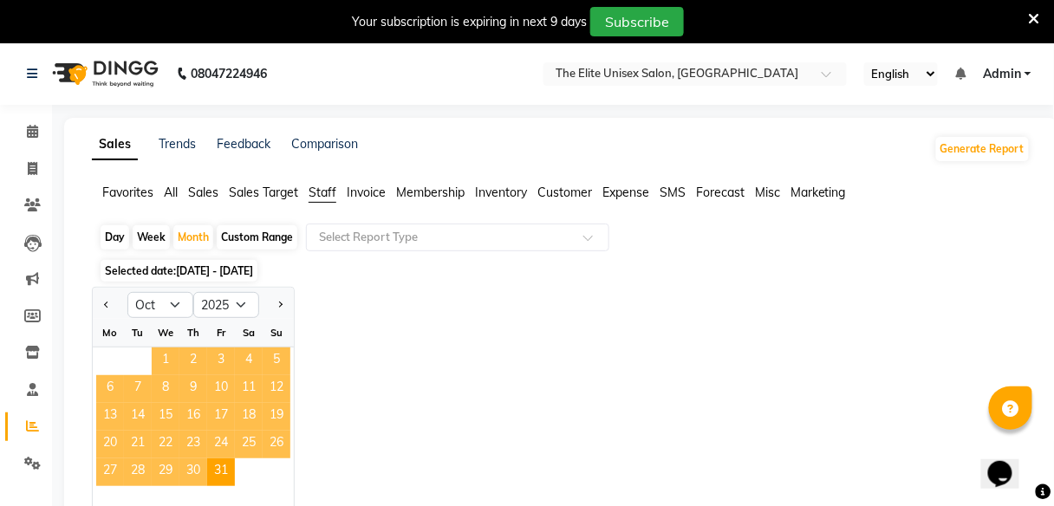
click at [161, 362] on span "1" at bounding box center [166, 362] width 28 height 28
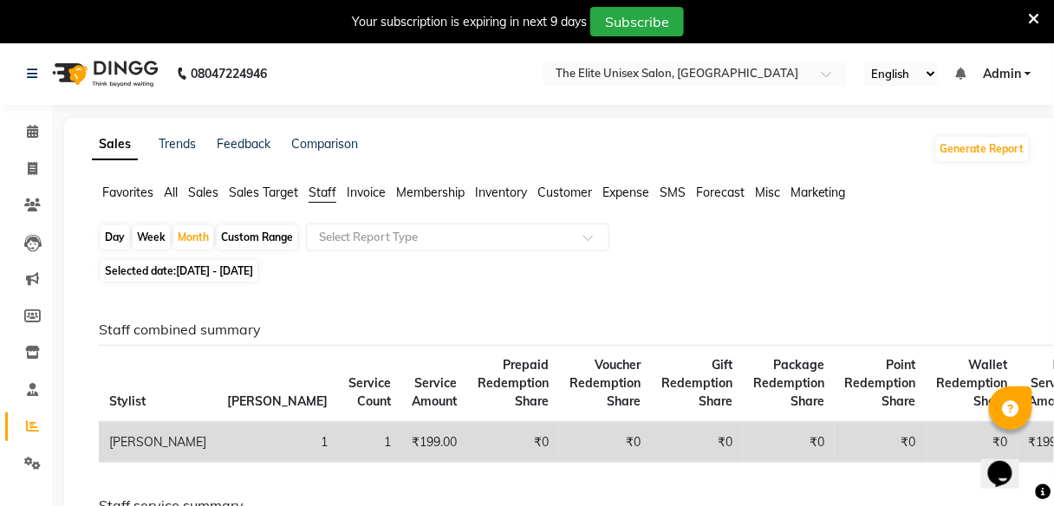
click at [161, 362] on th "Stylist" at bounding box center [158, 384] width 118 height 77
click at [146, 231] on div "Week" at bounding box center [151, 237] width 37 height 24
select select "10"
select select "2025"
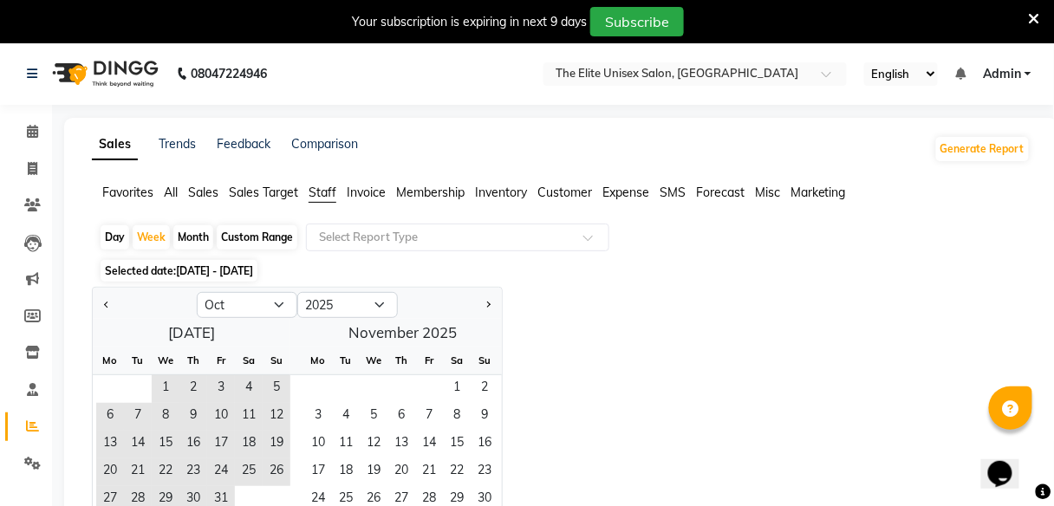
click at [181, 236] on div "Month" at bounding box center [193, 237] width 40 height 24
select select "10"
select select "2025"
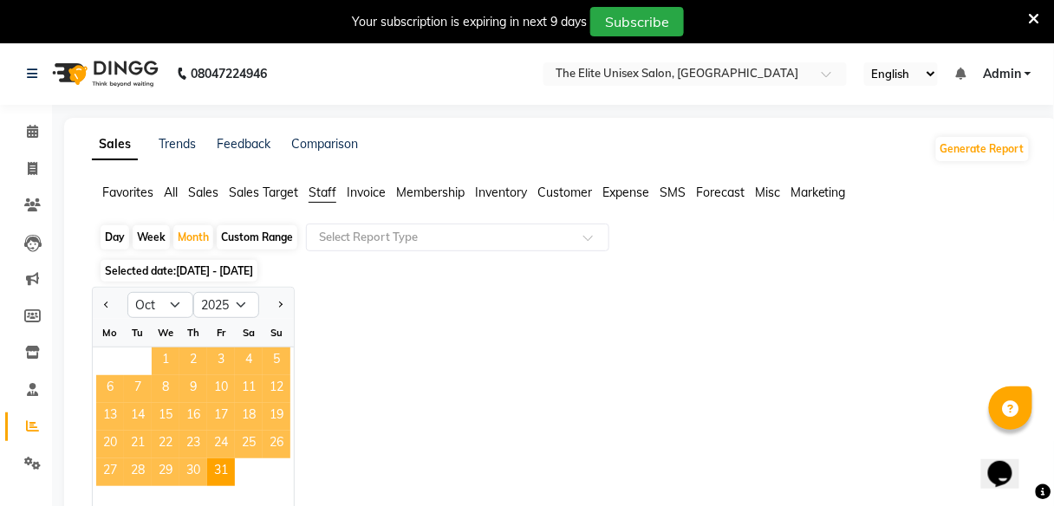
click at [170, 356] on span "1" at bounding box center [166, 362] width 28 height 28
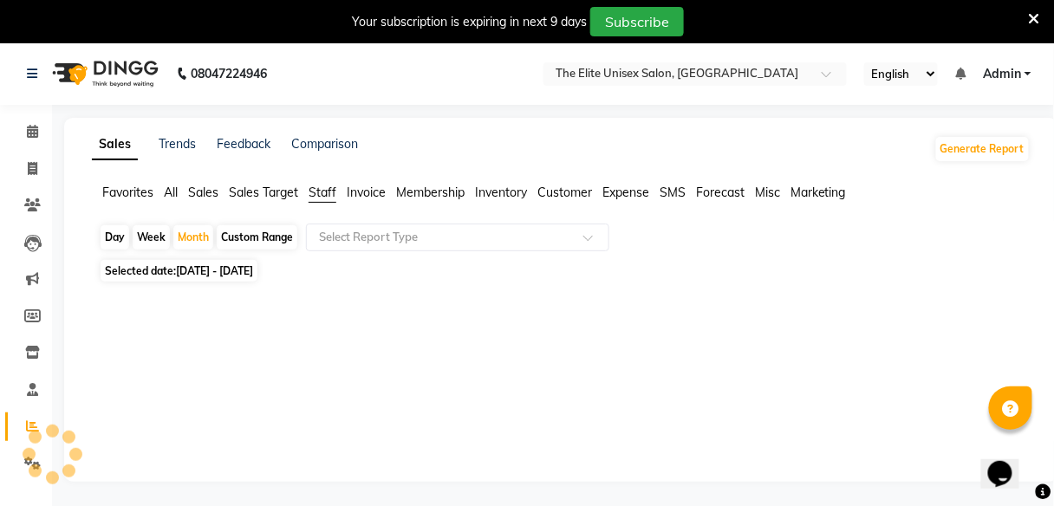
click at [240, 421] on div "Sales Trends Feedback Comparison Generate Report Favorites All Sales Sales Targ…" at bounding box center [561, 300] width 995 height 364
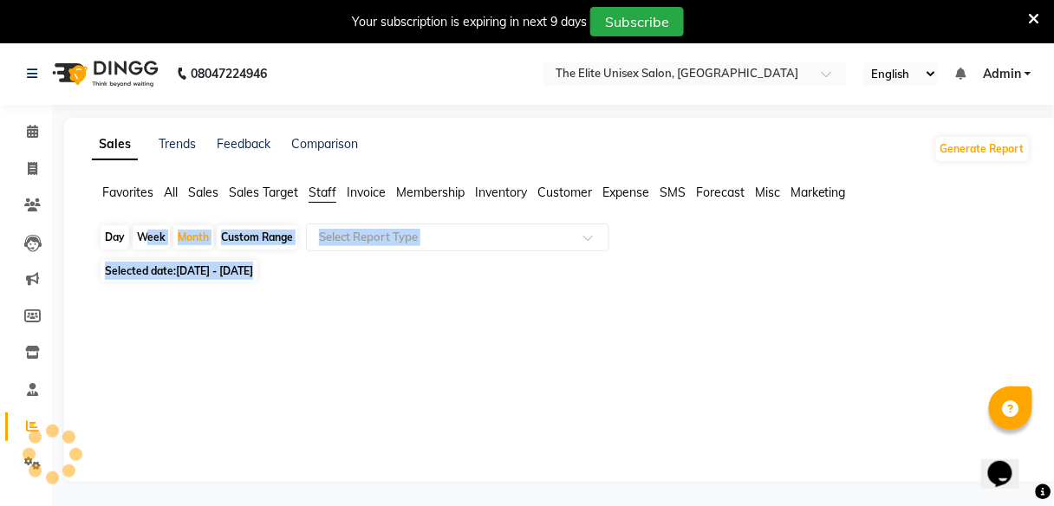
drag, startPoint x: 240, startPoint y: 421, endPoint x: 150, endPoint y: 245, distance: 197.8
click at [150, 245] on div "Sales Trends Feedback Comparison Generate Report Favorites All Sales Sales Targ…" at bounding box center [561, 300] width 995 height 364
click at [171, 317] on div at bounding box center [558, 353] width 946 height 132
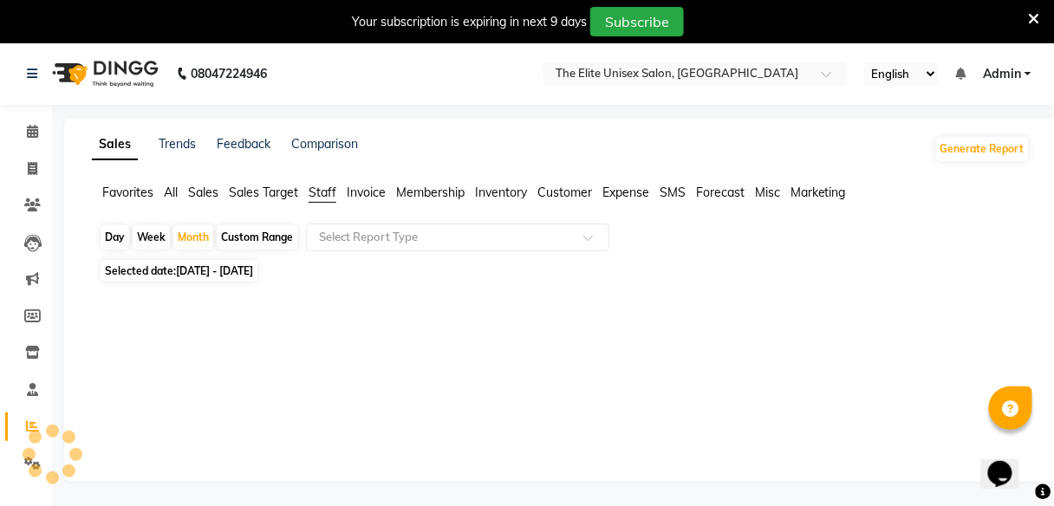
click at [153, 232] on div "Week" at bounding box center [151, 237] width 37 height 24
select select "10"
select select "2025"
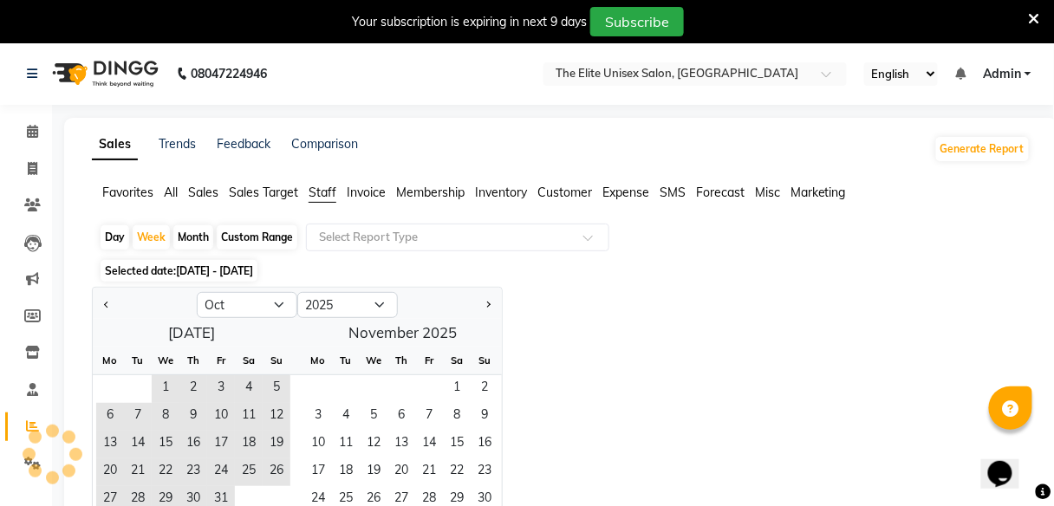
click at [192, 237] on div "Month" at bounding box center [193, 237] width 40 height 24
select select "10"
select select "2025"
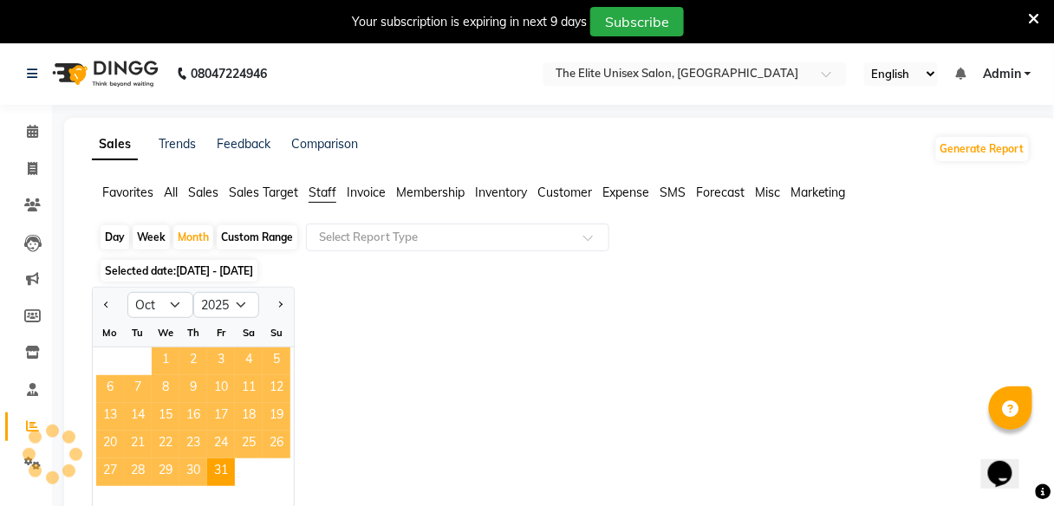
click at [169, 357] on span "1" at bounding box center [166, 362] width 28 height 28
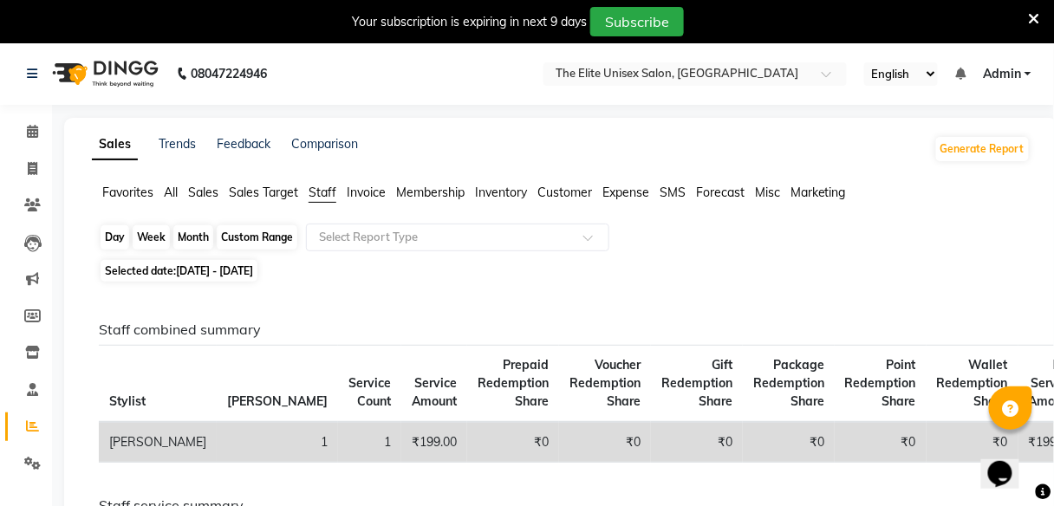
click at [175, 230] on div "Month" at bounding box center [193, 237] width 40 height 24
select select "10"
select select "2025"
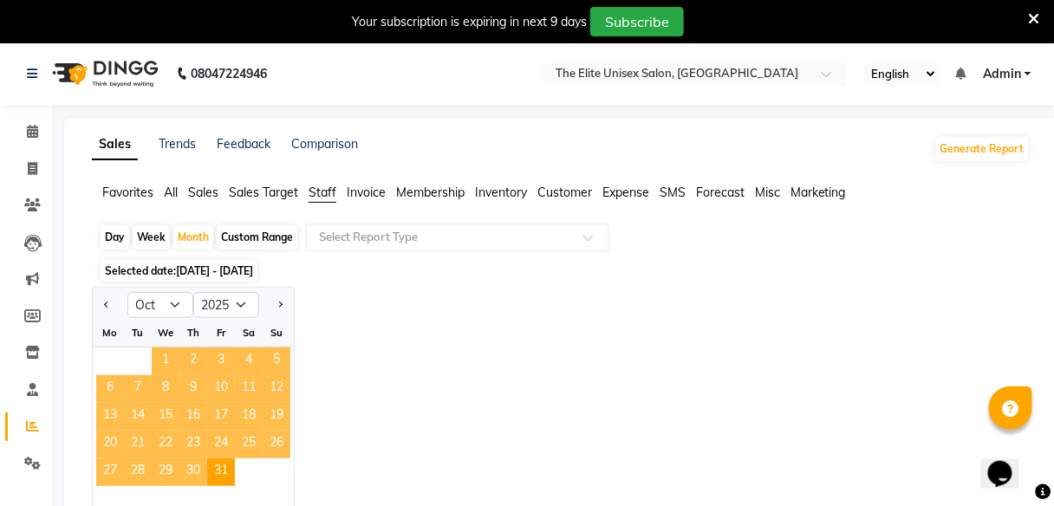
click at [163, 365] on span "1" at bounding box center [166, 362] width 28 height 28
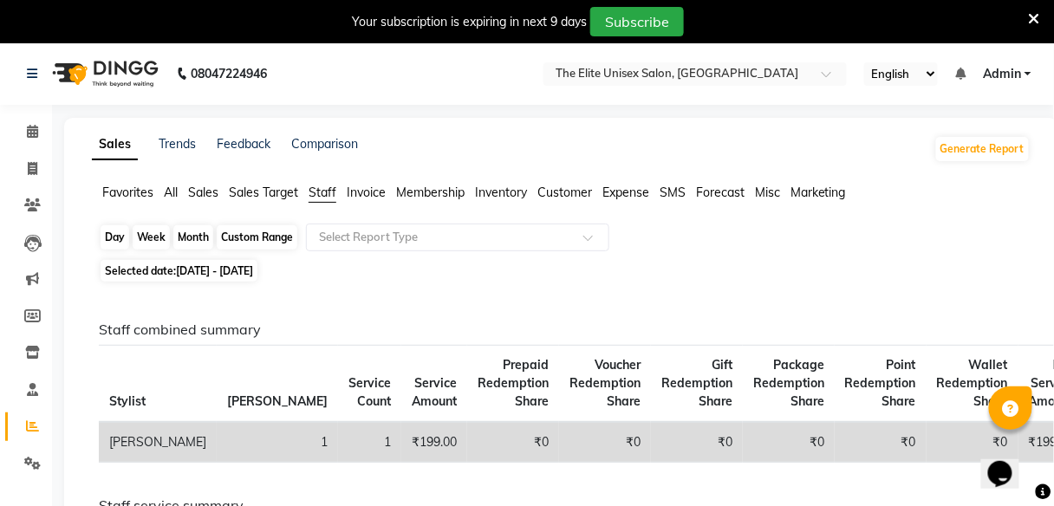
click at [195, 237] on div "Month" at bounding box center [193, 237] width 40 height 24
select select "10"
select select "2025"
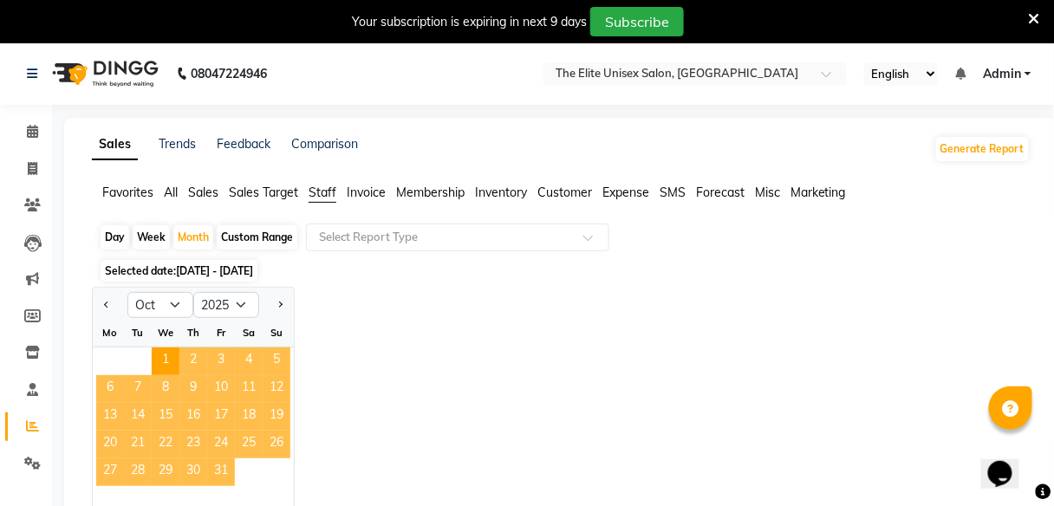
click at [207, 473] on span "31" at bounding box center [221, 473] width 28 height 28
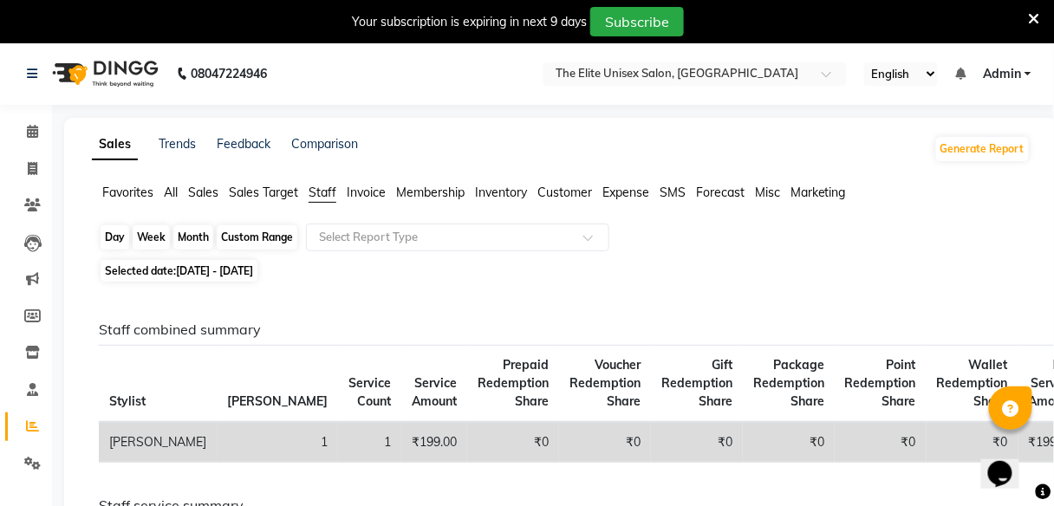
click at [196, 238] on div "Month" at bounding box center [193, 237] width 40 height 24
select select "10"
select select "2025"
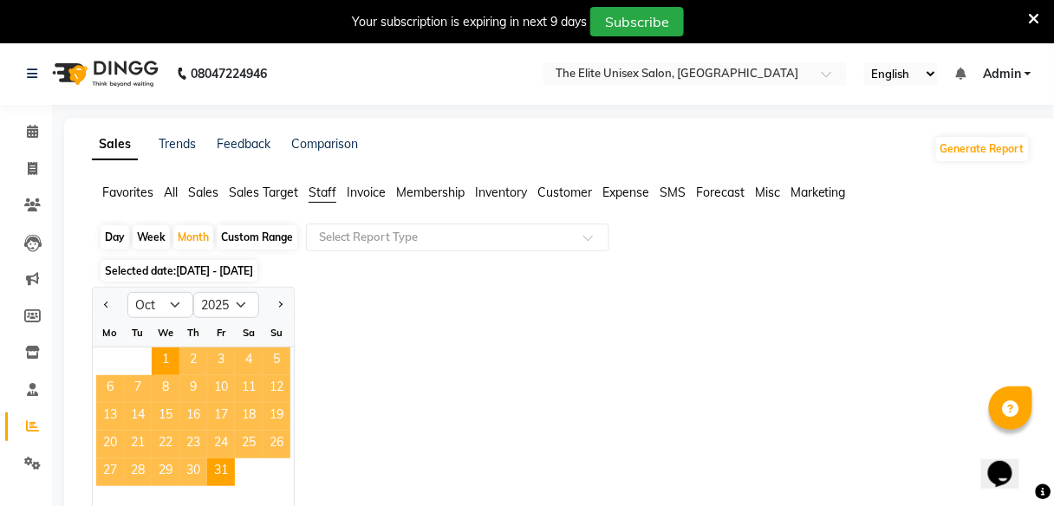
drag, startPoint x: 173, startPoint y: 364, endPoint x: 236, endPoint y: 454, distance: 109.5
click at [236, 454] on ngb-datepicker-month "Mo Tu We Th Fr Sa Su 1 2 3 4 5 6 7 8 9 10 11 12 13 14 15 16 17 18 19 20 21 22 2…" at bounding box center [193, 418] width 201 height 199
click at [401, 367] on div "Jan Feb Mar Apr May Jun Jul Aug Sep Oct Nov Dec 2015 2016 2017 2018 2019 2020 2…" at bounding box center [561, 403] width 939 height 232
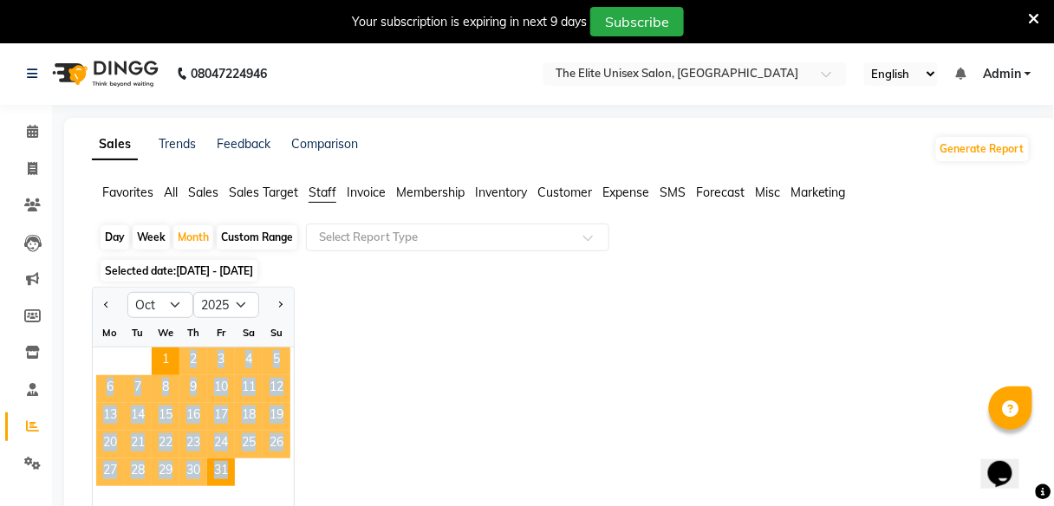
drag, startPoint x: 160, startPoint y: 356, endPoint x: 258, endPoint y: 467, distance: 148.1
click at [258, 467] on ngb-datepicker-month "Mo Tu We Th Fr Sa Su 1 2 3 4 5 6 7 8 9 10 11 12 13 14 15 16 17 18 19 20 21 22 2…" at bounding box center [193, 418] width 201 height 199
click at [258, 467] on div "27 28 29 30 31" at bounding box center [193, 473] width 201 height 28
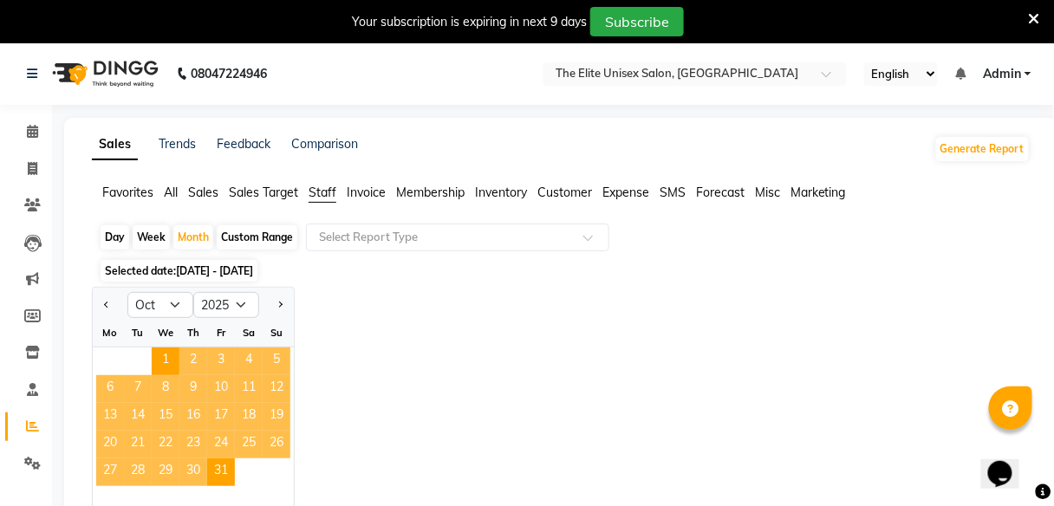
click at [152, 238] on div "Week" at bounding box center [151, 237] width 37 height 24
select select "10"
select select "2025"
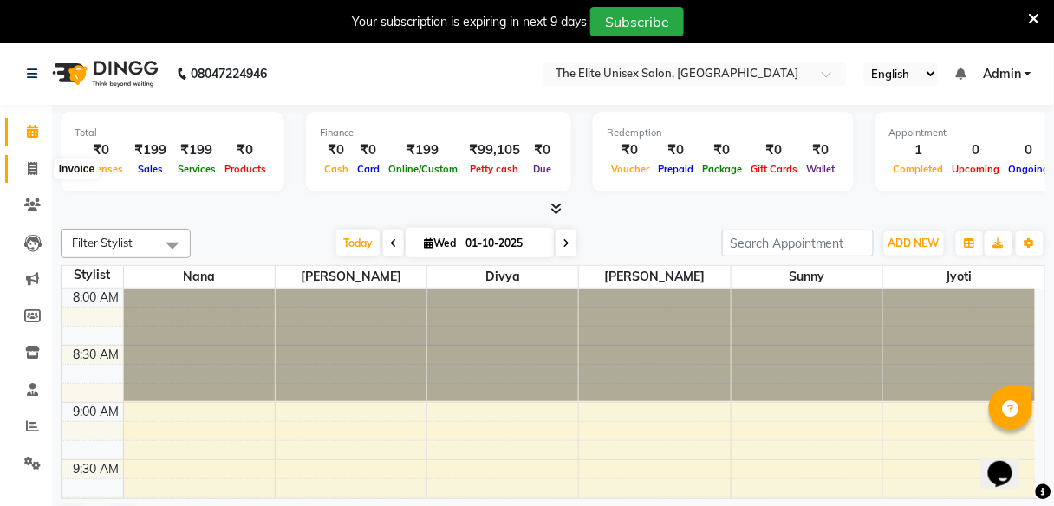
click at [28, 173] on icon at bounding box center [33, 168] width 10 height 13
select select "7086"
select select "service"
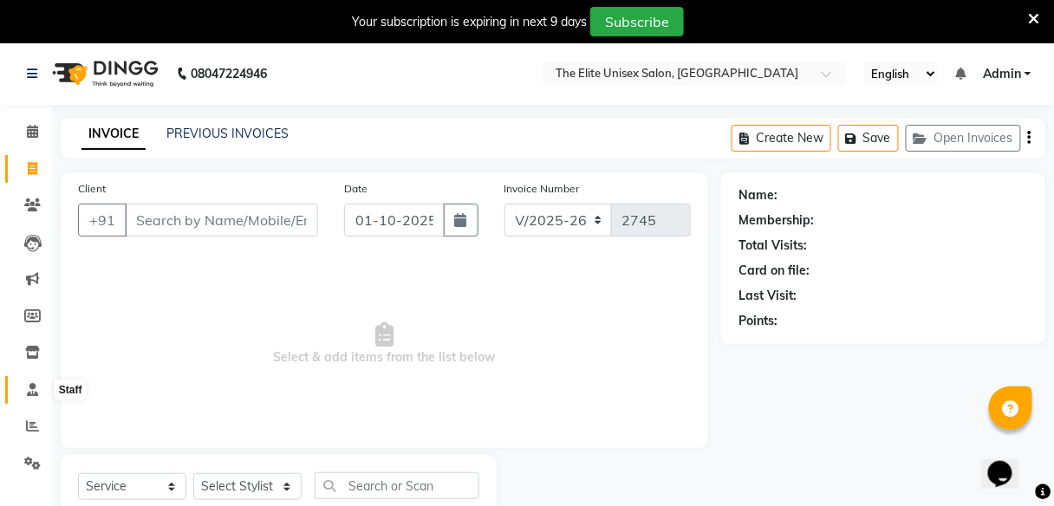
click at [32, 395] on icon at bounding box center [32, 389] width 11 height 13
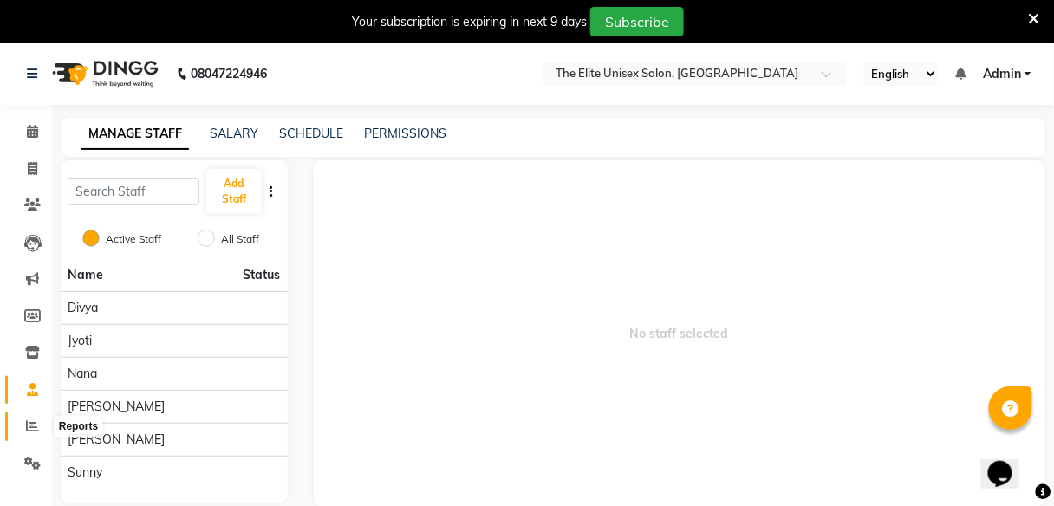
click at [24, 430] on span at bounding box center [32, 427] width 30 height 20
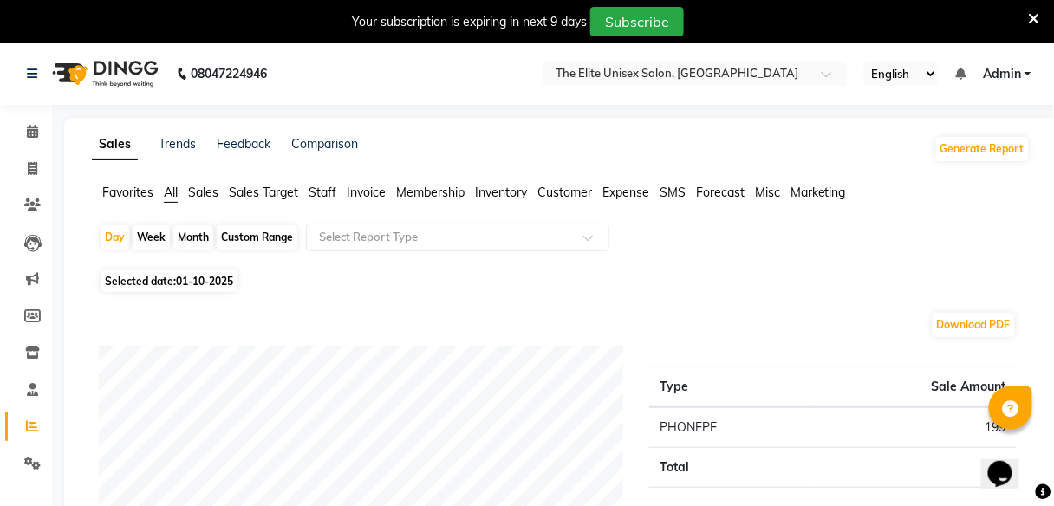
click at [314, 193] on span "Staff" at bounding box center [323, 193] width 28 height 16
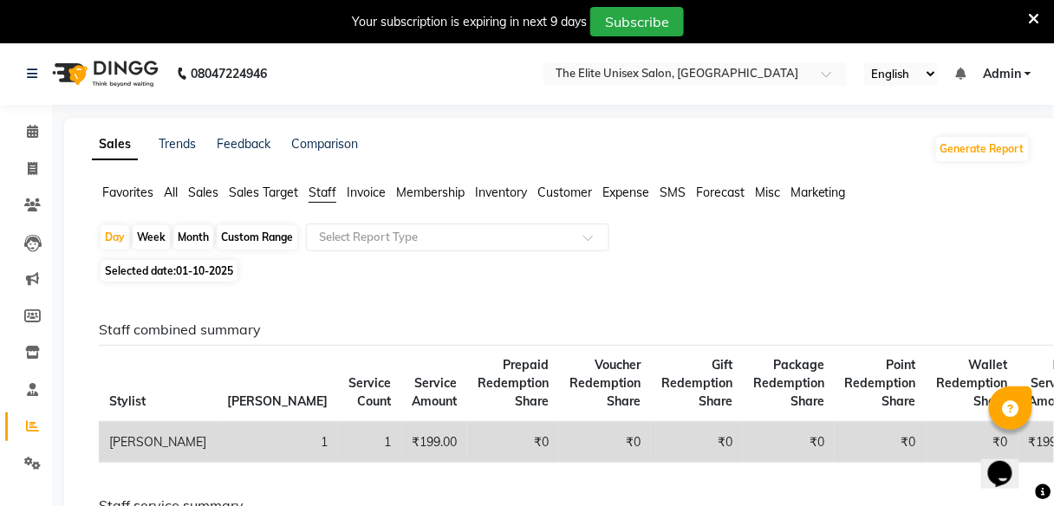
click at [200, 238] on div "Month" at bounding box center [193, 237] width 40 height 24
select select "10"
select select "2025"
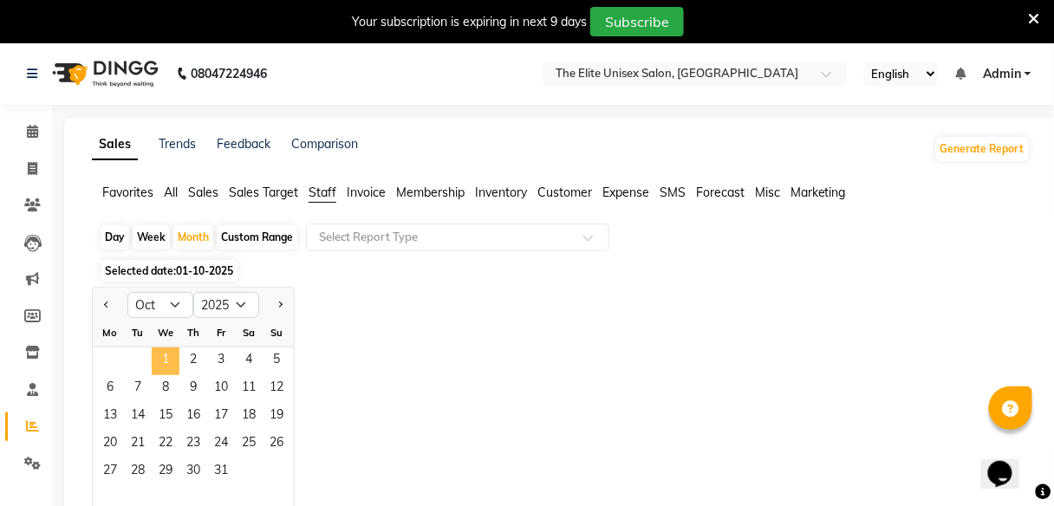
click at [166, 357] on span "1" at bounding box center [166, 362] width 28 height 28
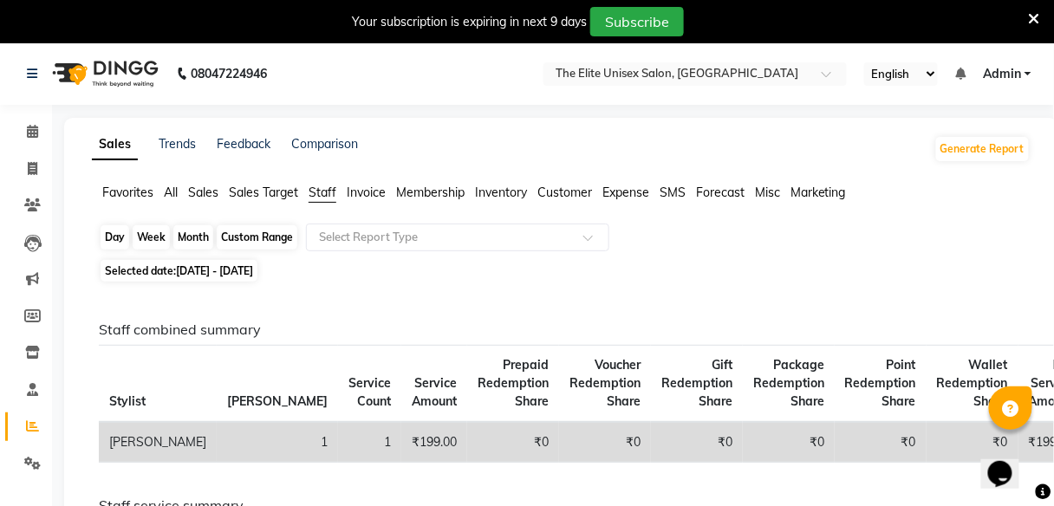
click at [194, 239] on div "Month" at bounding box center [193, 237] width 40 height 24
select select "10"
select select "2025"
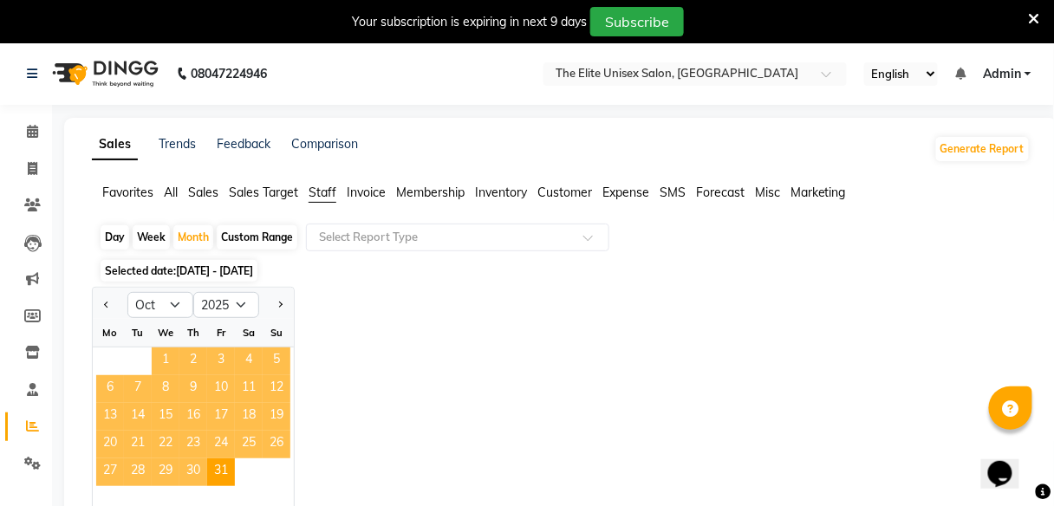
click at [166, 358] on span "1" at bounding box center [166, 362] width 28 height 28
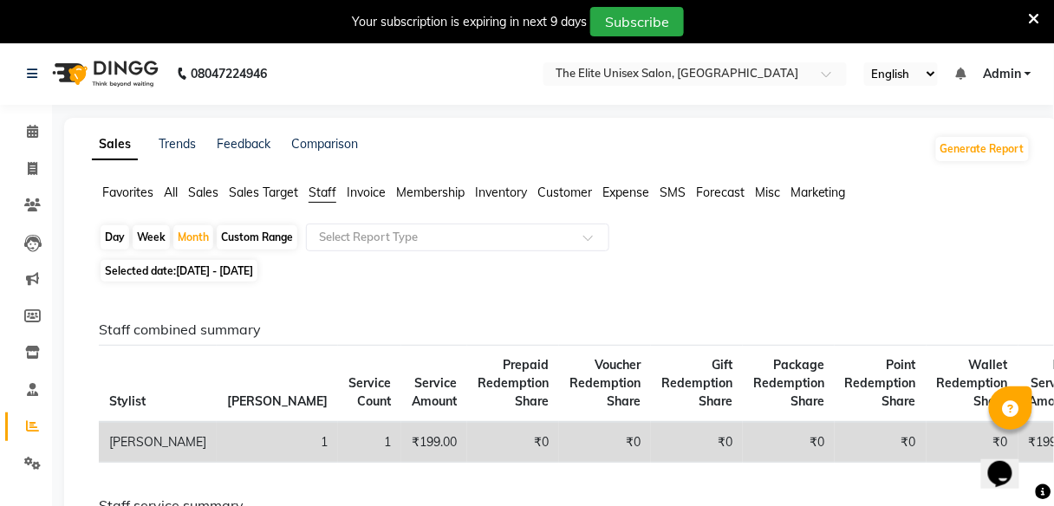
click at [217, 358] on th "Bill Count" at bounding box center [277, 384] width 121 height 77
click at [193, 239] on div "Month" at bounding box center [193, 237] width 40 height 24
select select "10"
select select "2025"
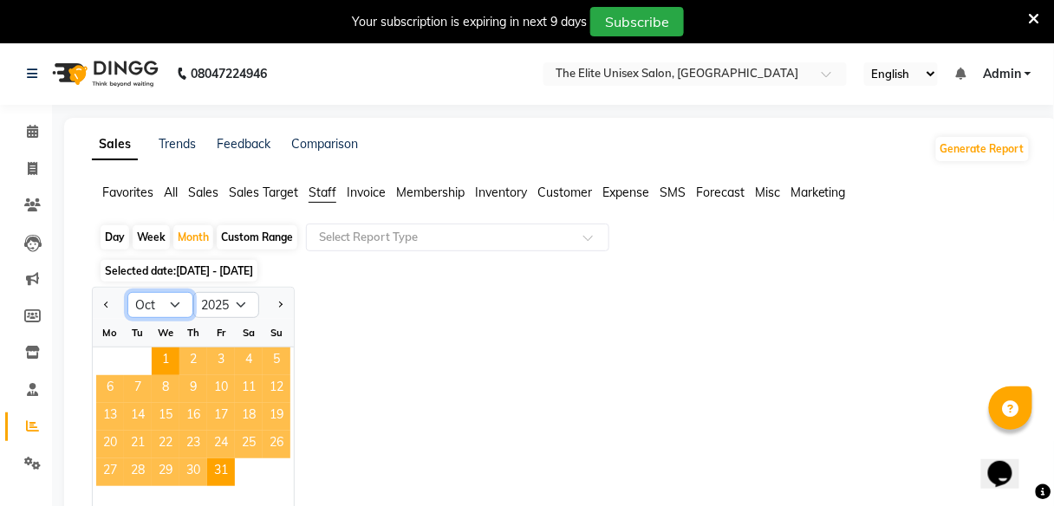
click at [159, 300] on select "Jan Feb Mar Apr May Jun Jul Aug Sep Oct Nov Dec" at bounding box center [160, 305] width 66 height 26
select select "9"
click at [127, 292] on select "Jan Feb Mar Apr May Jun Jul Aug Sep Oct Nov Dec" at bounding box center [160, 305] width 66 height 26
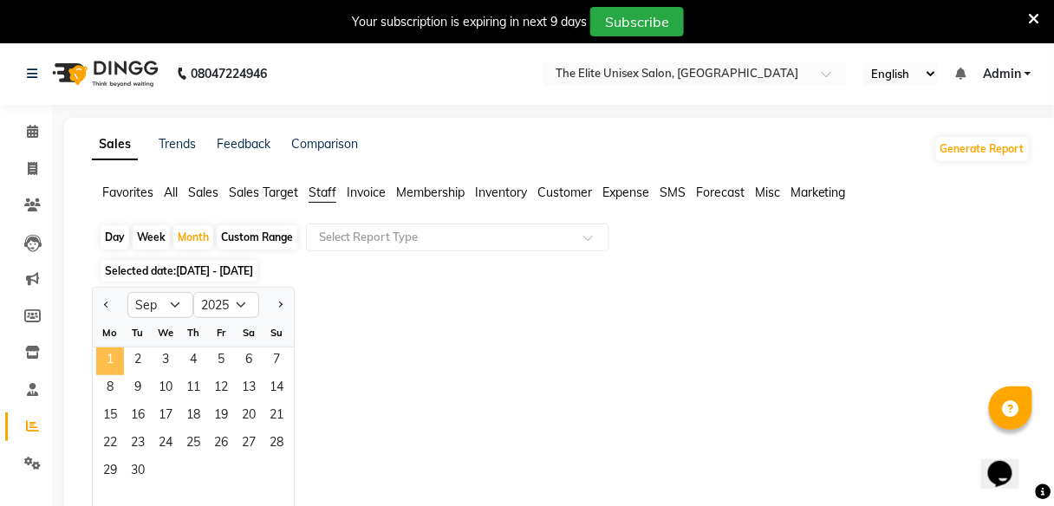
click at [108, 363] on span "1" at bounding box center [110, 362] width 28 height 28
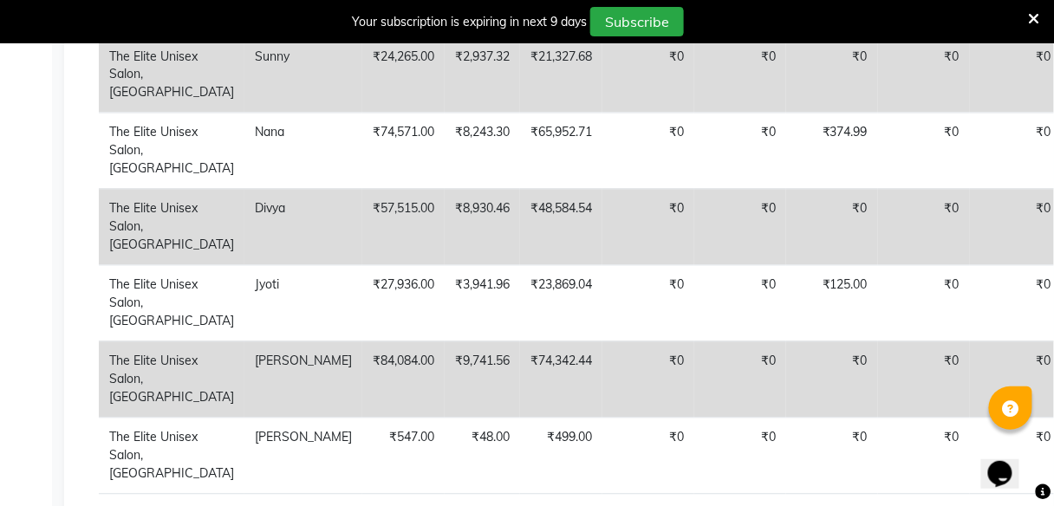
scroll to position [764, 0]
